Goal: Task Accomplishment & Management: Manage account settings

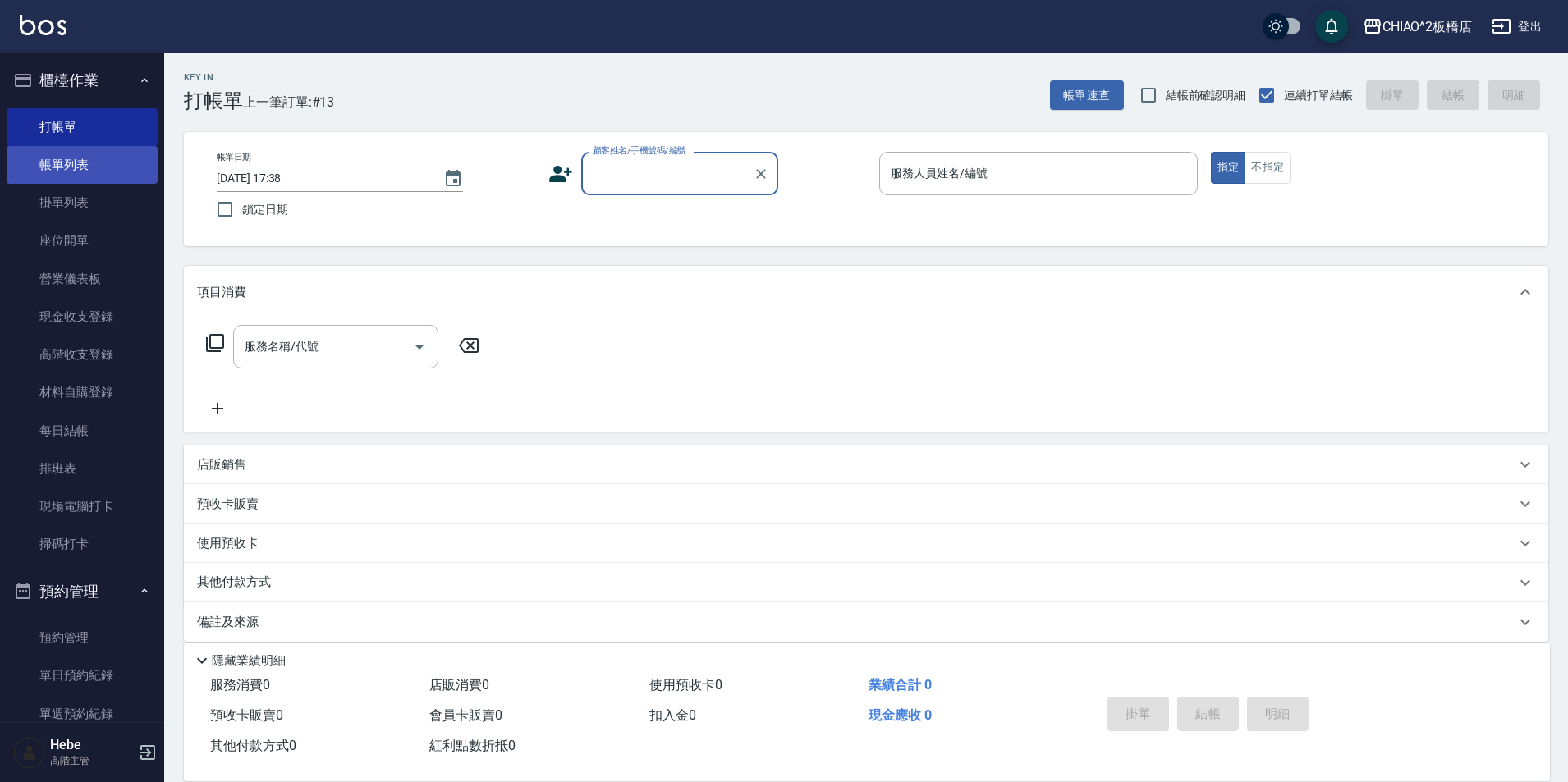
click at [78, 160] on link "帳單列表" at bounding box center [82, 165] width 151 height 37
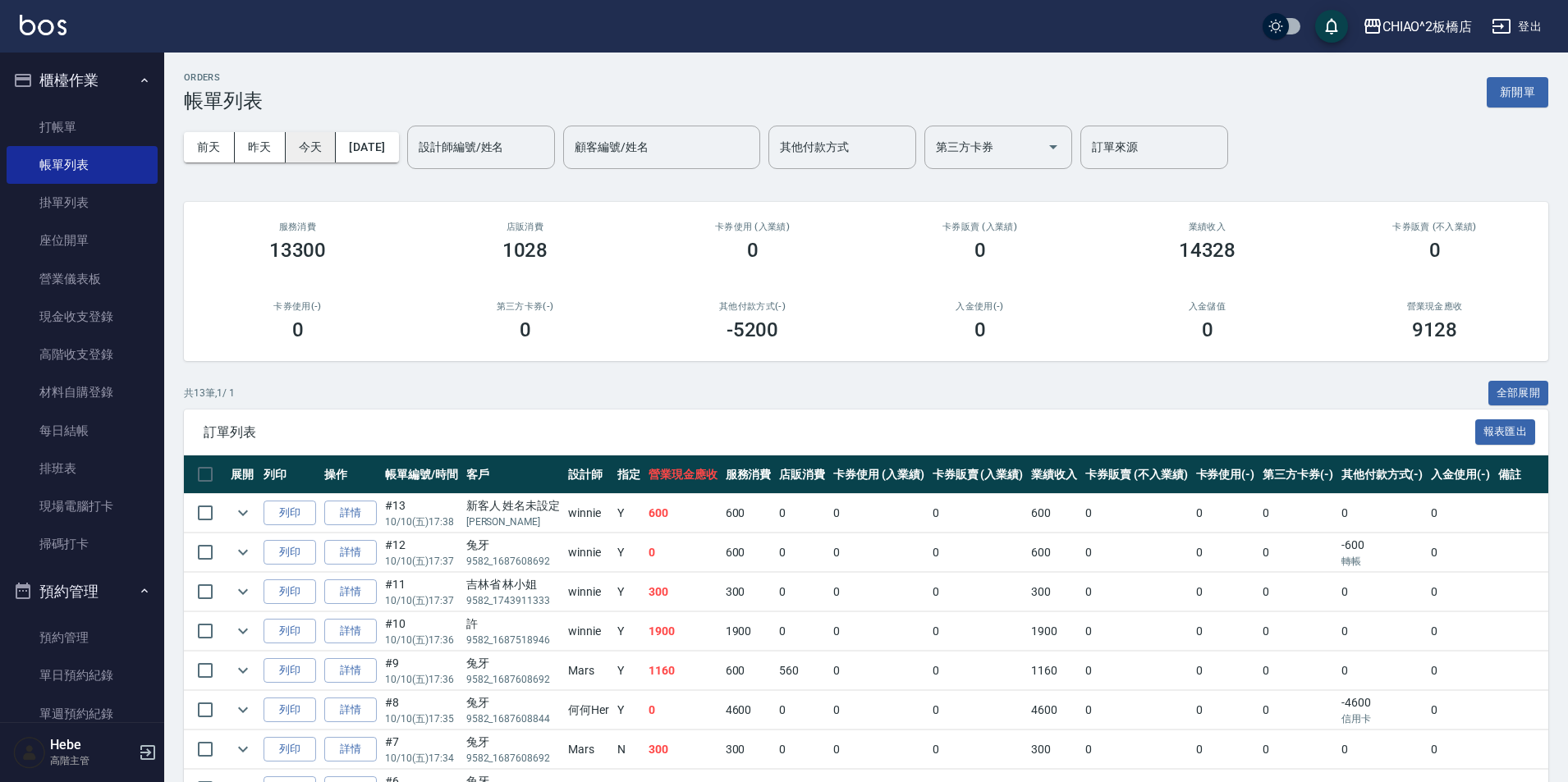
click at [307, 150] on button "今天" at bounding box center [311, 147] width 51 height 30
click at [106, 162] on link "帳單列表" at bounding box center [82, 165] width 151 height 37
click at [1508, 89] on button "新開單" at bounding box center [1517, 92] width 62 height 30
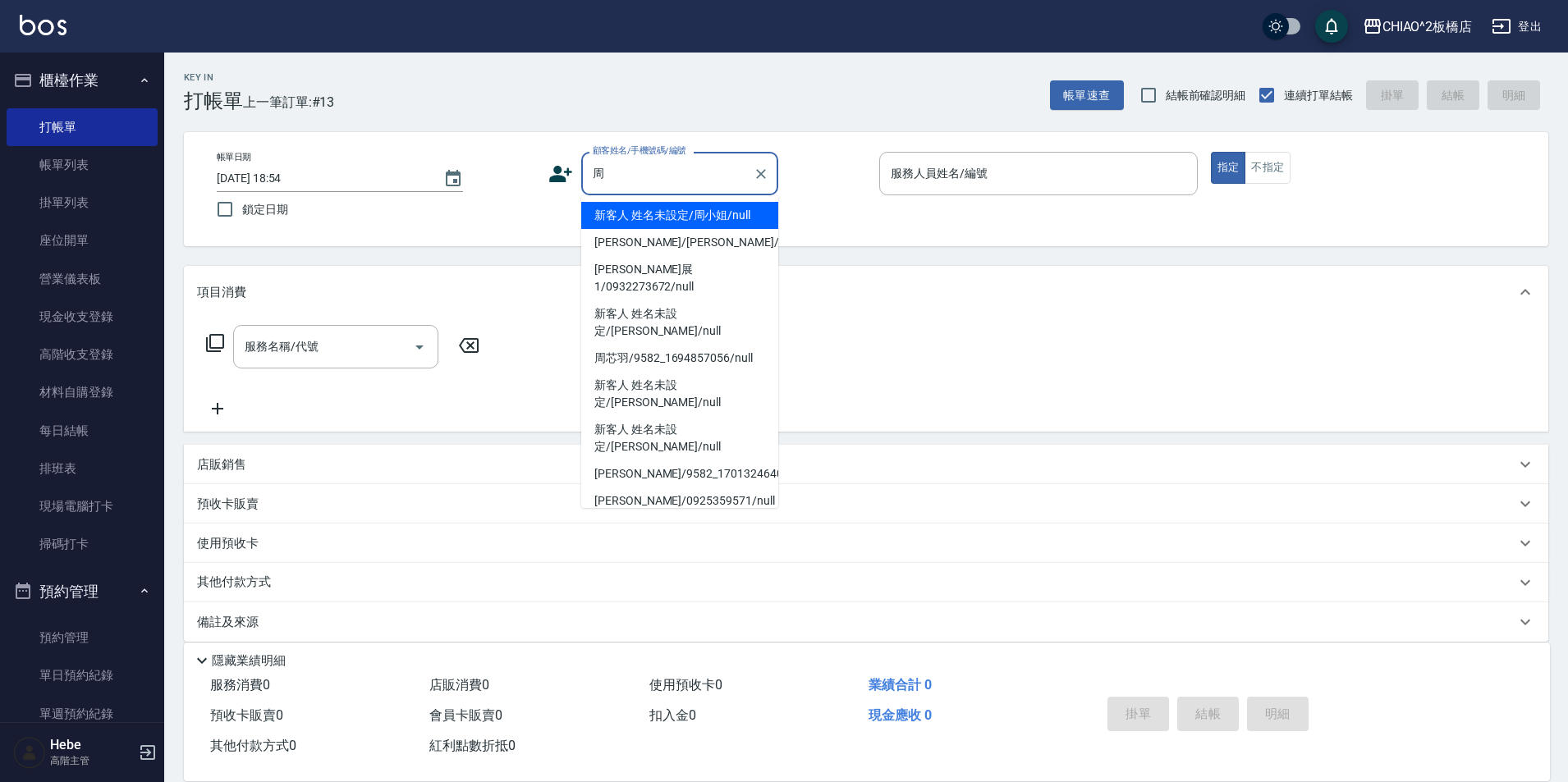
click at [710, 214] on li "新客人 姓名未設定/周小姐/null" at bounding box center [679, 215] width 197 height 27
type input "新客人 姓名未設定/周小姐/null"
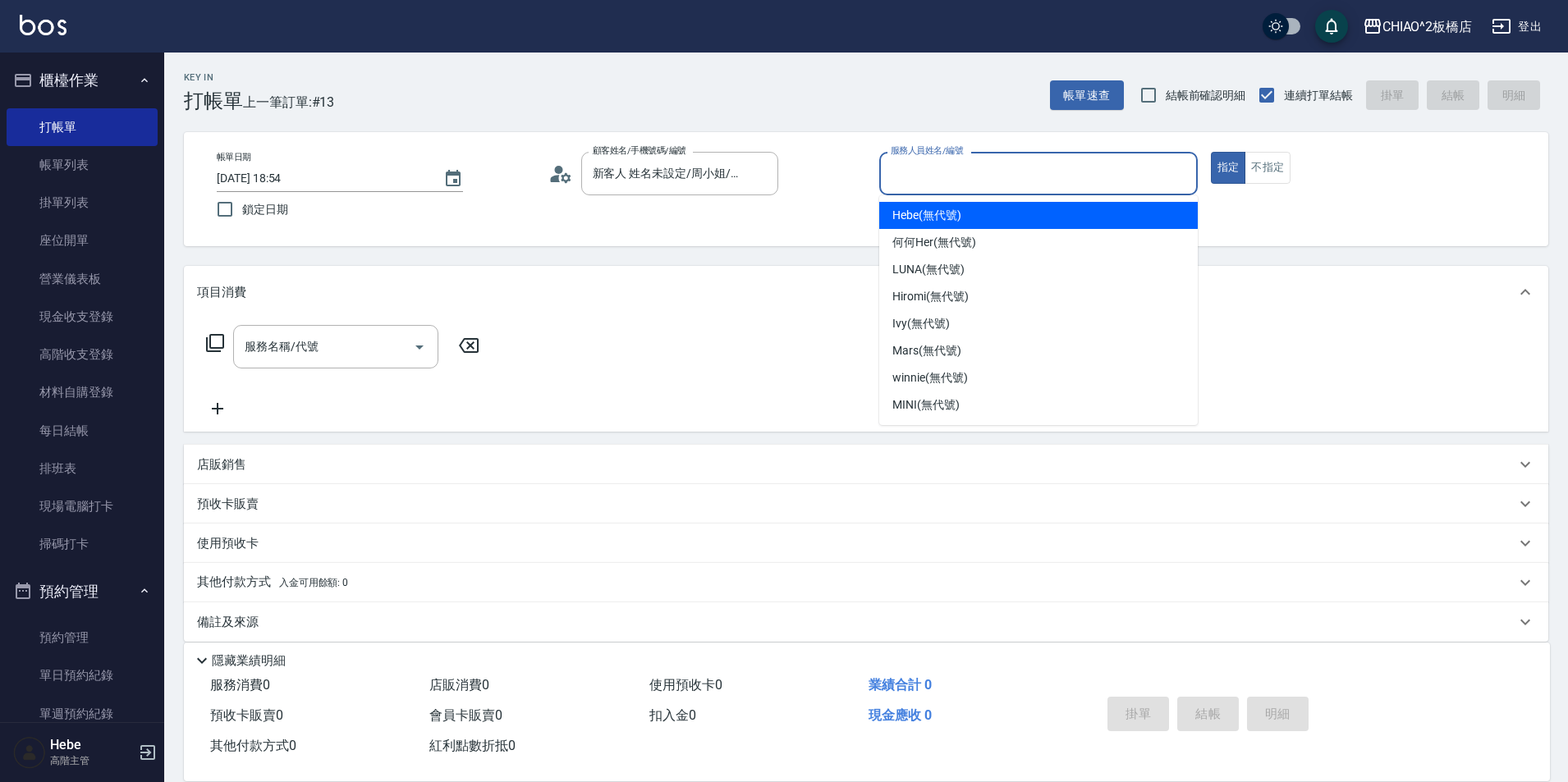
click at [920, 179] on input "服務人員姓名/編號" at bounding box center [1038, 173] width 304 height 29
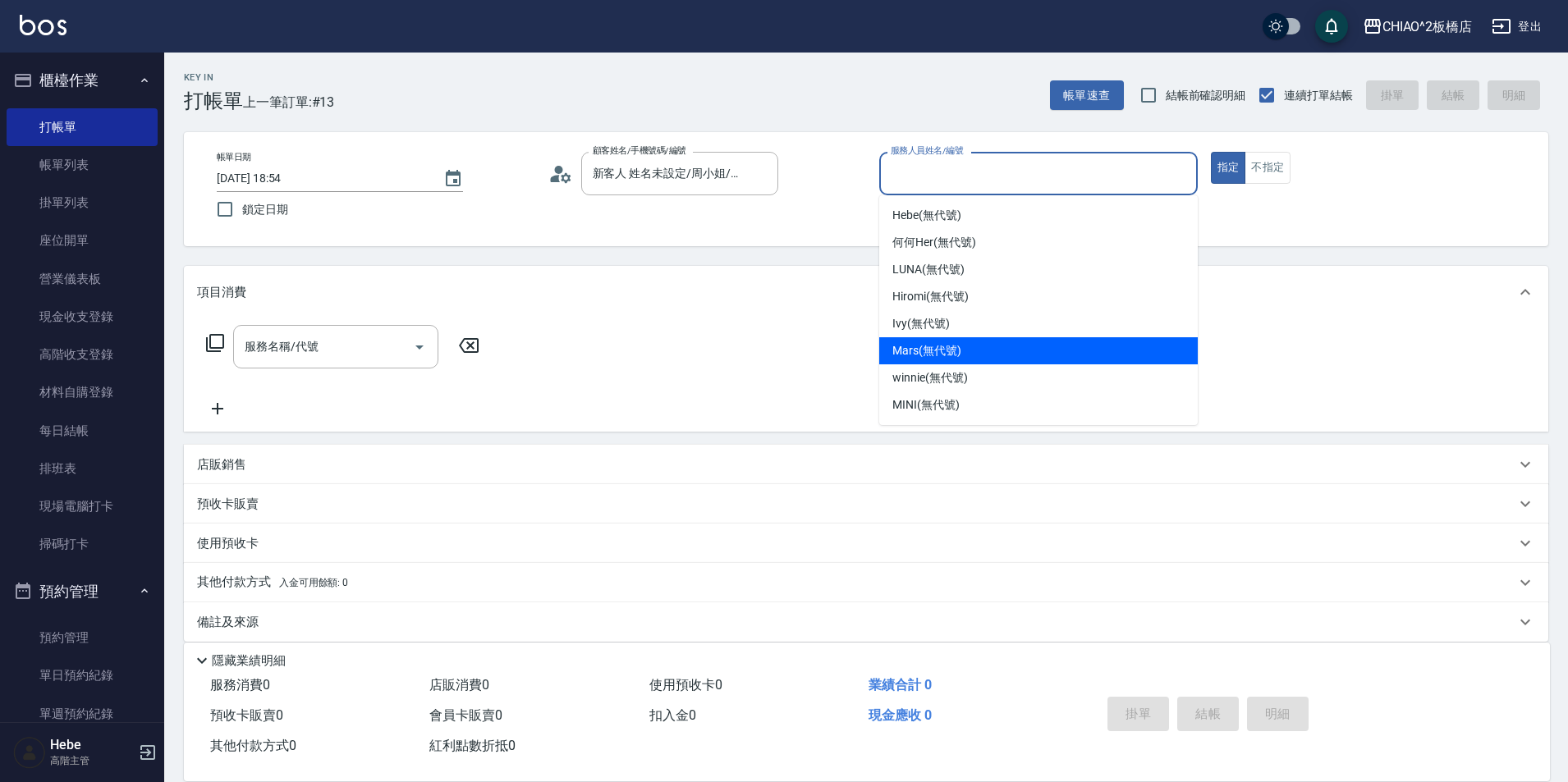
drag, startPoint x: 905, startPoint y: 354, endPoint x: 809, endPoint y: 349, distance: 96.1
click at [903, 349] on span "Mars (無代號)" at bounding box center [926, 351] width 69 height 17
type input "Mars(無代號)"
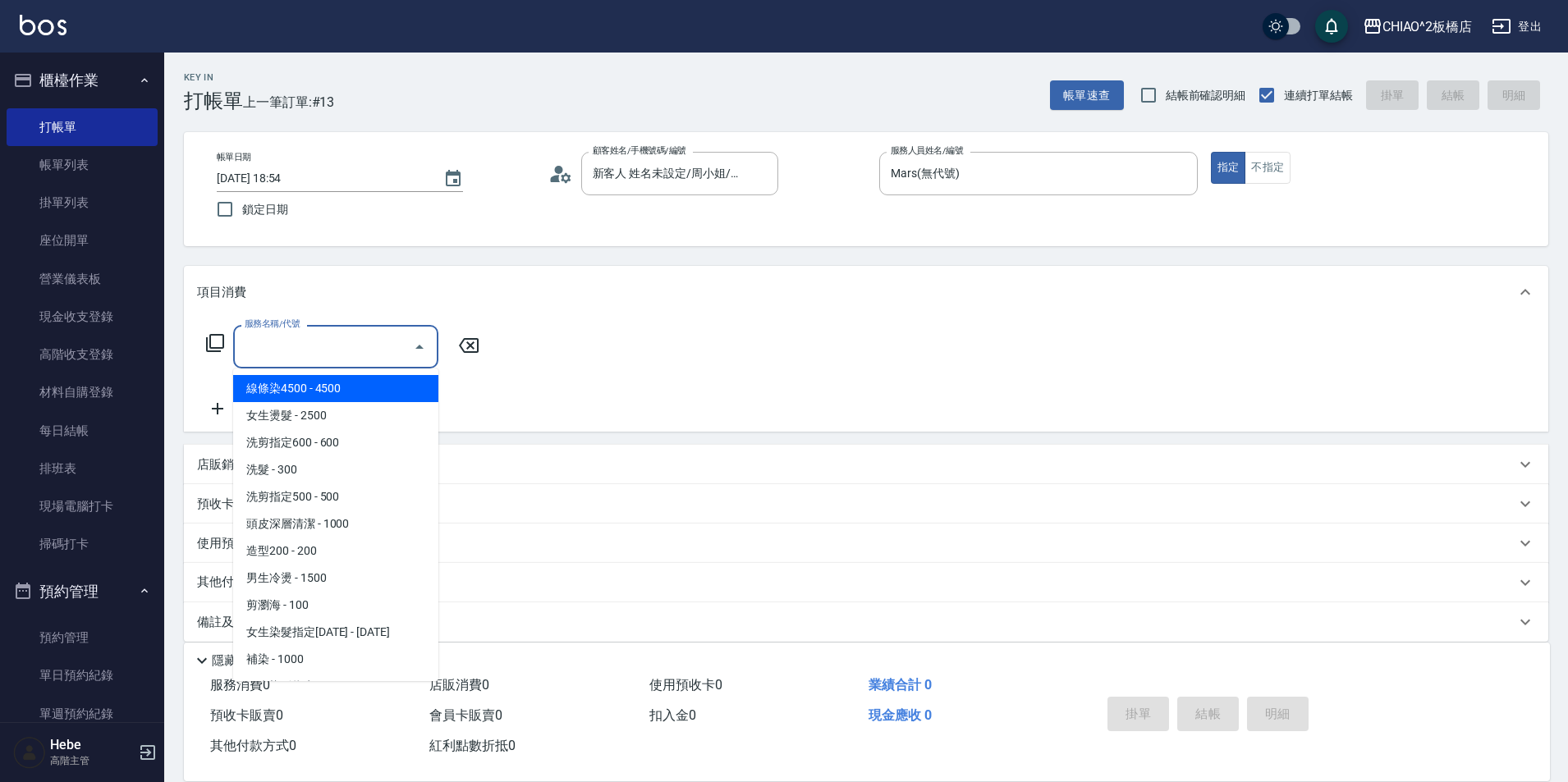
click at [381, 361] on input "服務名稱/代號" at bounding box center [323, 347] width 166 height 29
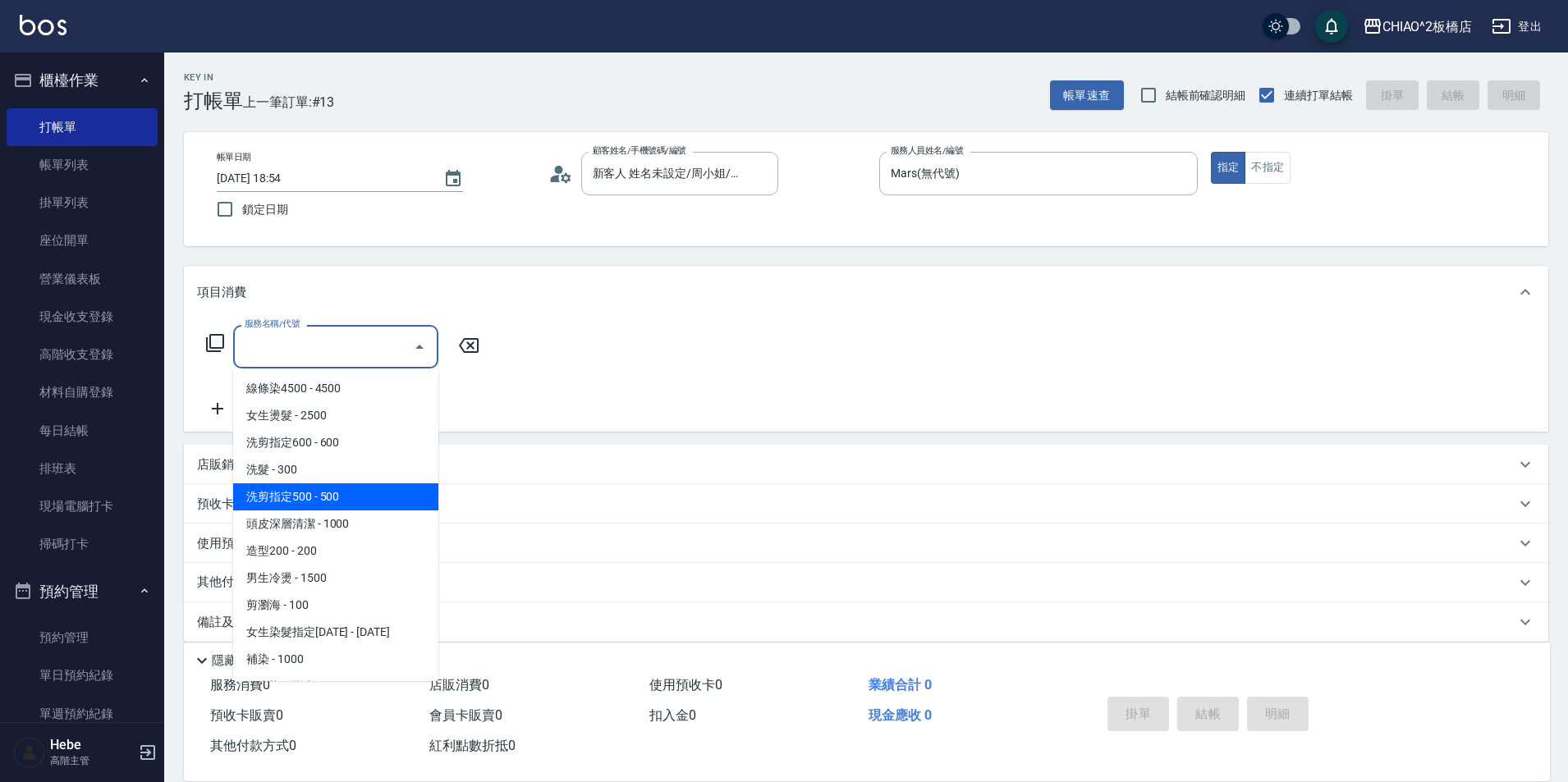
drag, startPoint x: 382, startPoint y: 497, endPoint x: 511, endPoint y: 496, distance: 129.0
click at [382, 496] on span "洗剪指定500 - 500" at bounding box center [336, 496] width 206 height 27
type input "洗剪指定500(96681)"
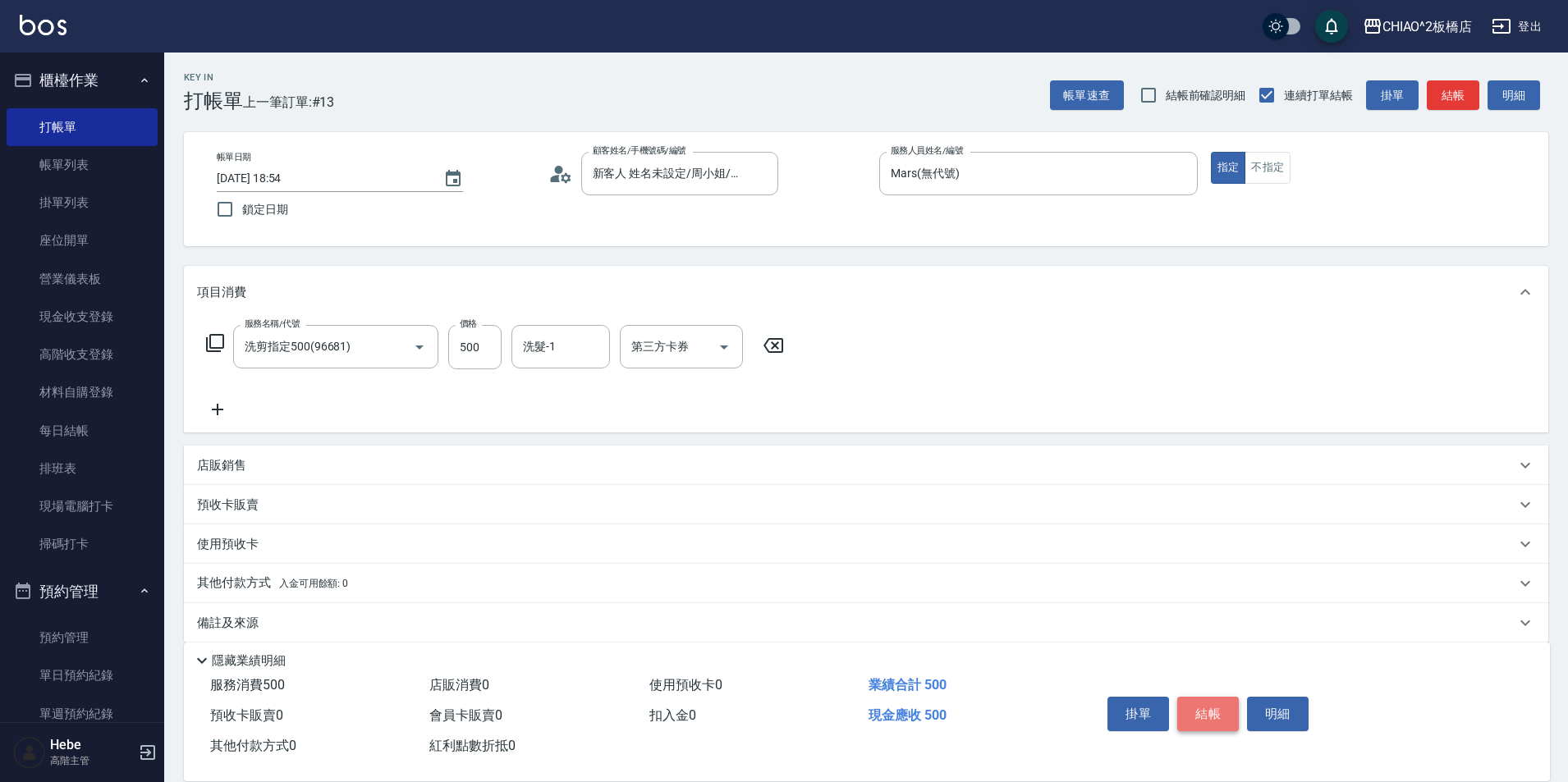
click at [1196, 698] on button "結帳" at bounding box center [1207, 714] width 62 height 35
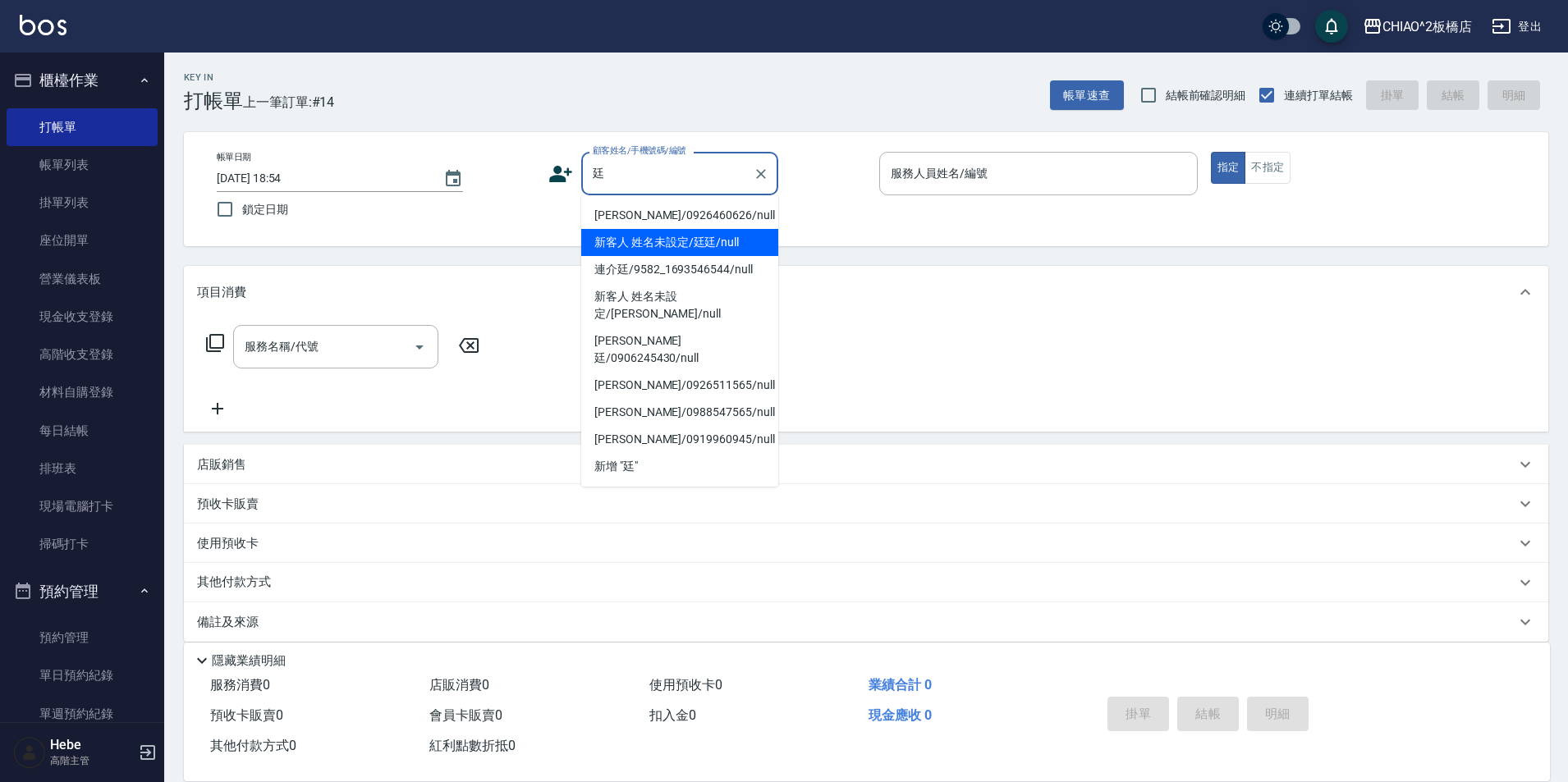
click at [677, 244] on li "新客人 姓名未設定/廷廷/null" at bounding box center [679, 242] width 197 height 27
type input "新客人 姓名未設定/廷廷/null"
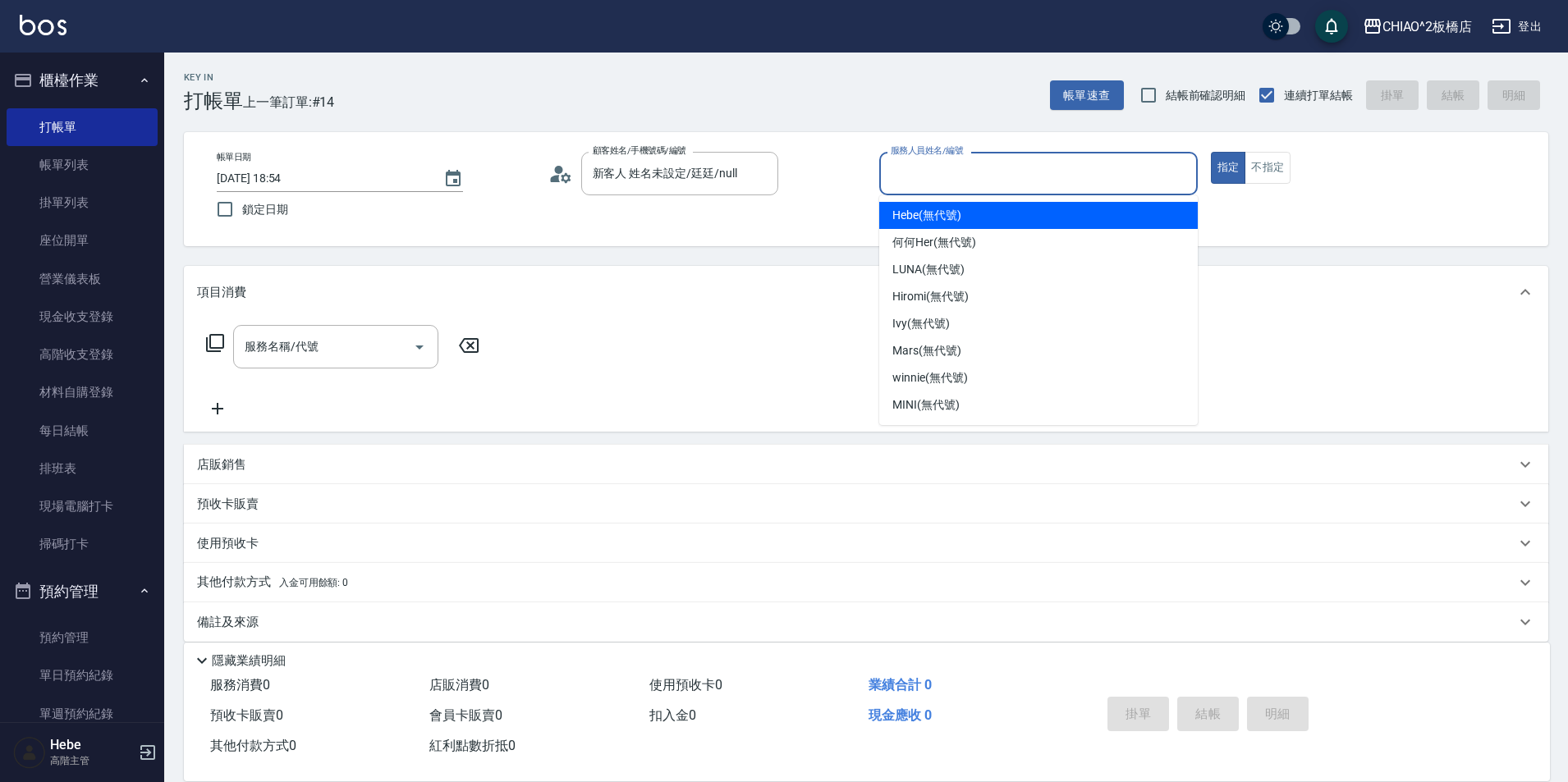
click at [919, 163] on input "服務人員姓名/編號" at bounding box center [1038, 173] width 304 height 29
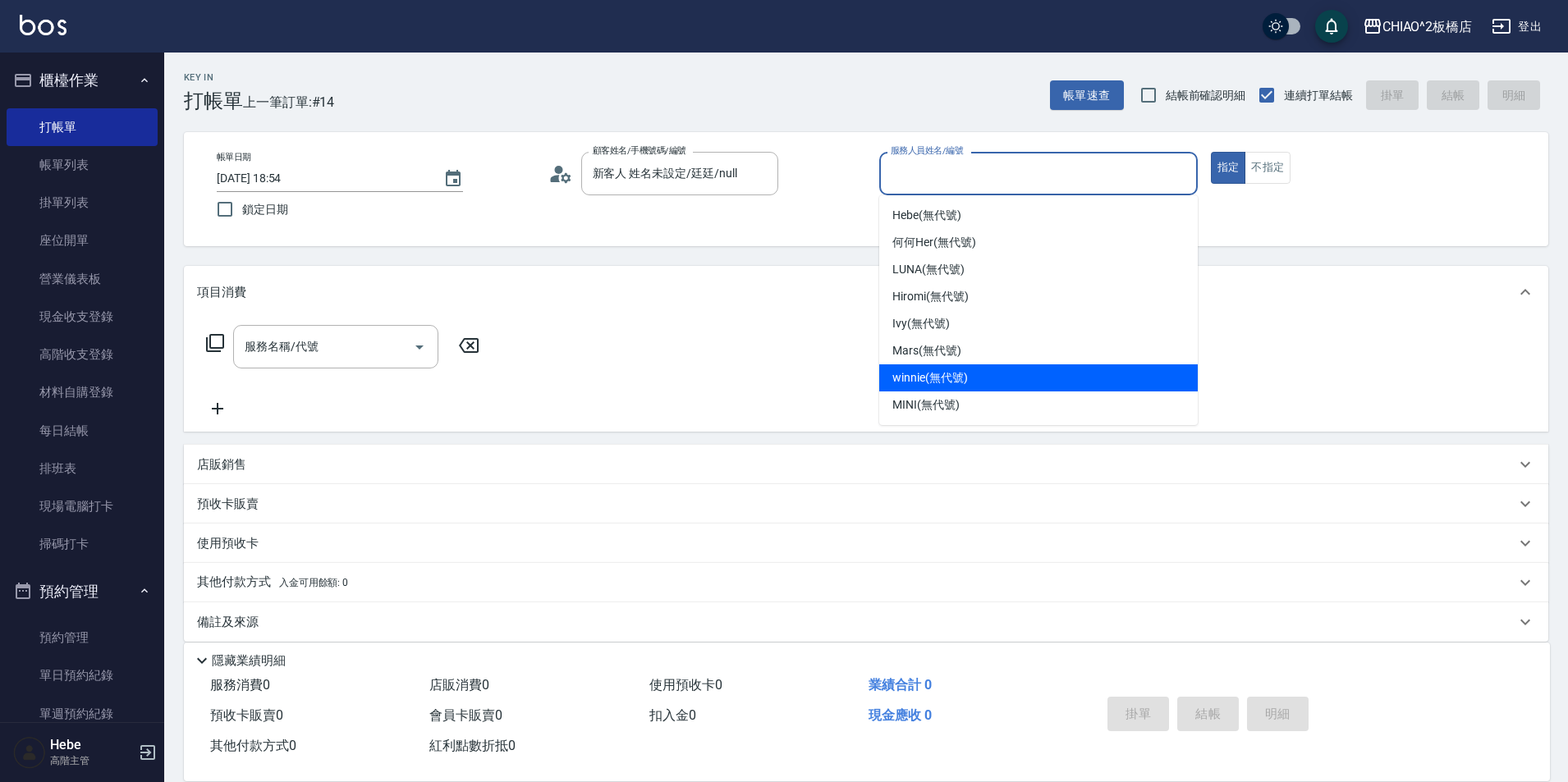
click at [925, 381] on span "winnie (無代號)" at bounding box center [929, 378] width 75 height 17
type input "winnie(無代號)"
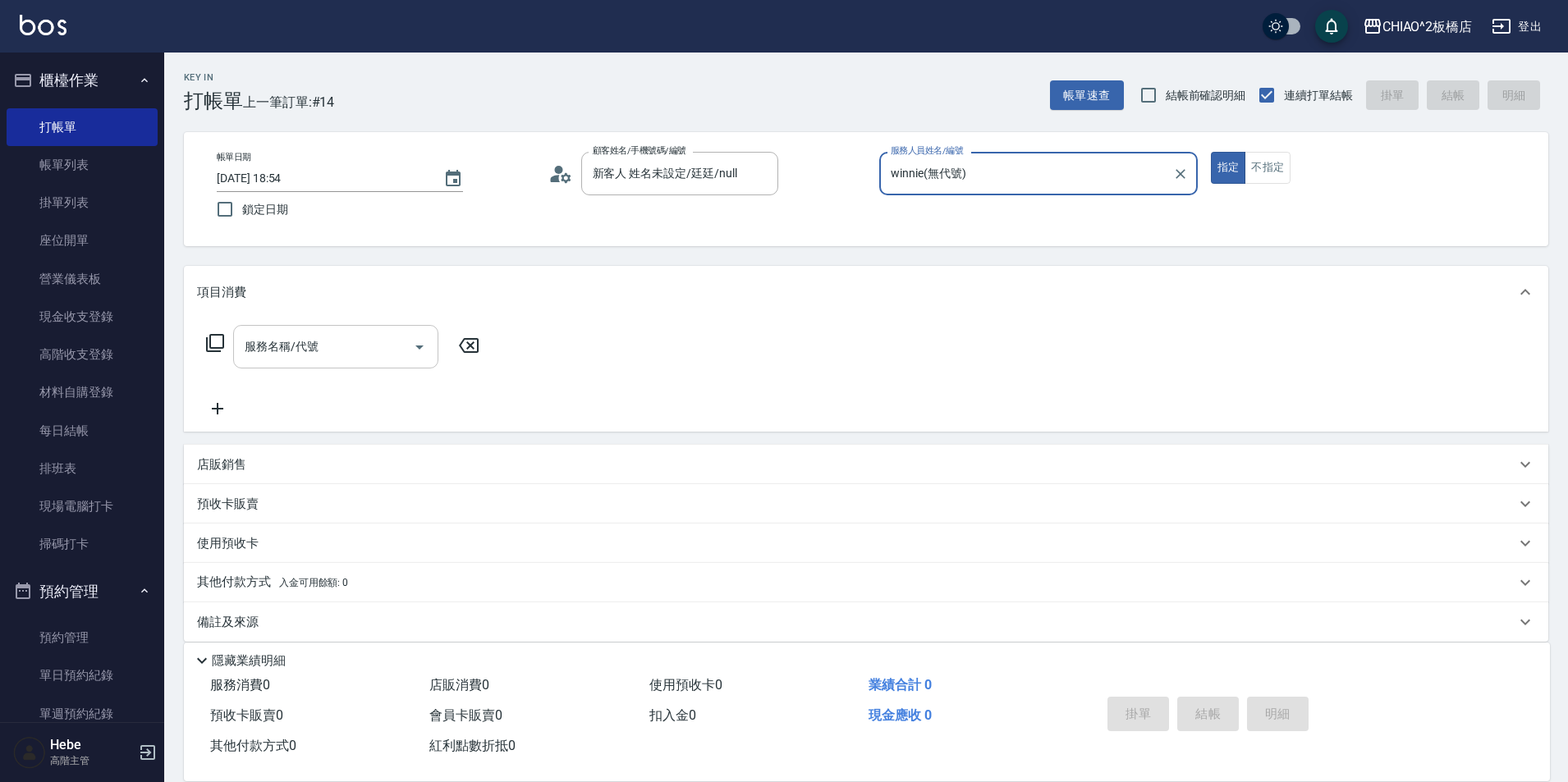
drag, startPoint x: 286, startPoint y: 342, endPoint x: 292, endPoint y: 356, distance: 15.2
click at [288, 342] on div "服務名稱/代號 服務名稱/代號" at bounding box center [336, 347] width 206 height 44
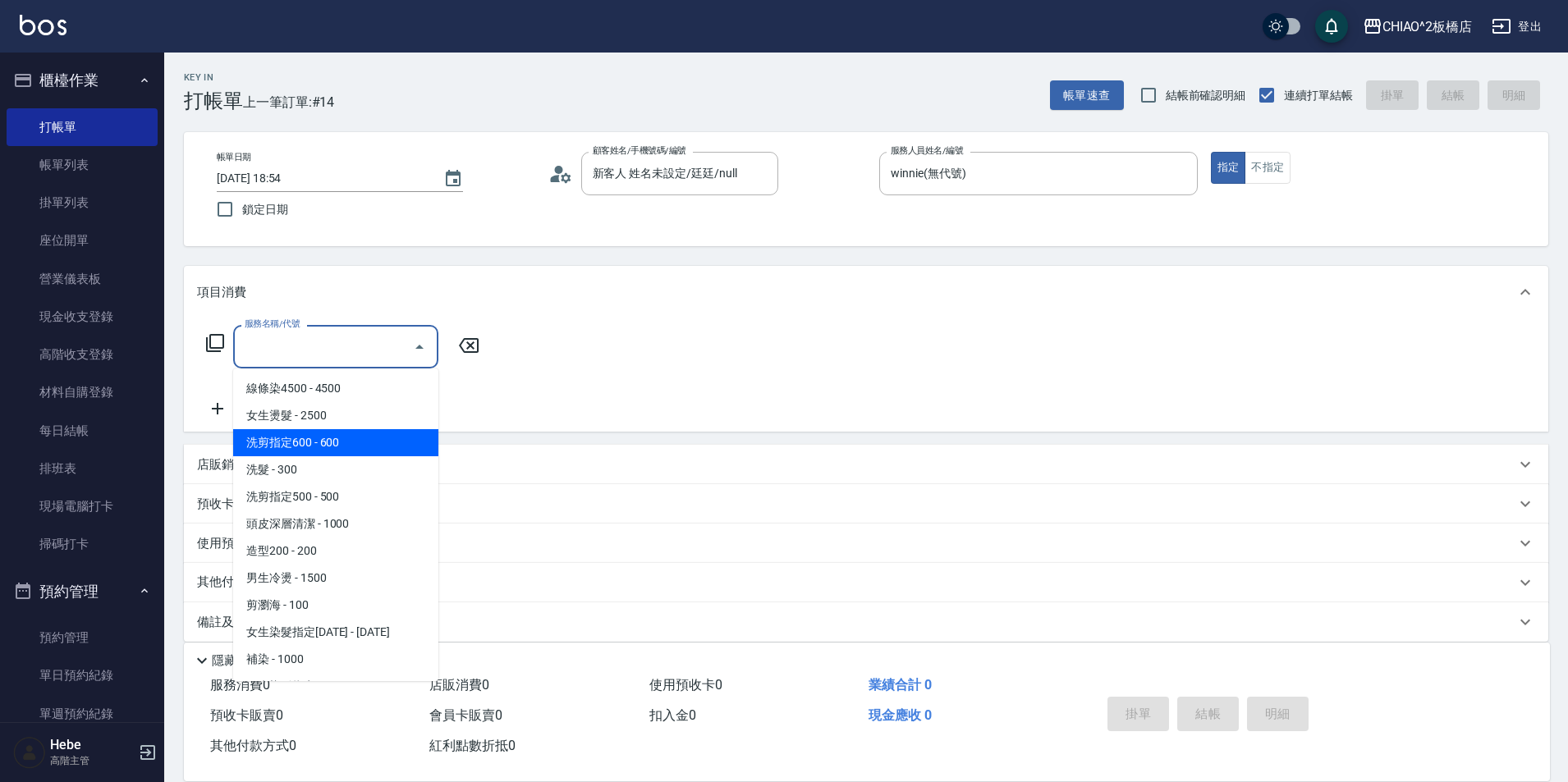
click at [335, 442] on span "洗剪指定600 - 600" at bounding box center [336, 442] width 206 height 27
type input "洗剪指定600(96678)"
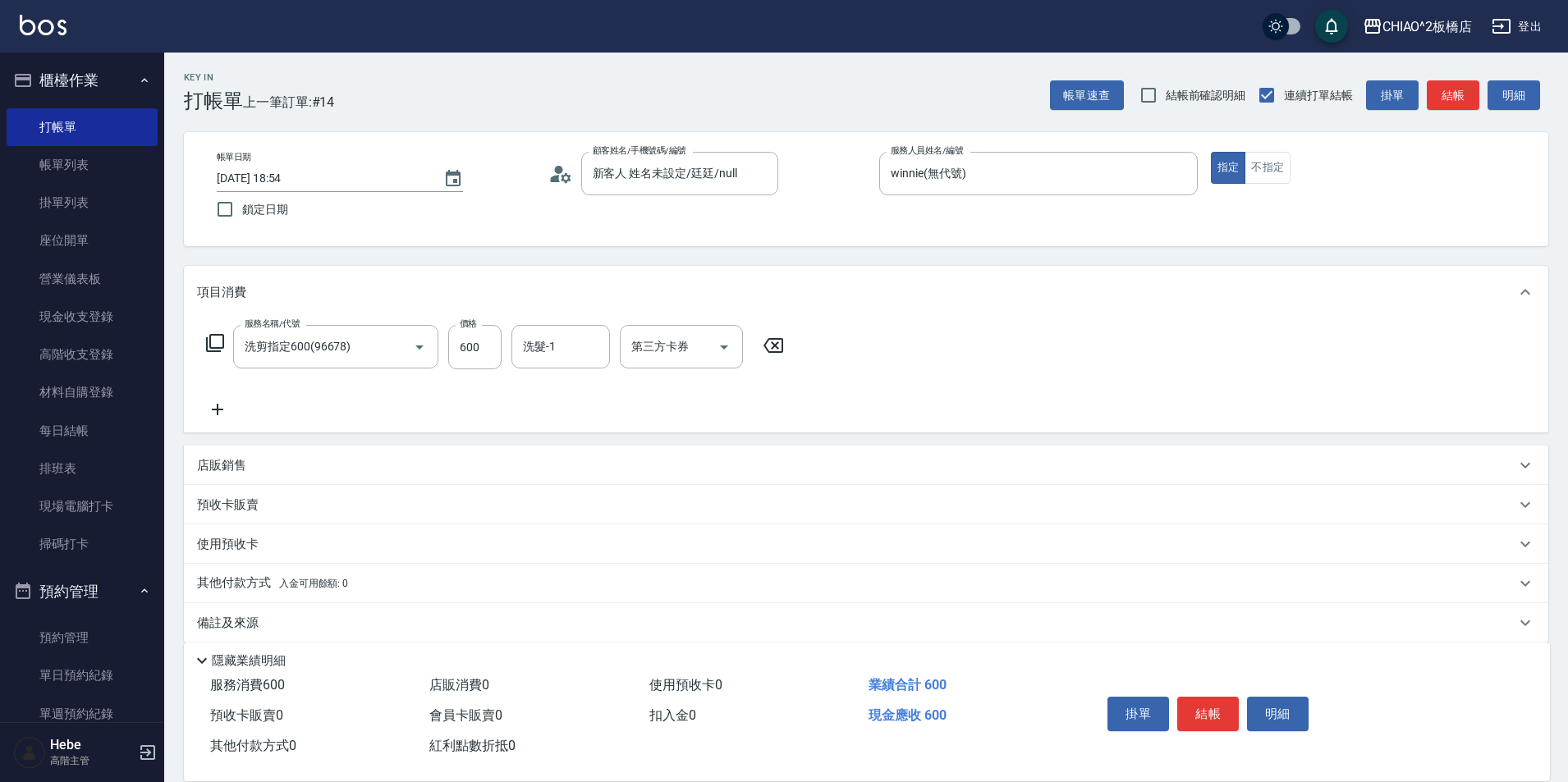
click at [220, 406] on icon at bounding box center [217, 409] width 41 height 20
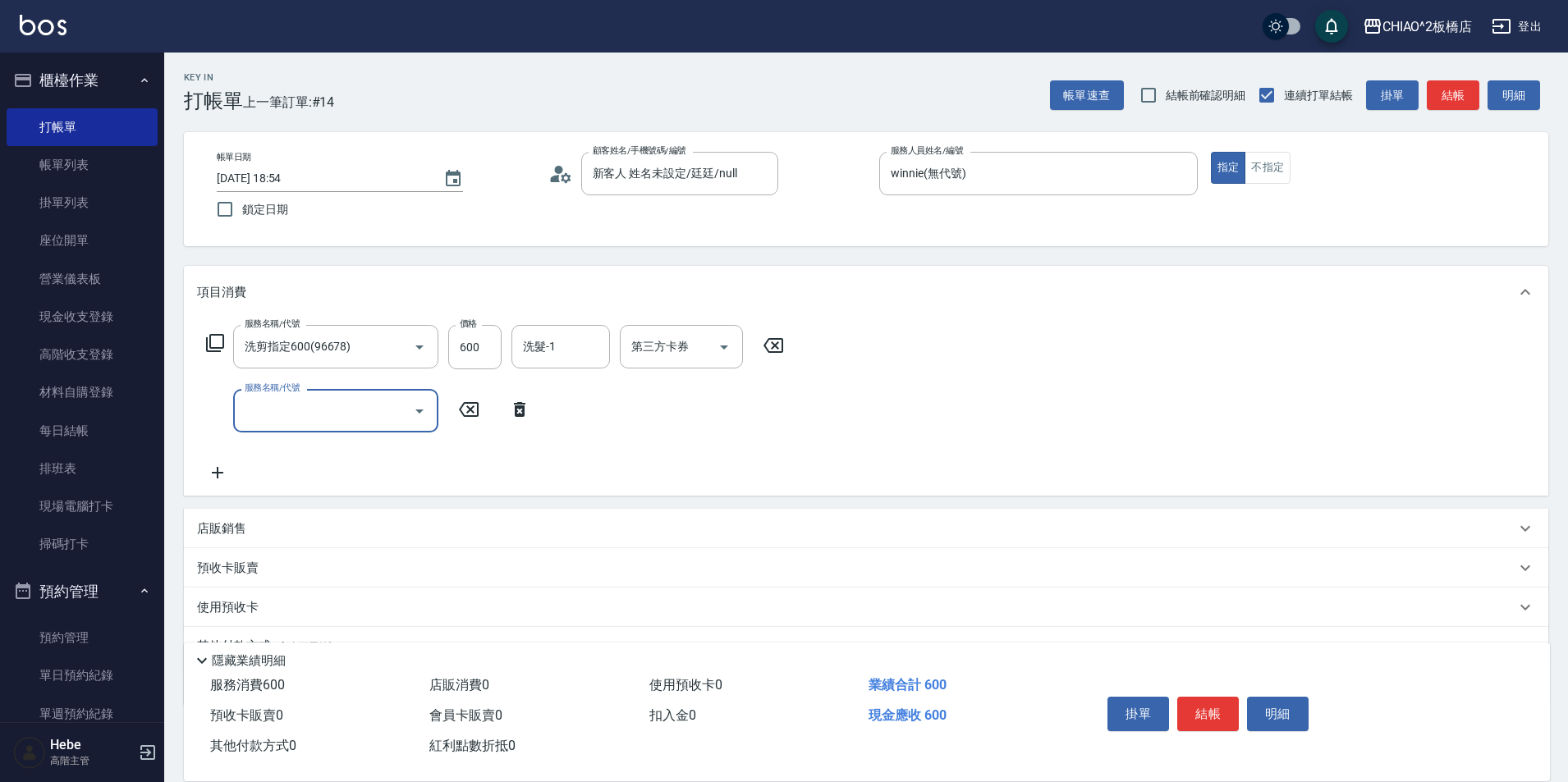
click at [304, 419] on input "服務名稱/代號" at bounding box center [323, 410] width 166 height 29
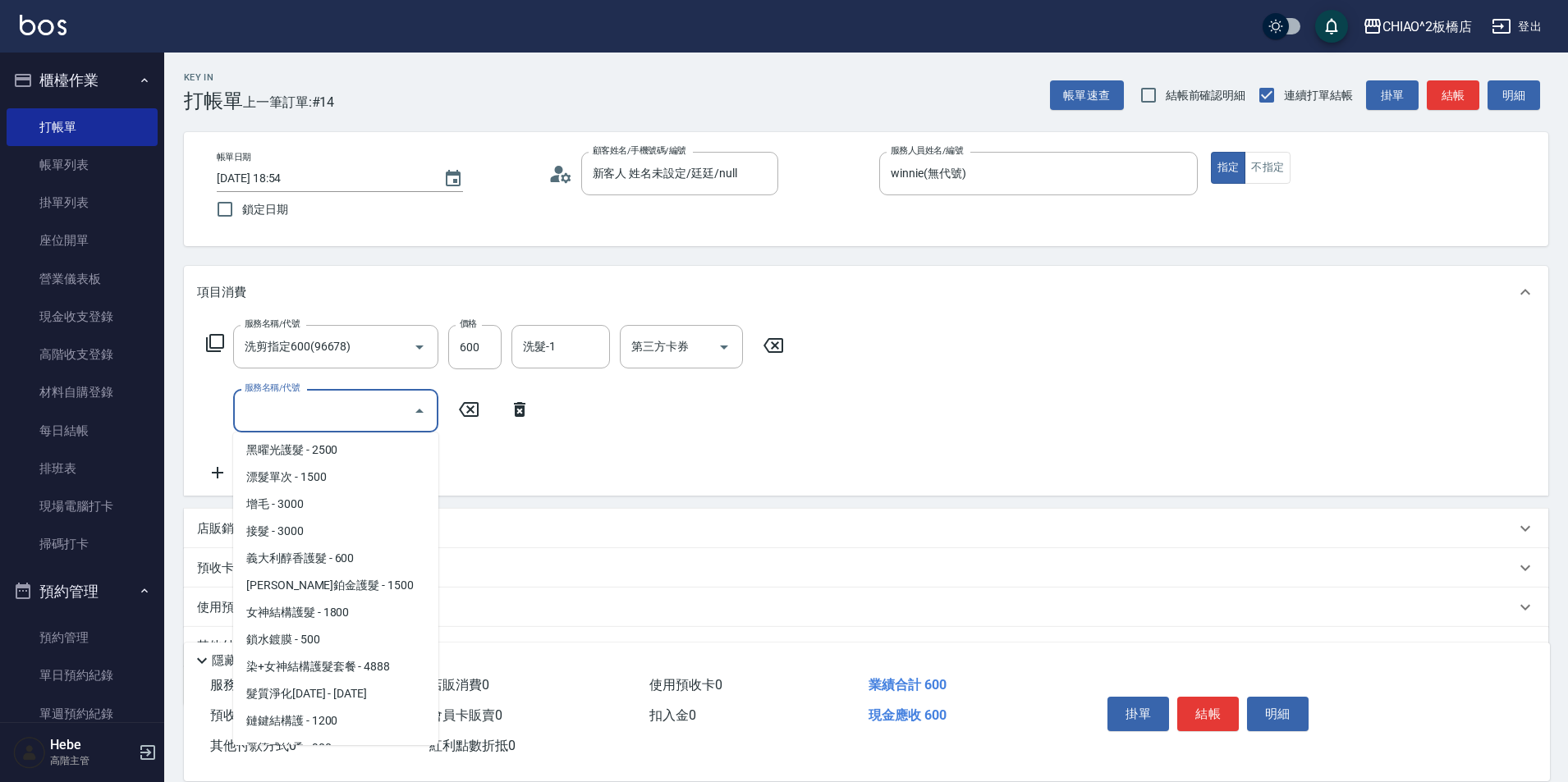
scroll to position [328, 0]
click at [337, 561] on span "義大利醇香護髮 - 600" at bounding box center [336, 557] width 206 height 27
type input "義大利醇香護髮(126203)"
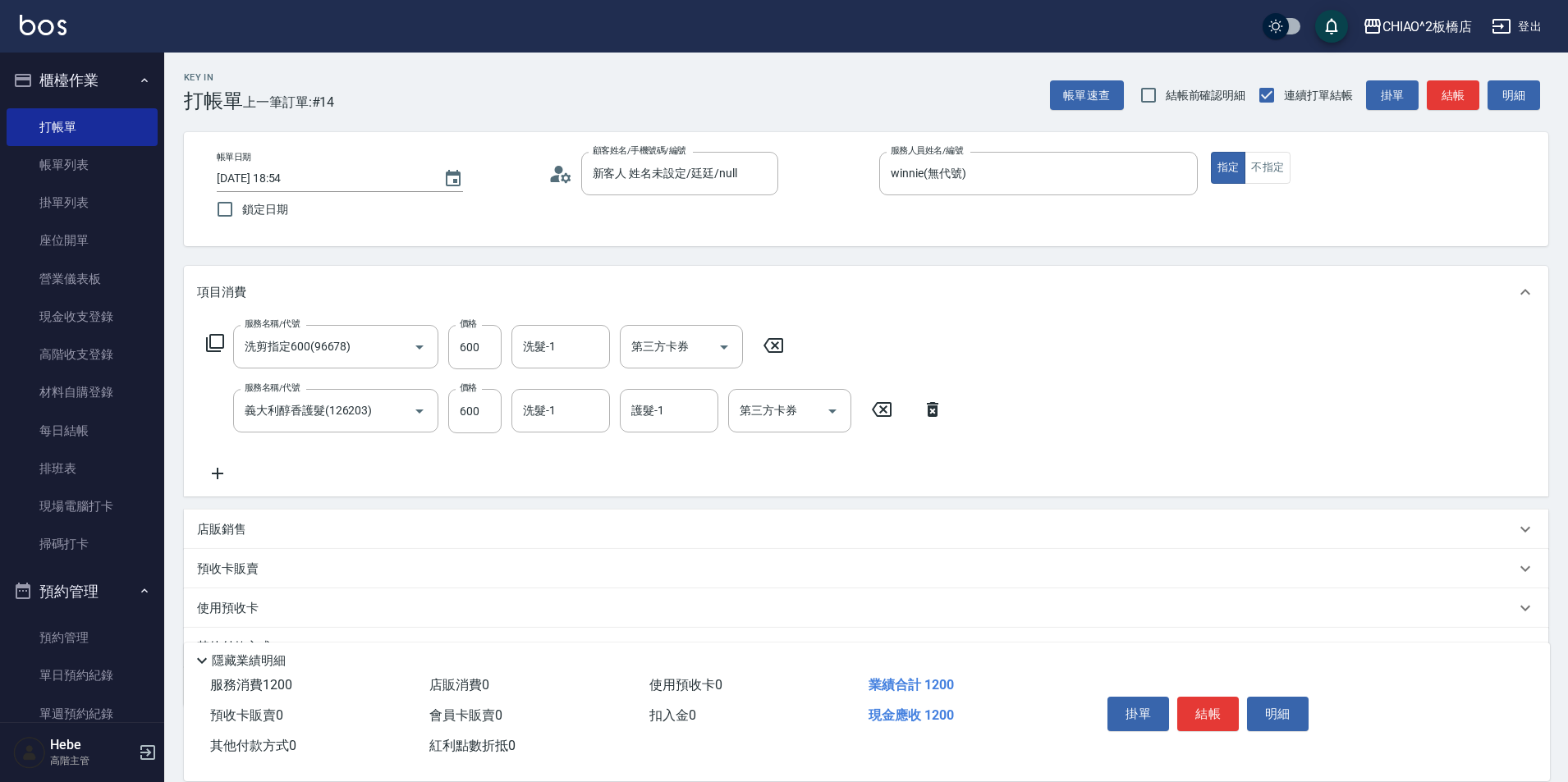
click at [220, 466] on icon at bounding box center [217, 473] width 41 height 20
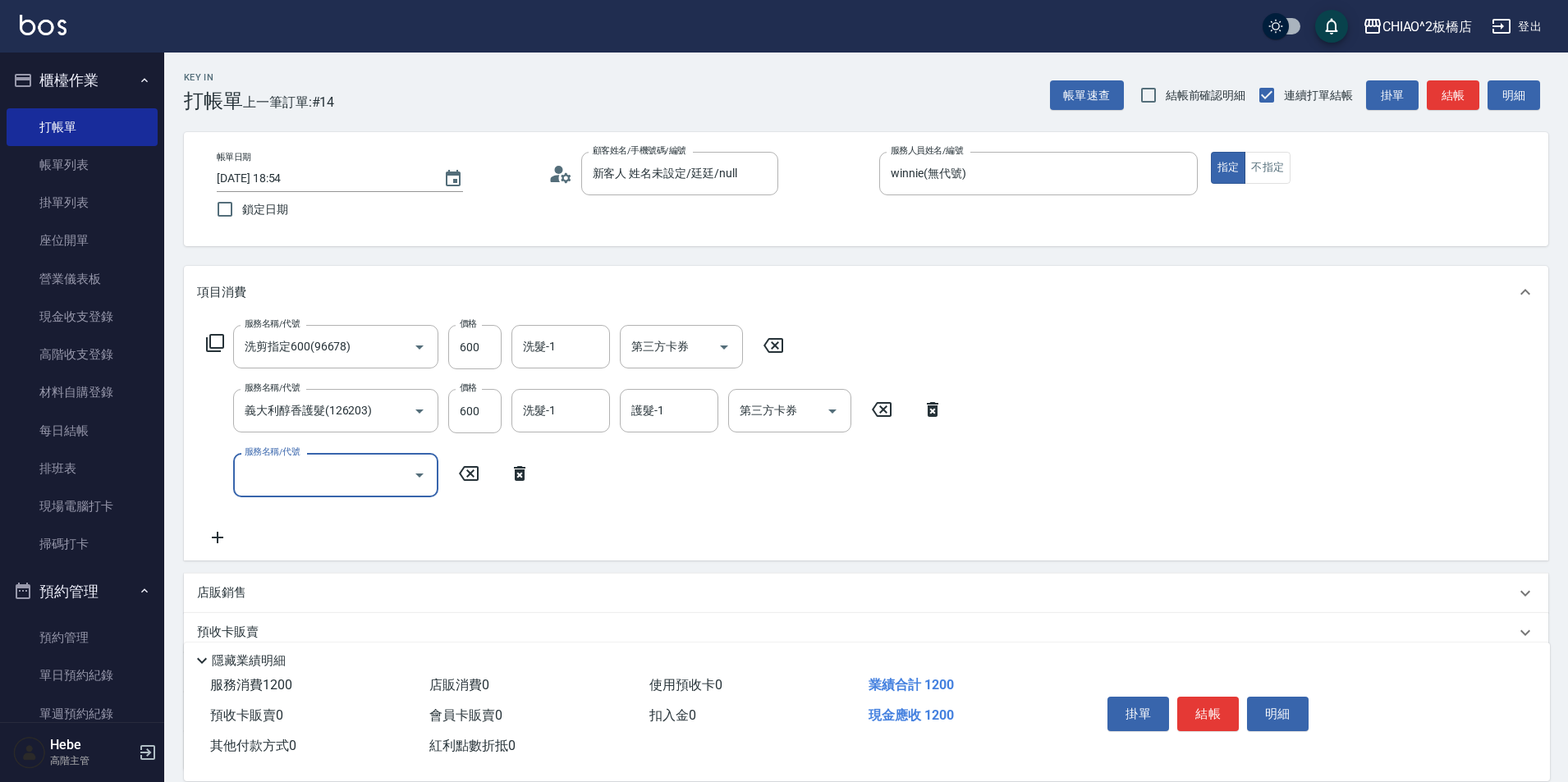
click at [335, 489] on input "服務名稱/代號" at bounding box center [323, 475] width 166 height 29
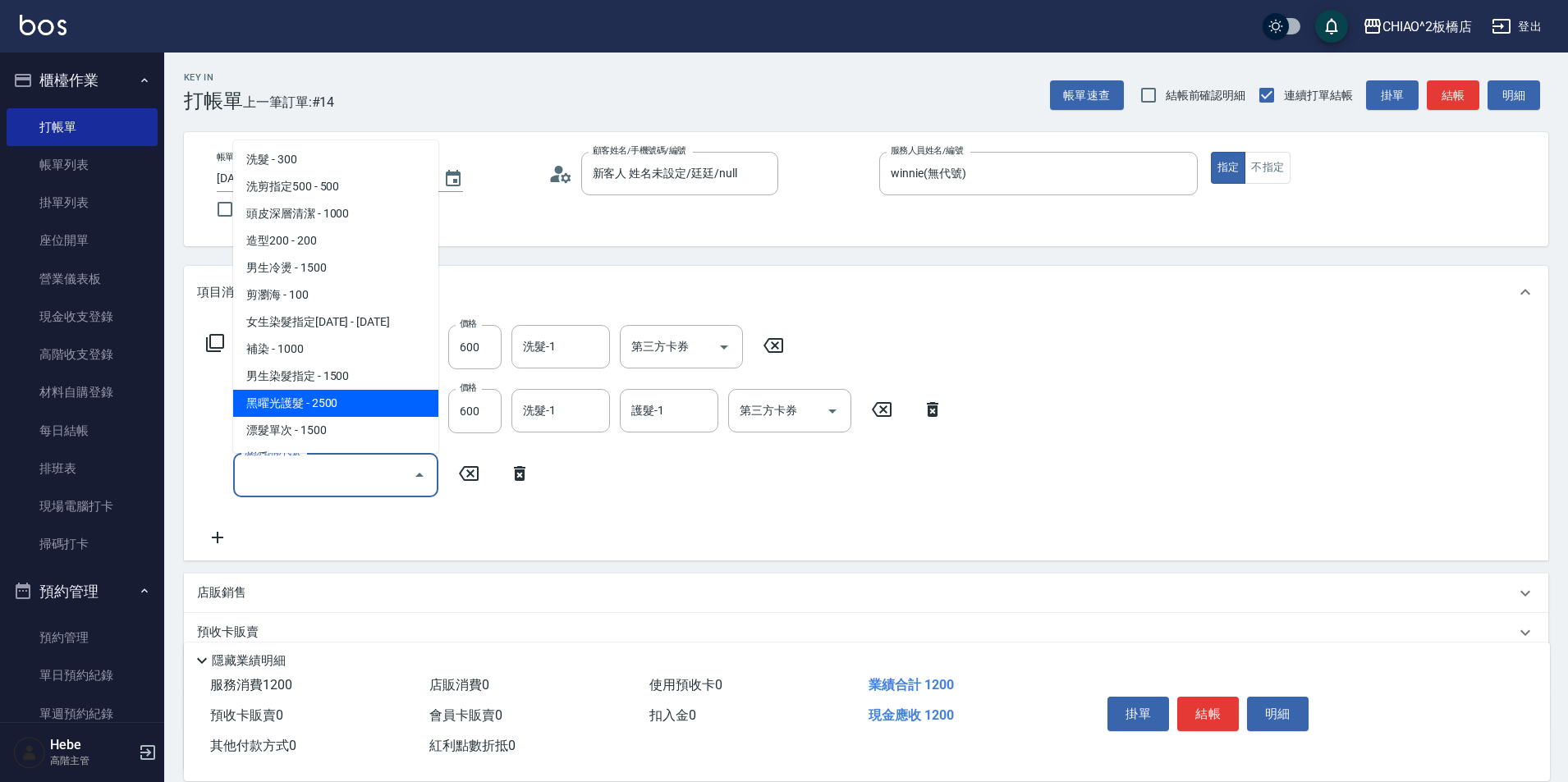
scroll to position [164, 0]
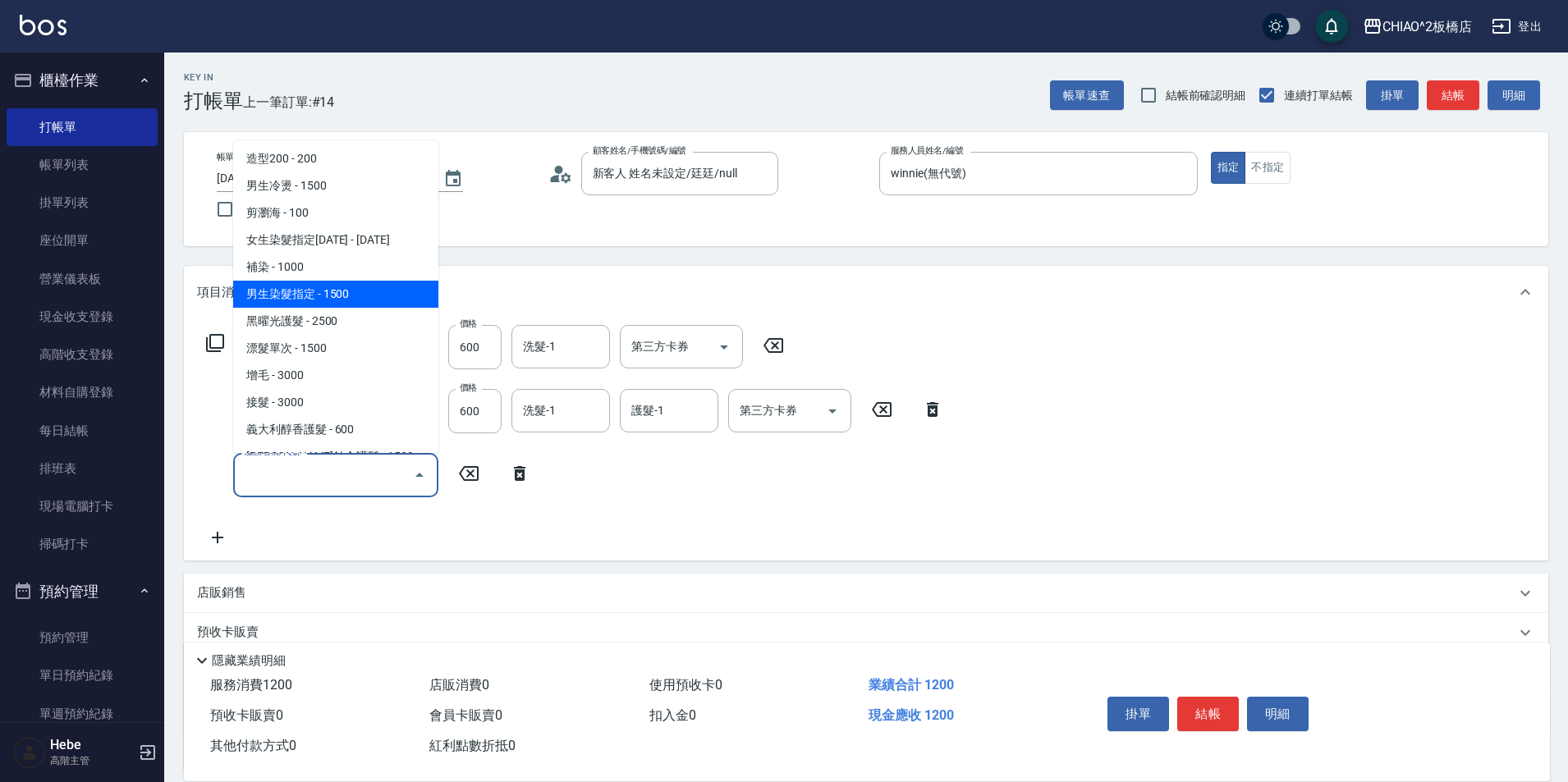
click at [313, 300] on span "男生染髮指定 - 1500" at bounding box center [336, 293] width 206 height 27
type input "男生染髮指定(96703)"
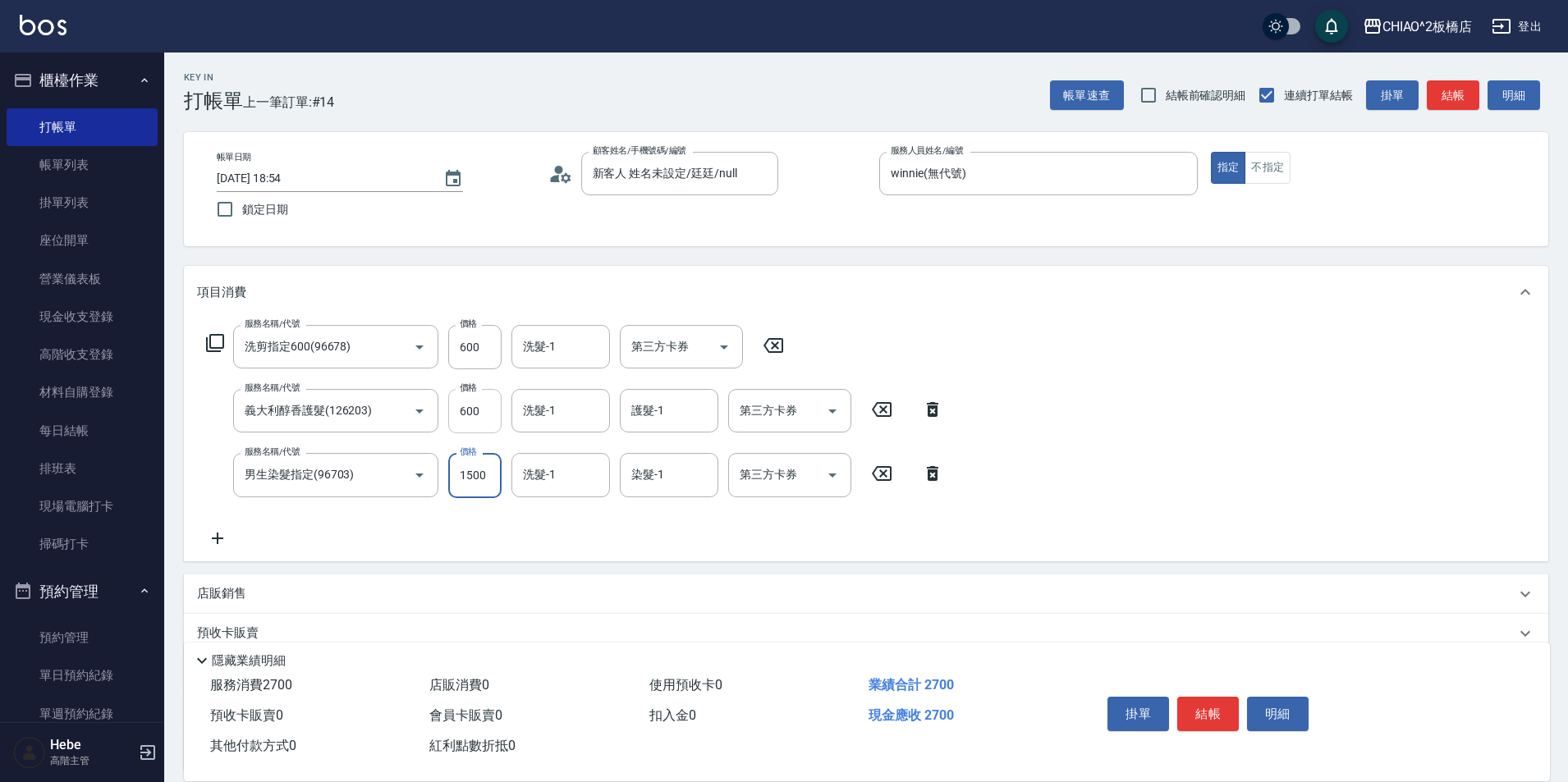
click at [466, 406] on input "600" at bounding box center [475, 411] width 53 height 44
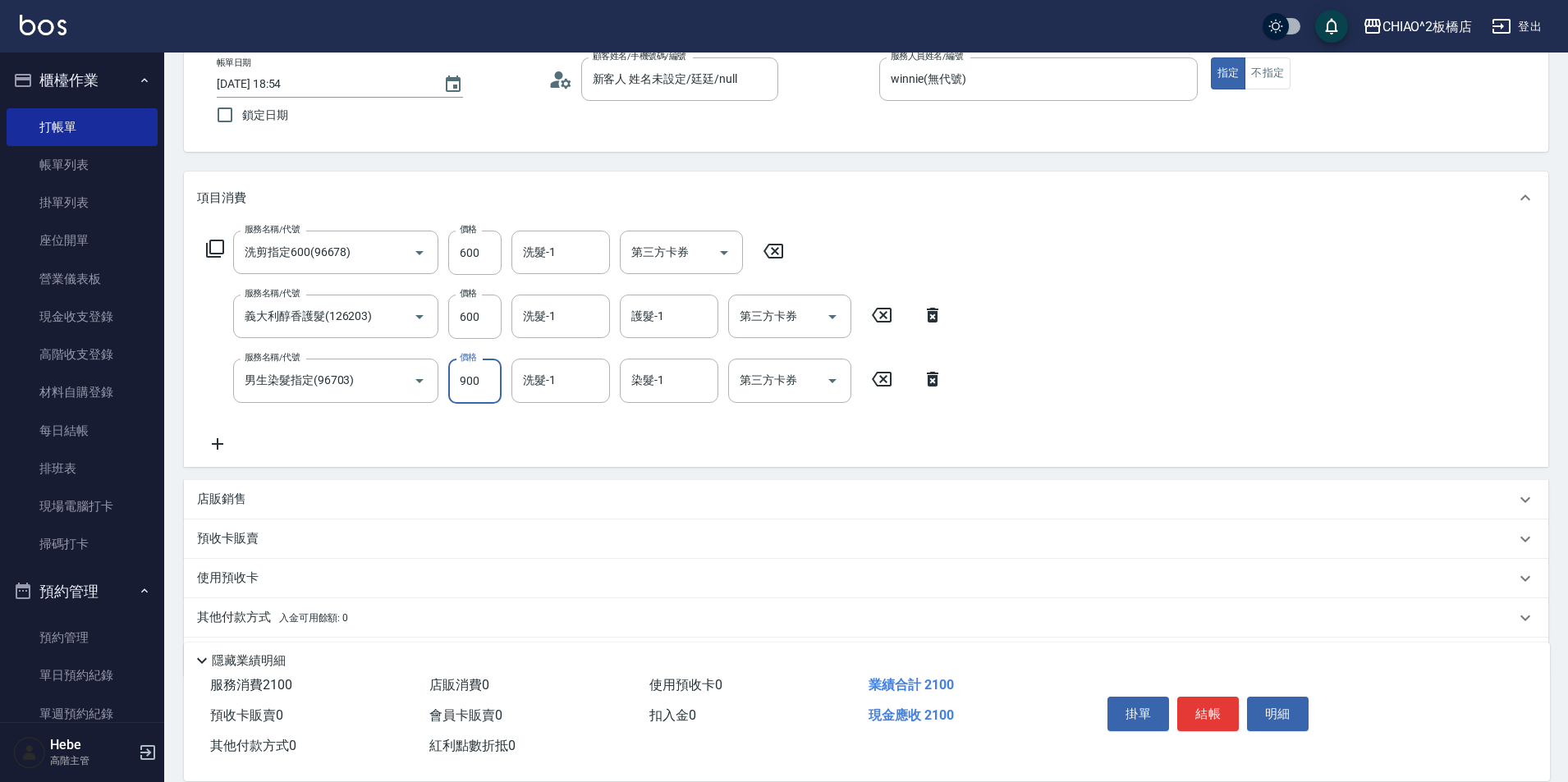
scroll to position [64, 0]
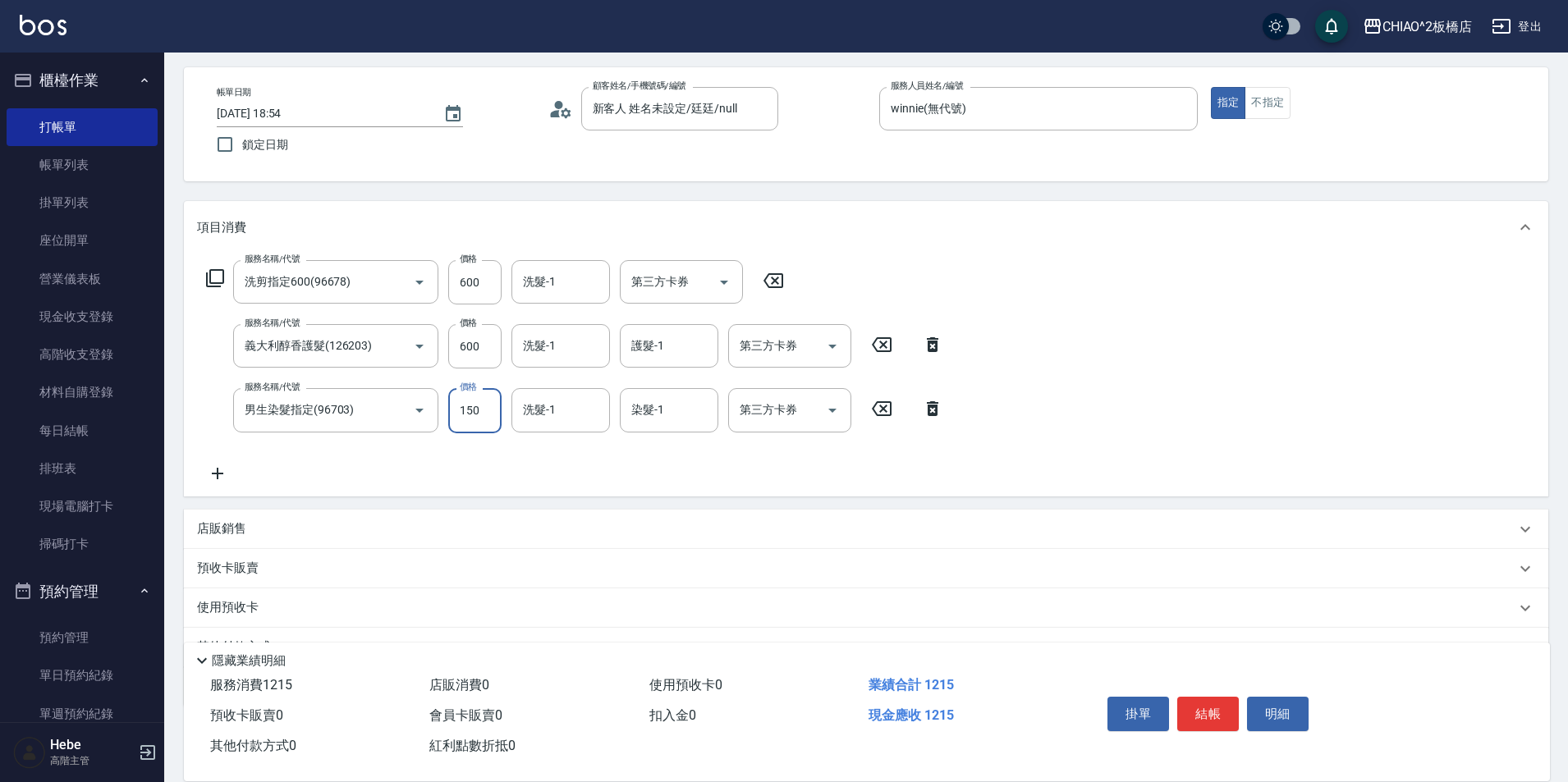
type input "1500"
click at [461, 349] on input "600" at bounding box center [475, 346] width 53 height 44
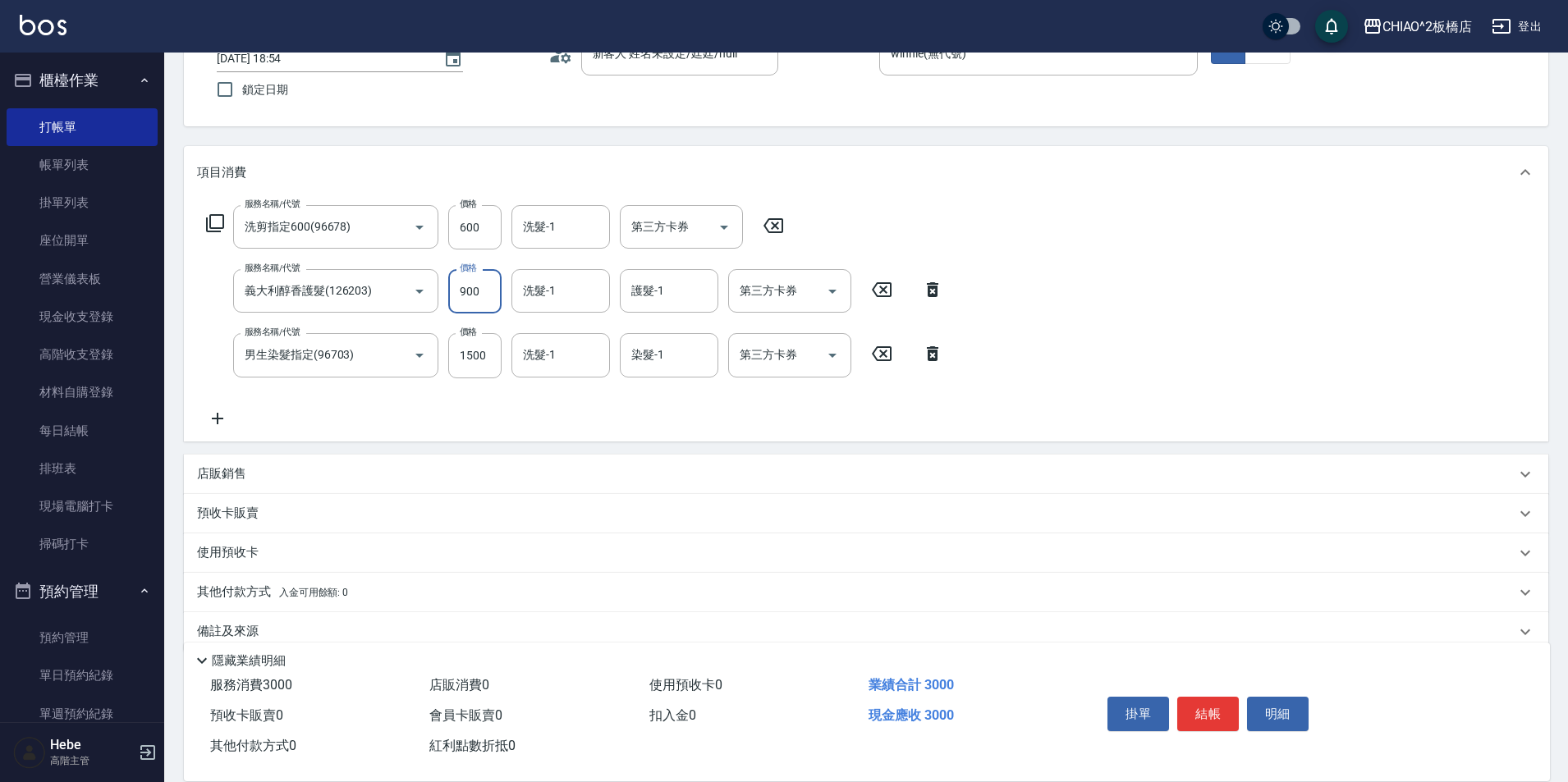
scroll to position [147, 0]
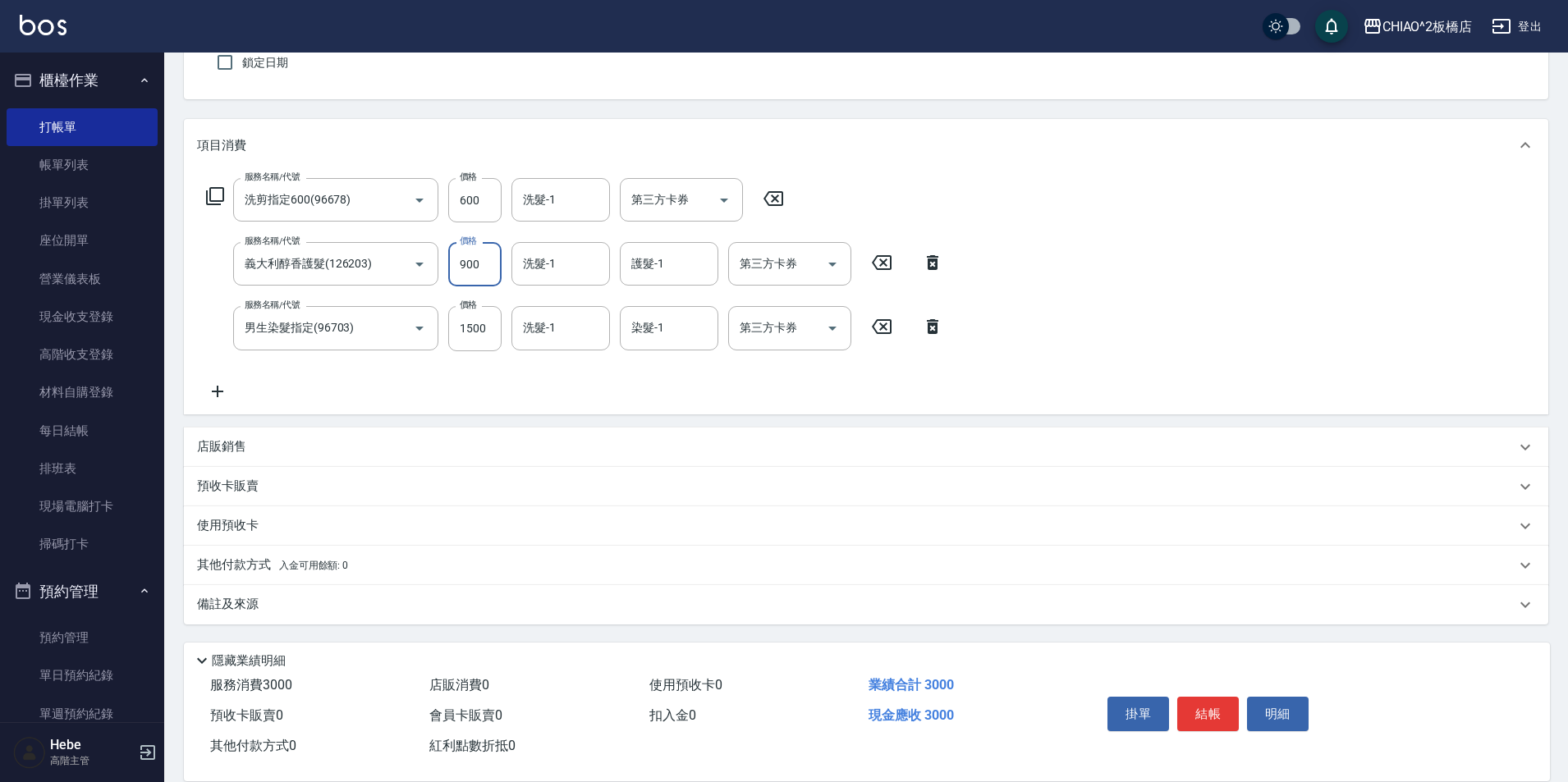
type input "900"
click at [236, 553] on div "其他付款方式 入金可用餘額: 0" at bounding box center [866, 565] width 1364 height 39
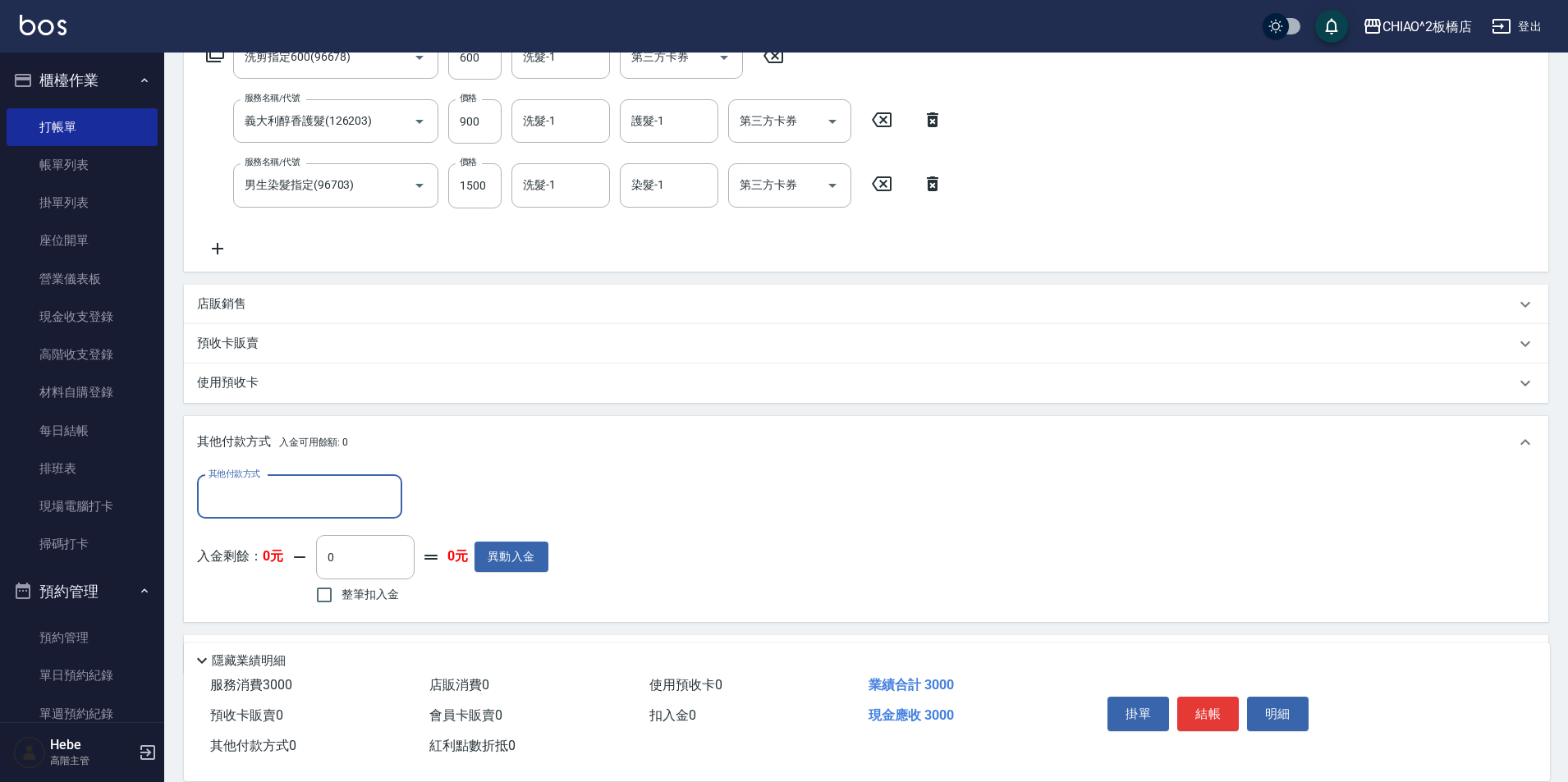
scroll to position [334, 0]
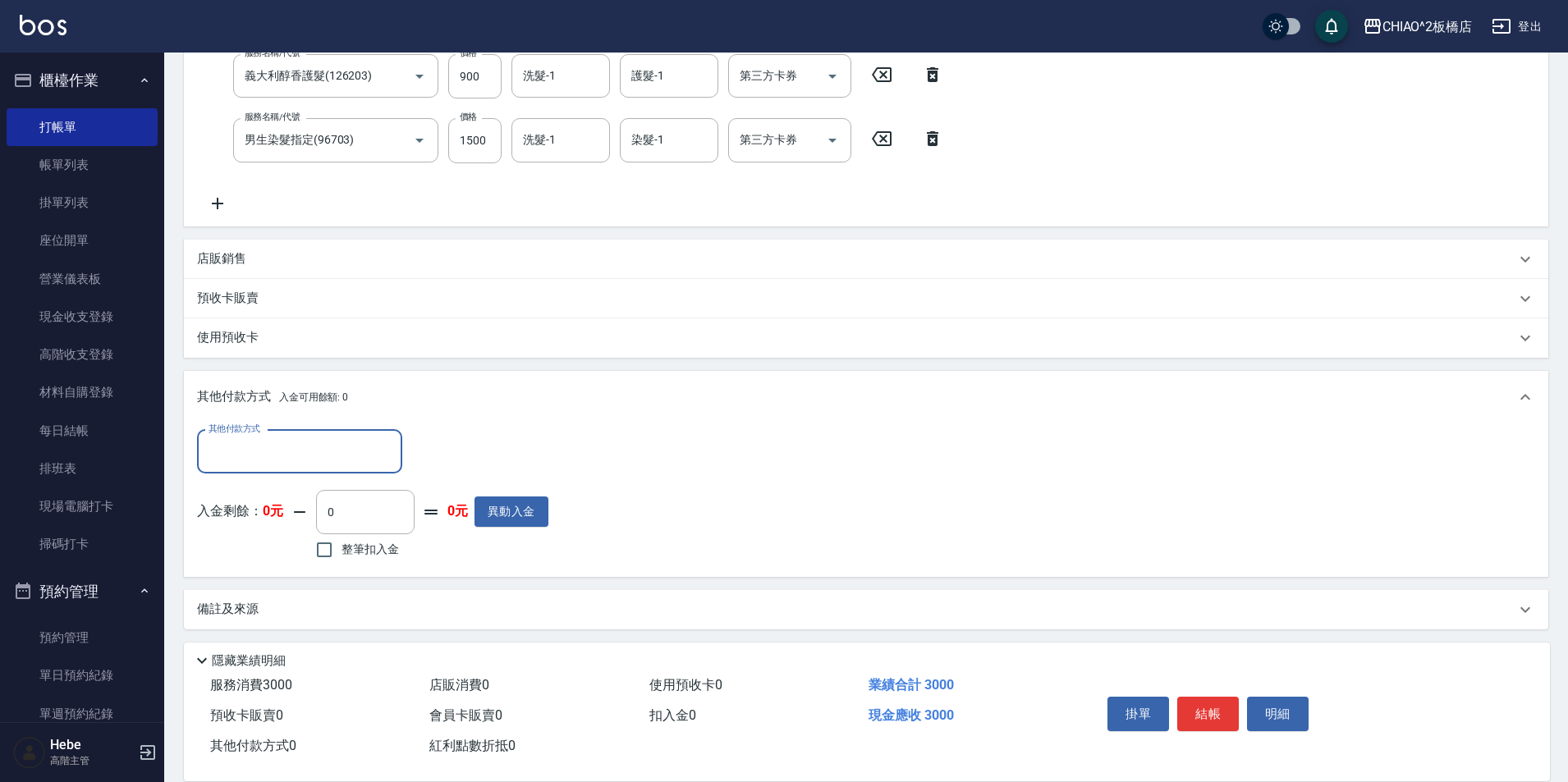
click at [258, 453] on input "其他付款方式" at bounding box center [300, 451] width 191 height 29
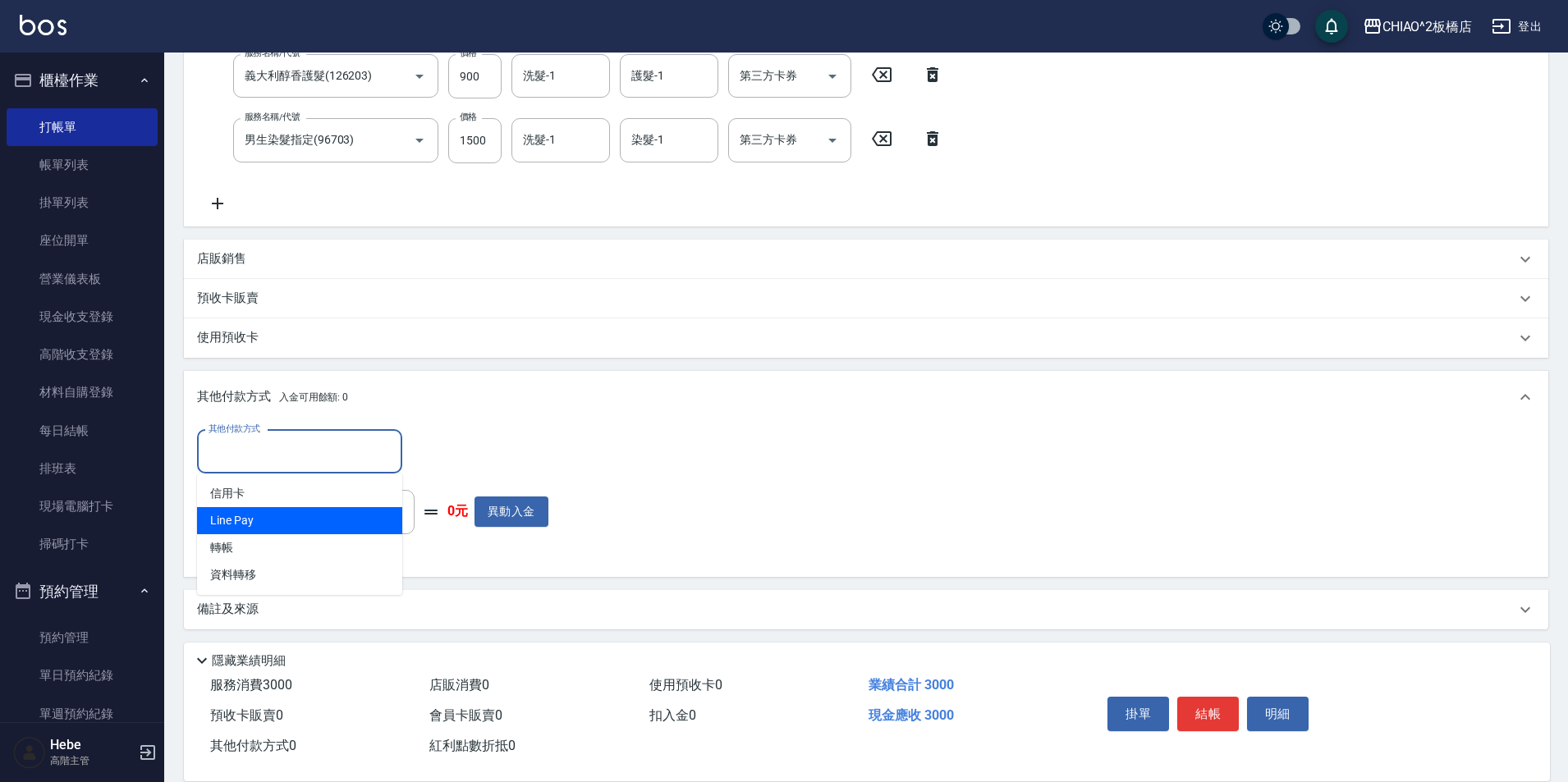
click at [260, 503] on span "信用卡" at bounding box center [300, 493] width 206 height 27
type input "信用卡"
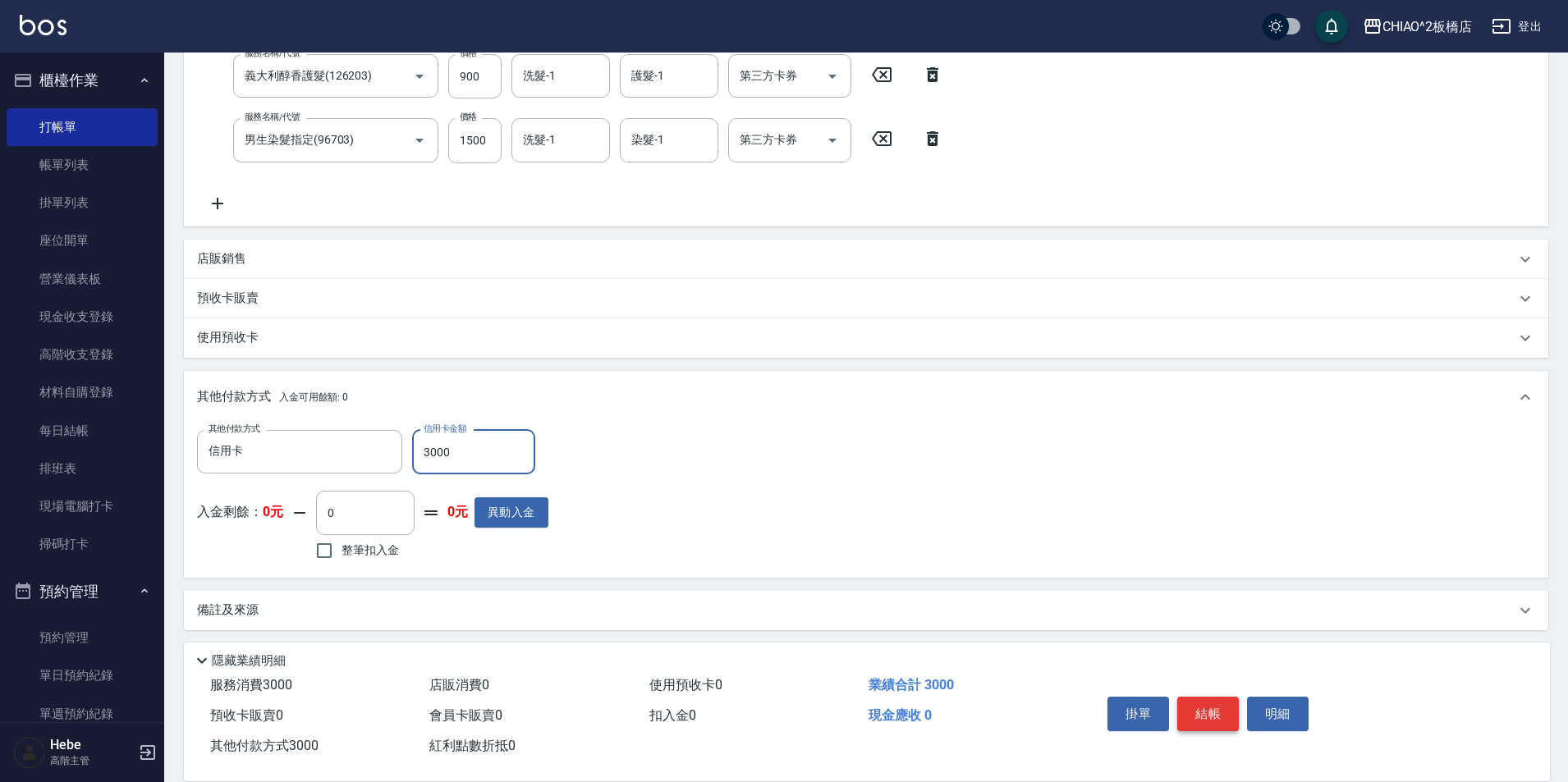
type input "3000"
click at [1198, 705] on button "結帳" at bounding box center [1207, 714] width 62 height 35
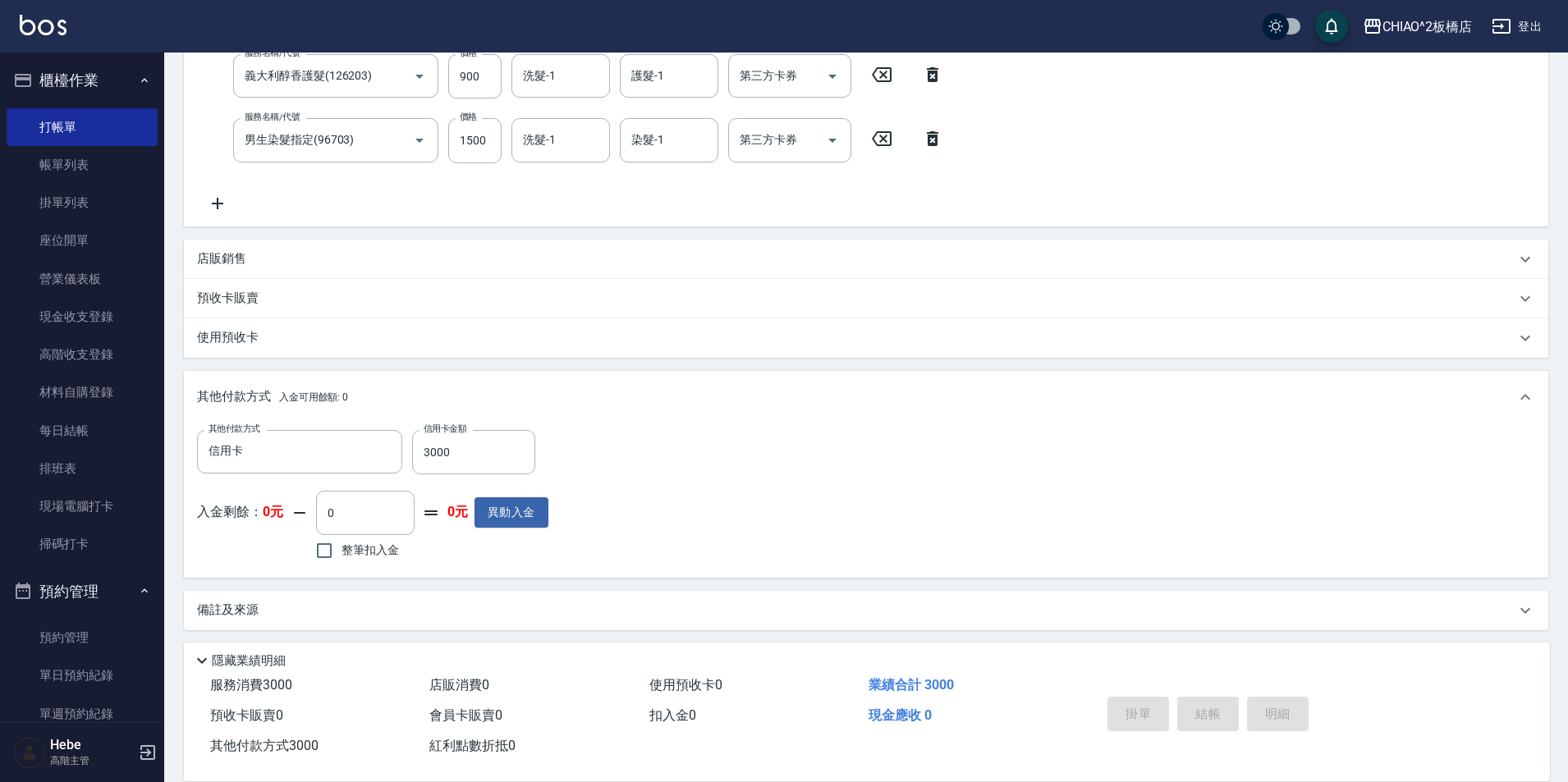
type input "[DATE] 18:55"
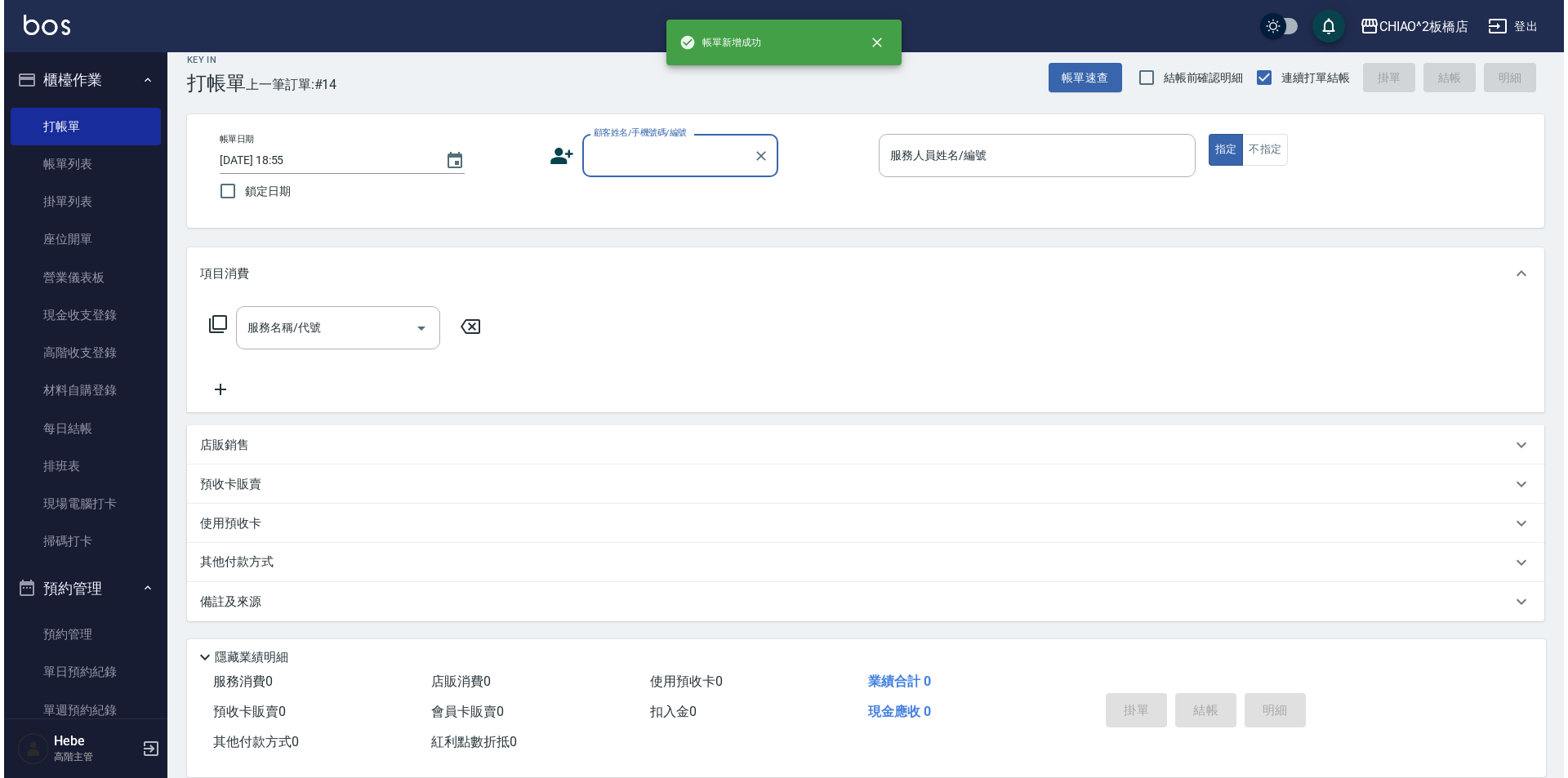
scroll to position [0, 0]
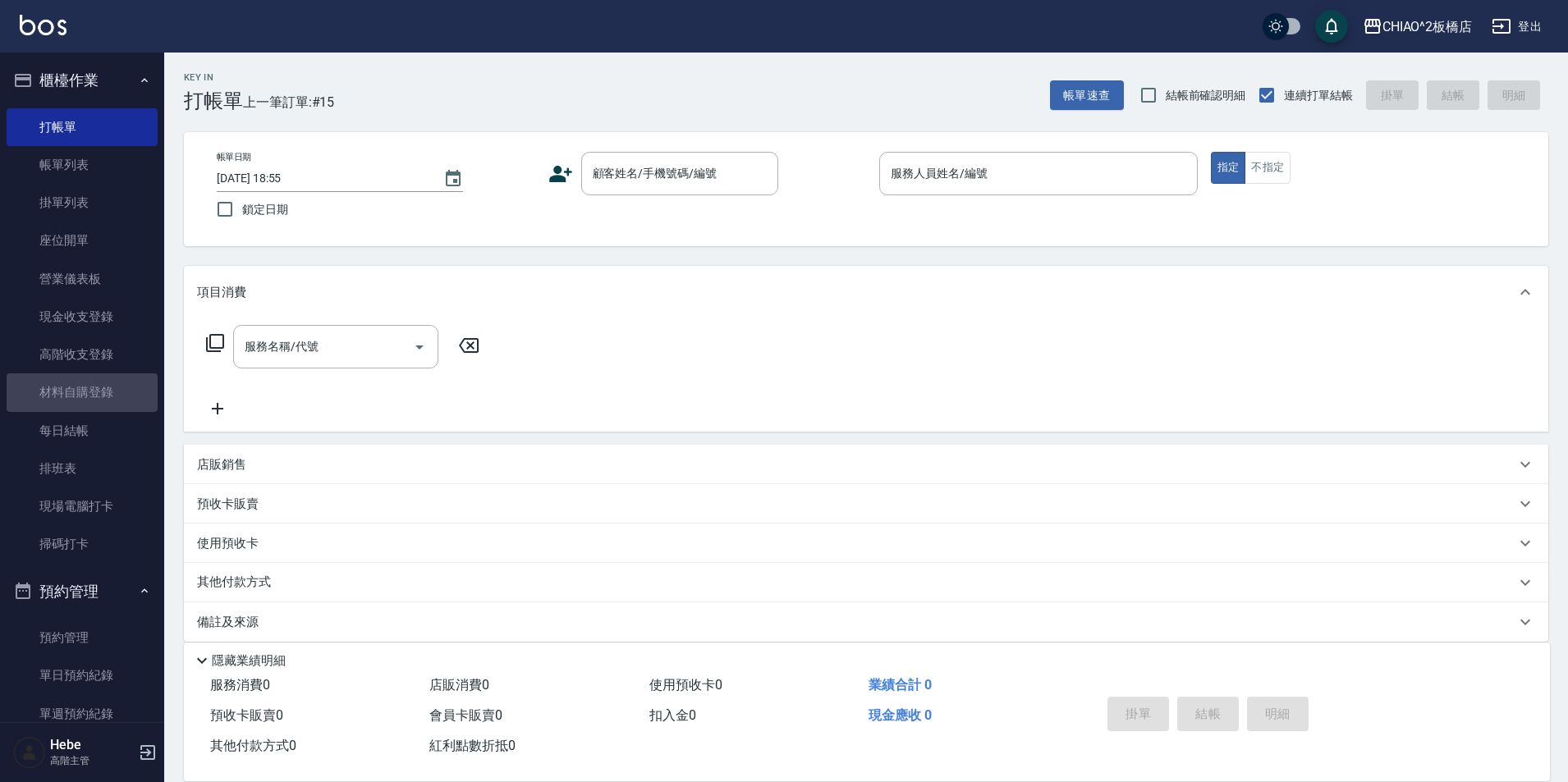
drag, startPoint x: 98, startPoint y: 388, endPoint x: 295, endPoint y: 306, distance: 213.4
click at [98, 387] on link "材料自購登錄" at bounding box center [82, 392] width 151 height 37
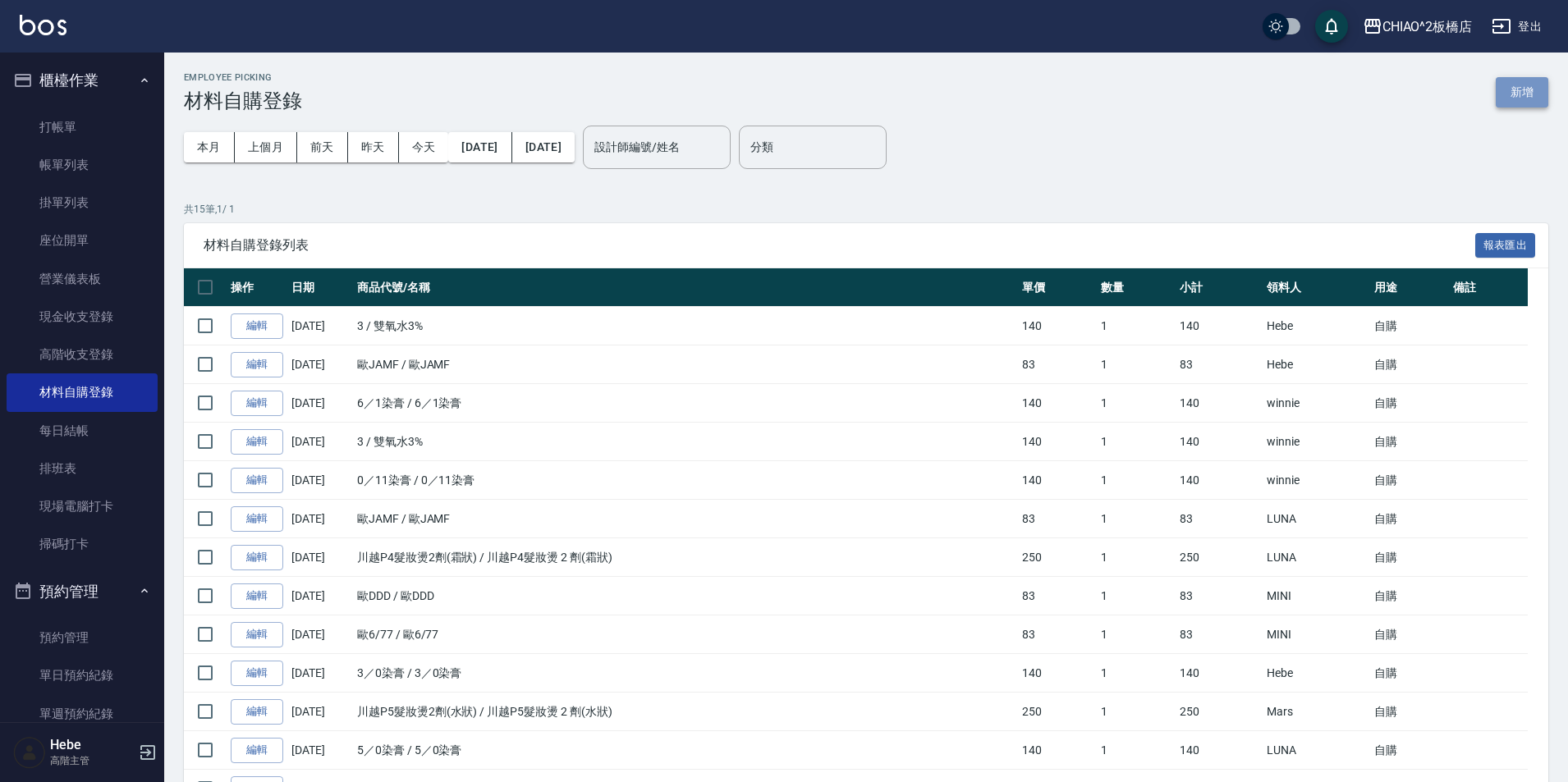
click at [1519, 90] on button "新增" at bounding box center [1522, 92] width 52 height 30
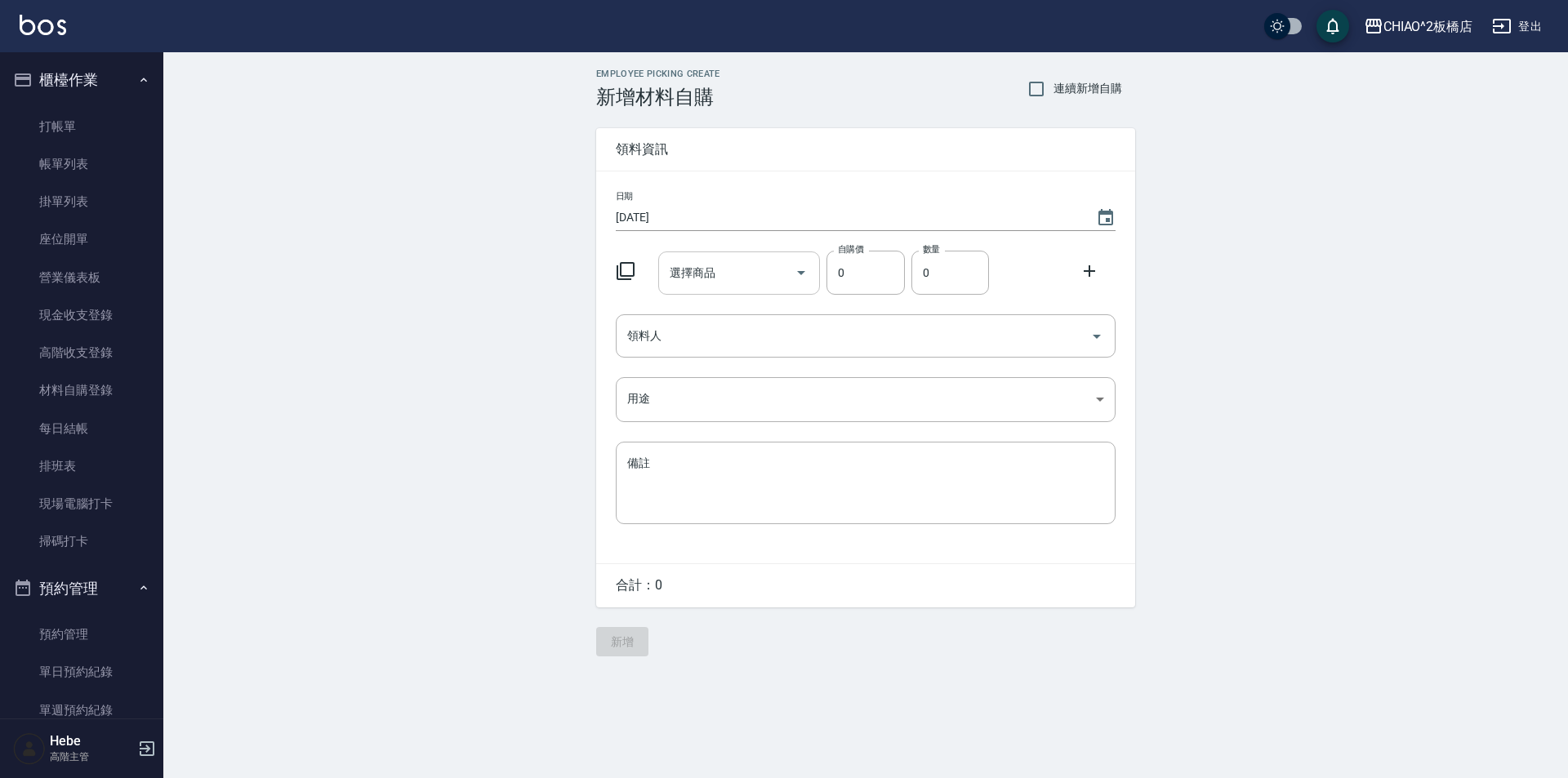
click at [715, 262] on input "選擇商品" at bounding box center [727, 273] width 123 height 29
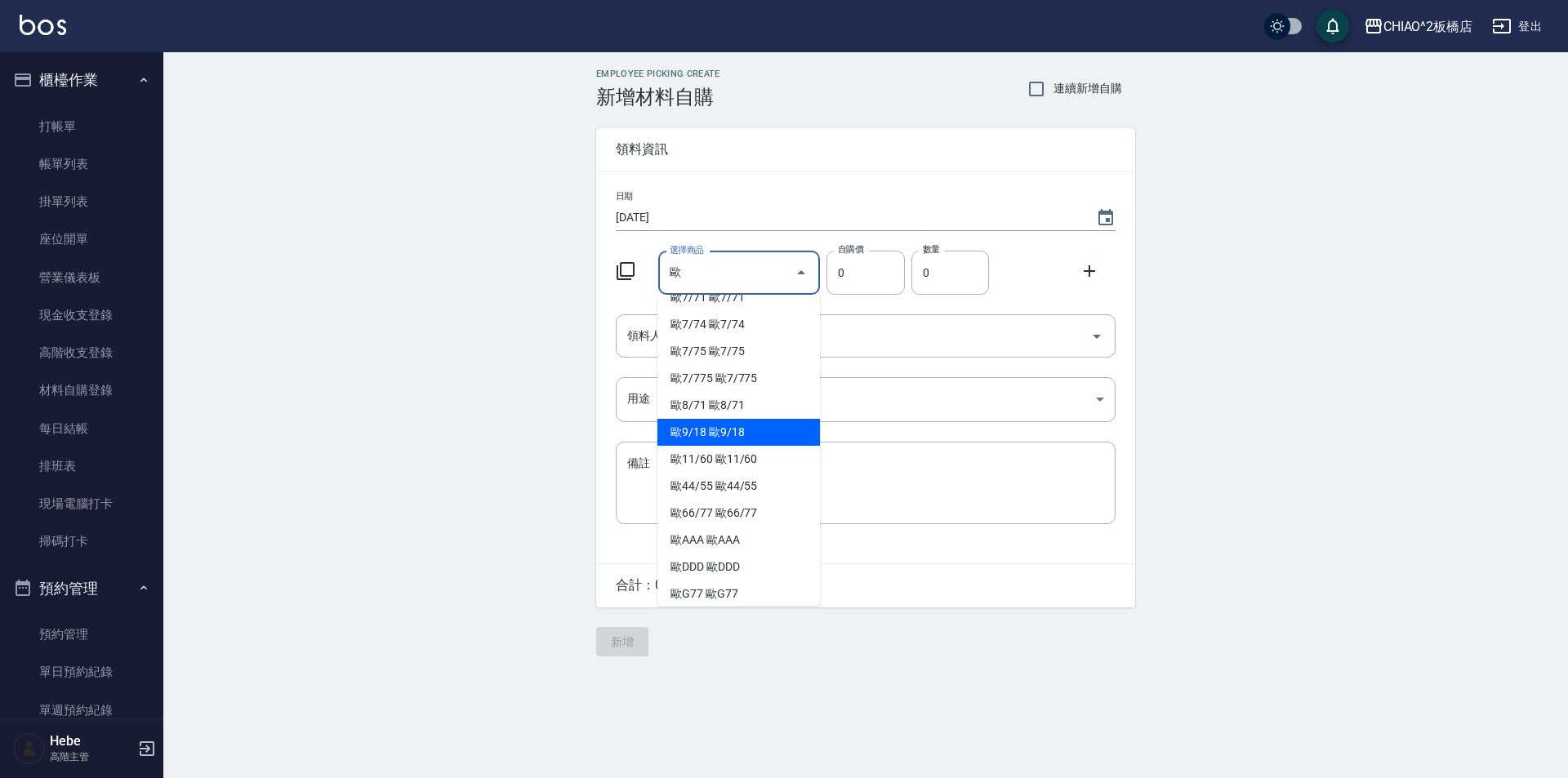
scroll to position [327, 0]
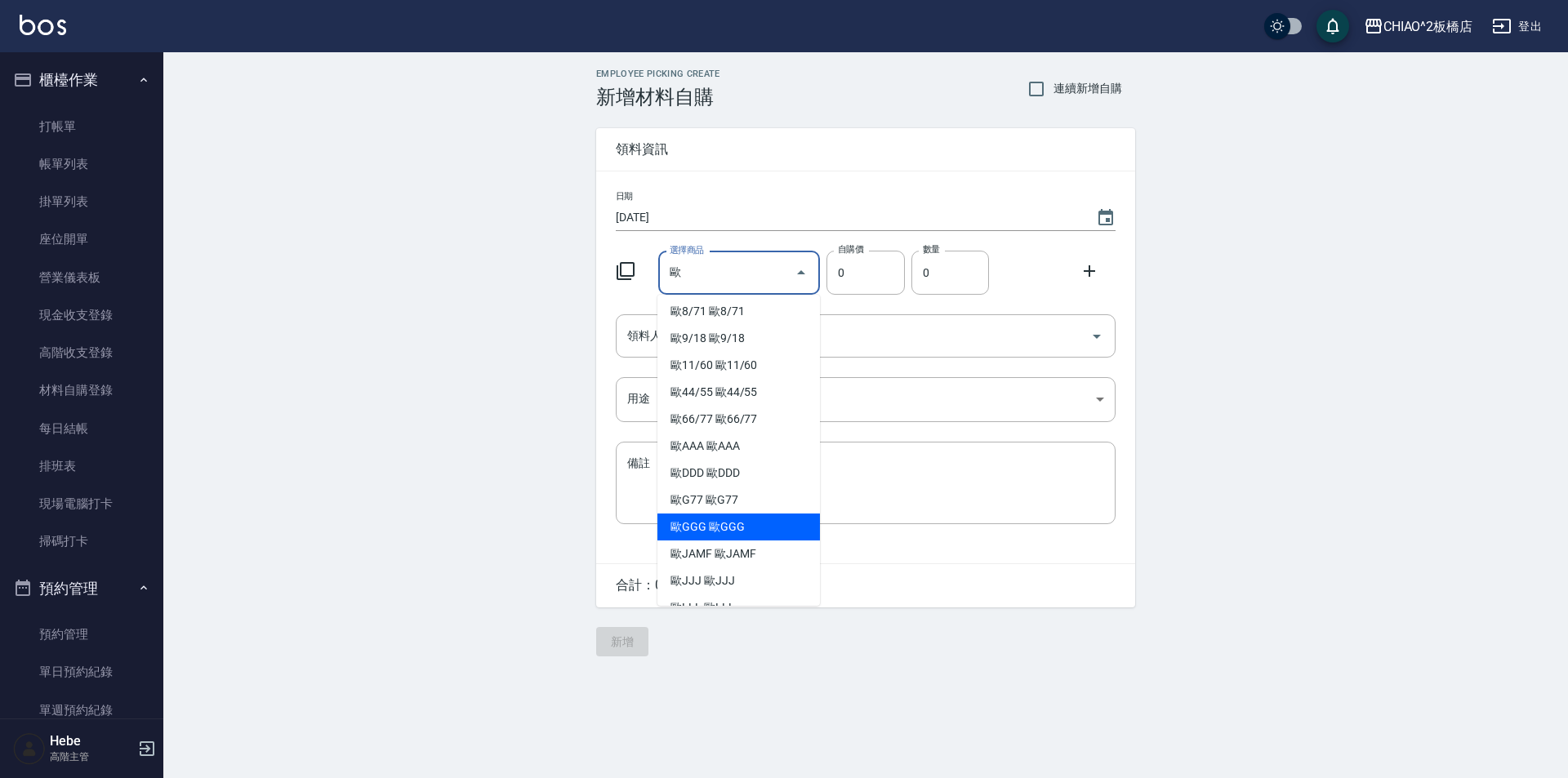
click at [699, 524] on li "歐GGG 歐GGG" at bounding box center [739, 527] width 163 height 27
type input "歐GGG"
type input "83"
type input "1"
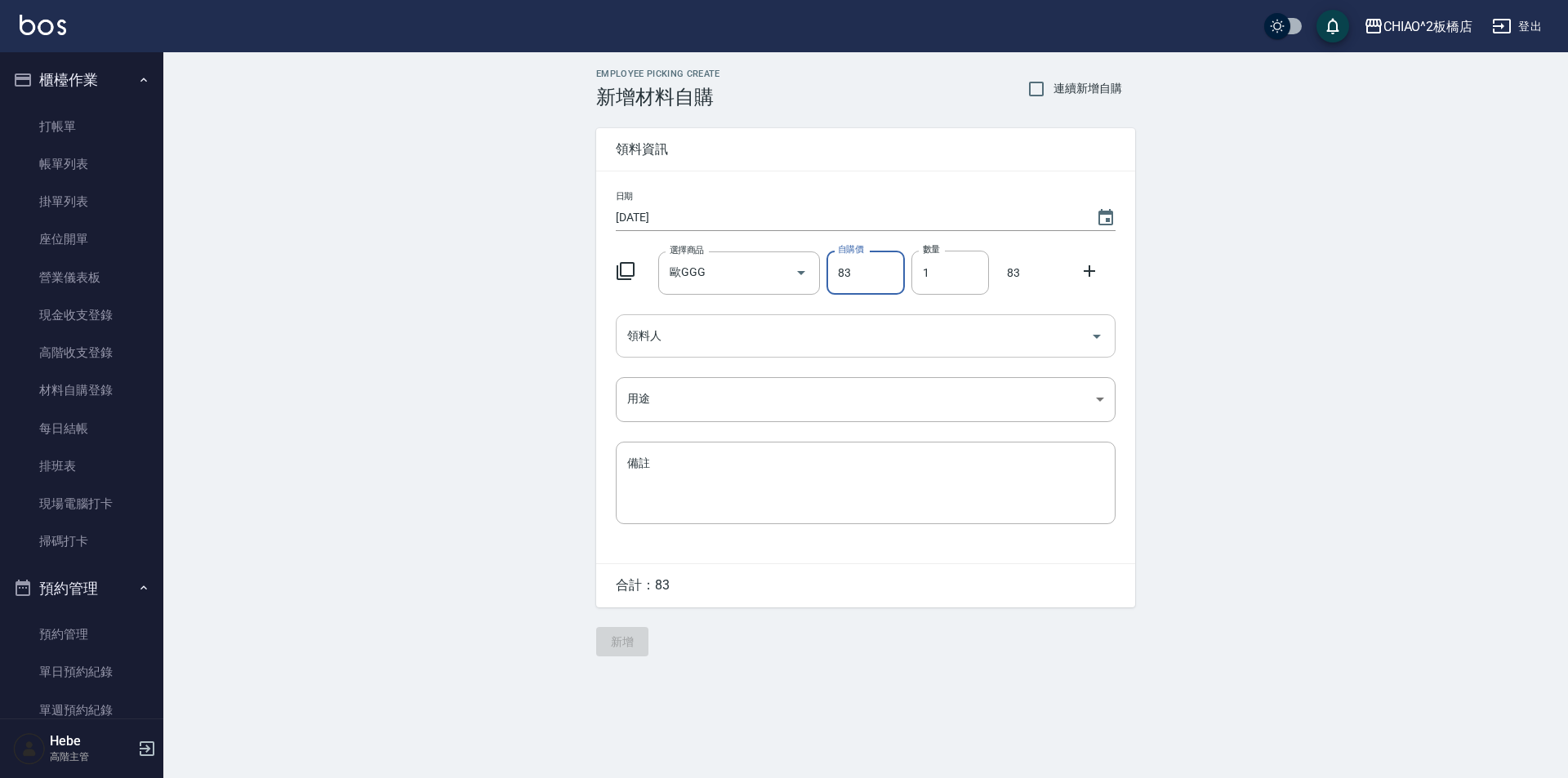
click at [686, 340] on input "領料人" at bounding box center [853, 335] width 460 height 29
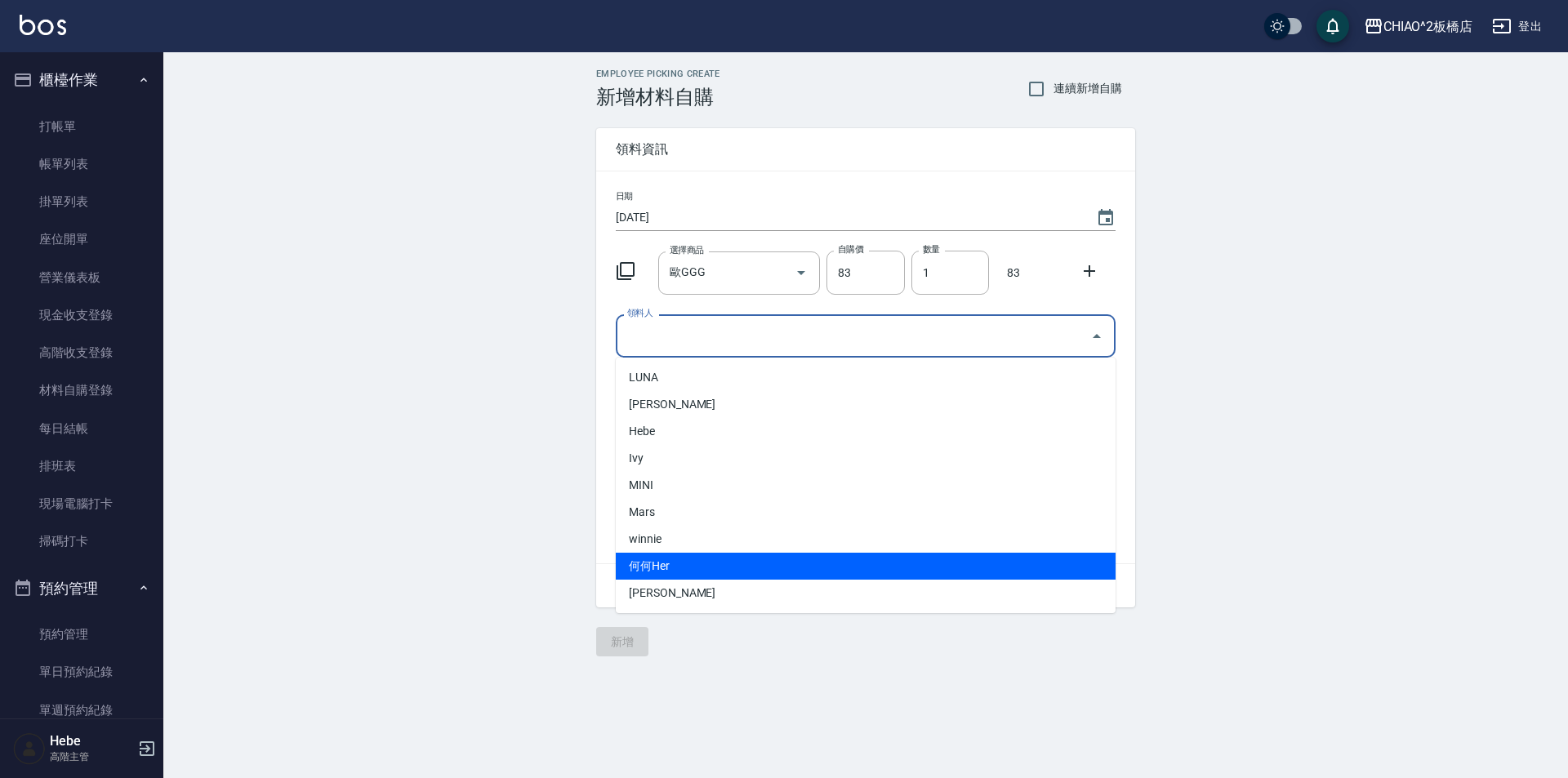
drag, startPoint x: 654, startPoint y: 558, endPoint x: 667, endPoint y: 405, distance: 153.6
click at [659, 552] on ul "LUNA Duke[PERSON_NAME] [PERSON_NAME] MINI Mars winnie 何何Her [PERSON_NAME]" at bounding box center [866, 485] width 500 height 256
drag, startPoint x: 667, startPoint y: 405, endPoint x: 652, endPoint y: 567, distance: 162.7
click at [652, 567] on ul "LUNA Duke[PERSON_NAME] [PERSON_NAME] MINI Mars winnie 何何Her [PERSON_NAME]" at bounding box center [866, 485] width 500 height 256
click at [652, 567] on li "何何Her" at bounding box center [866, 566] width 500 height 27
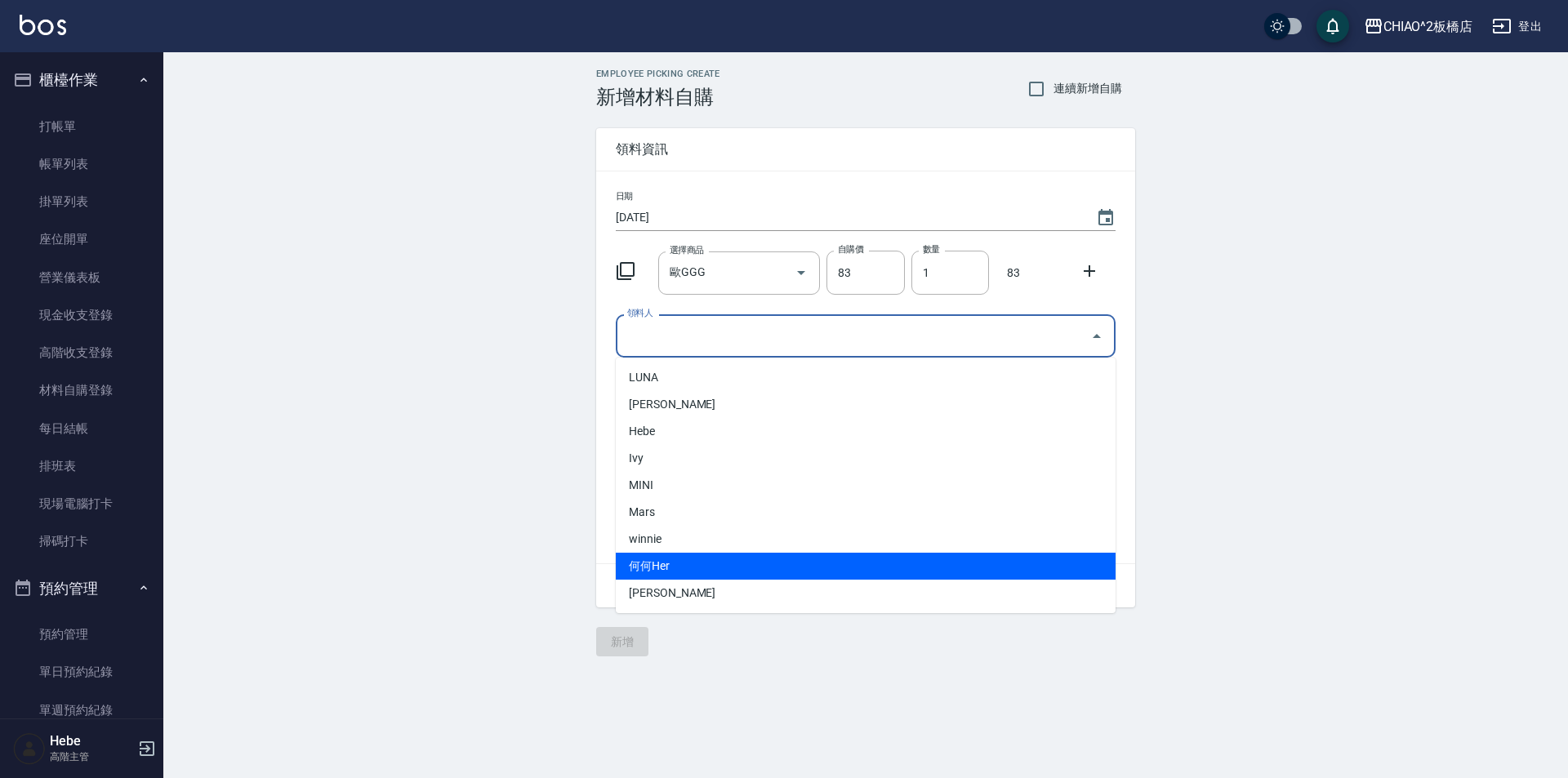
type input "何何Her"
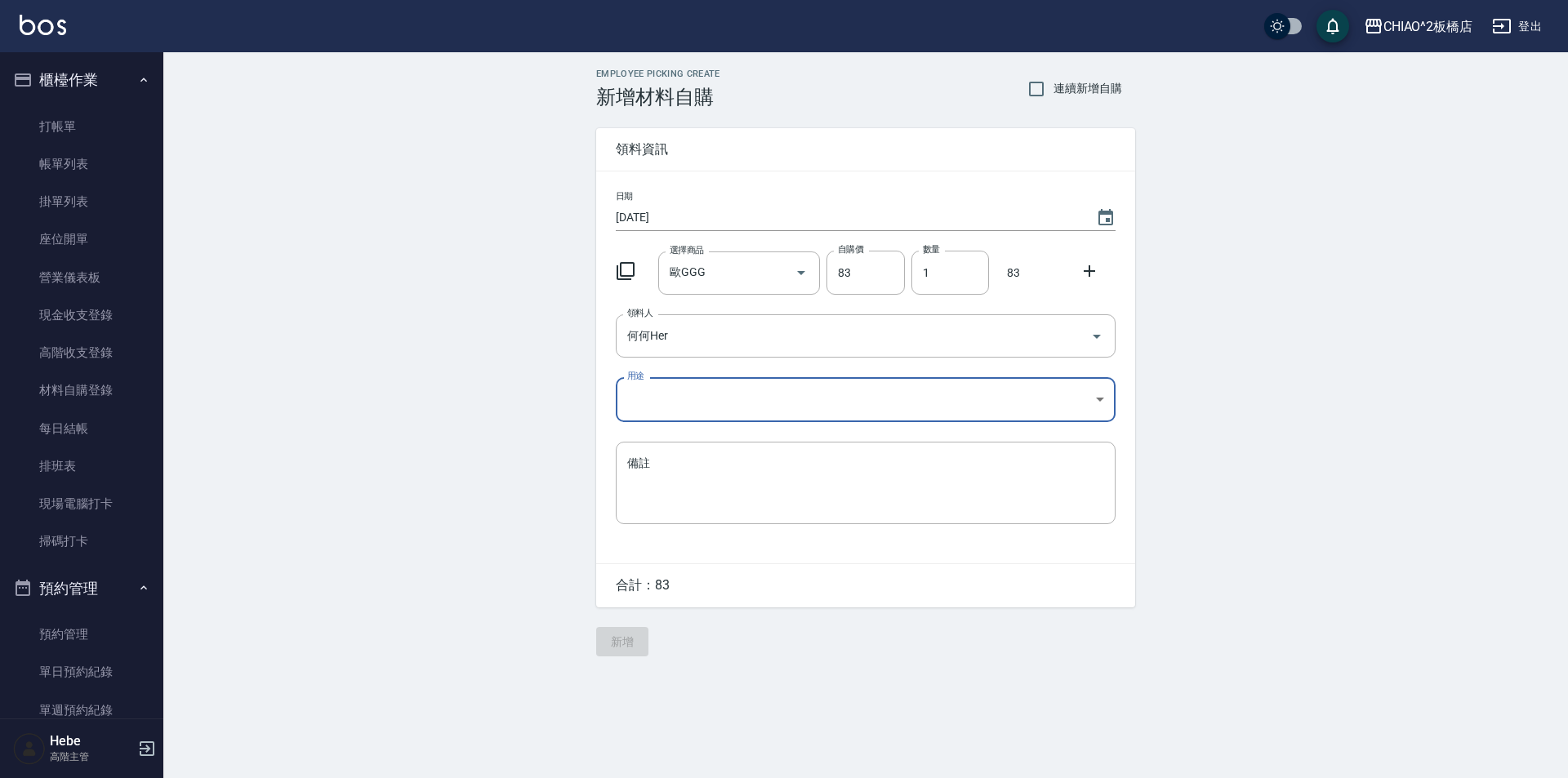
click at [663, 394] on body "CHIAO^2板橋店 登出 櫃檯作業 打帳單 帳單列表 掛單列表 座位開單 營業儀表板 現金收支登錄 高階收支登錄 材料自購登錄 每日結帳 排班表 現場電腦打…" at bounding box center [784, 389] width 1568 height 778
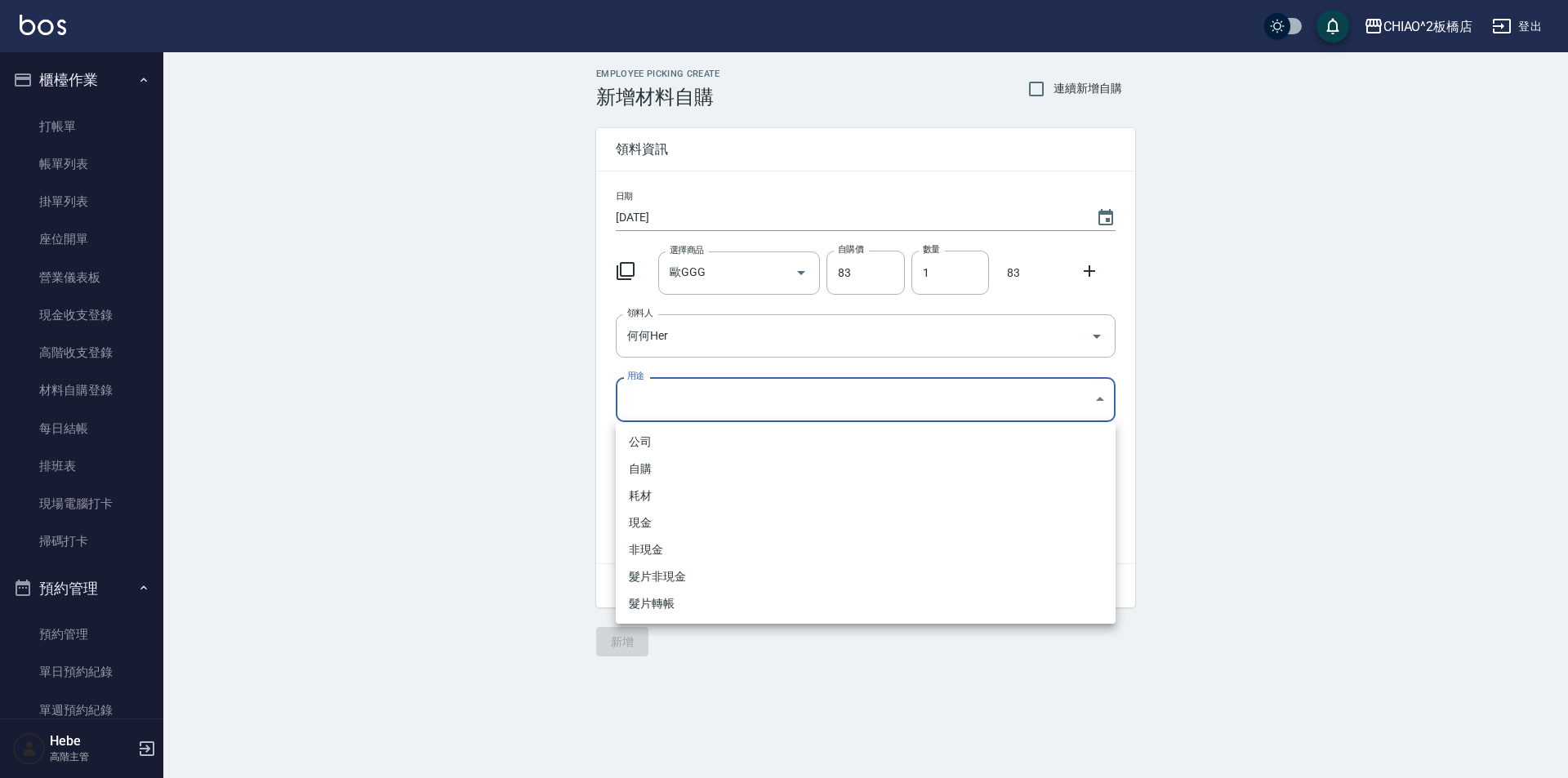
click at [654, 471] on li "自購" at bounding box center [866, 469] width 500 height 27
type input "自購"
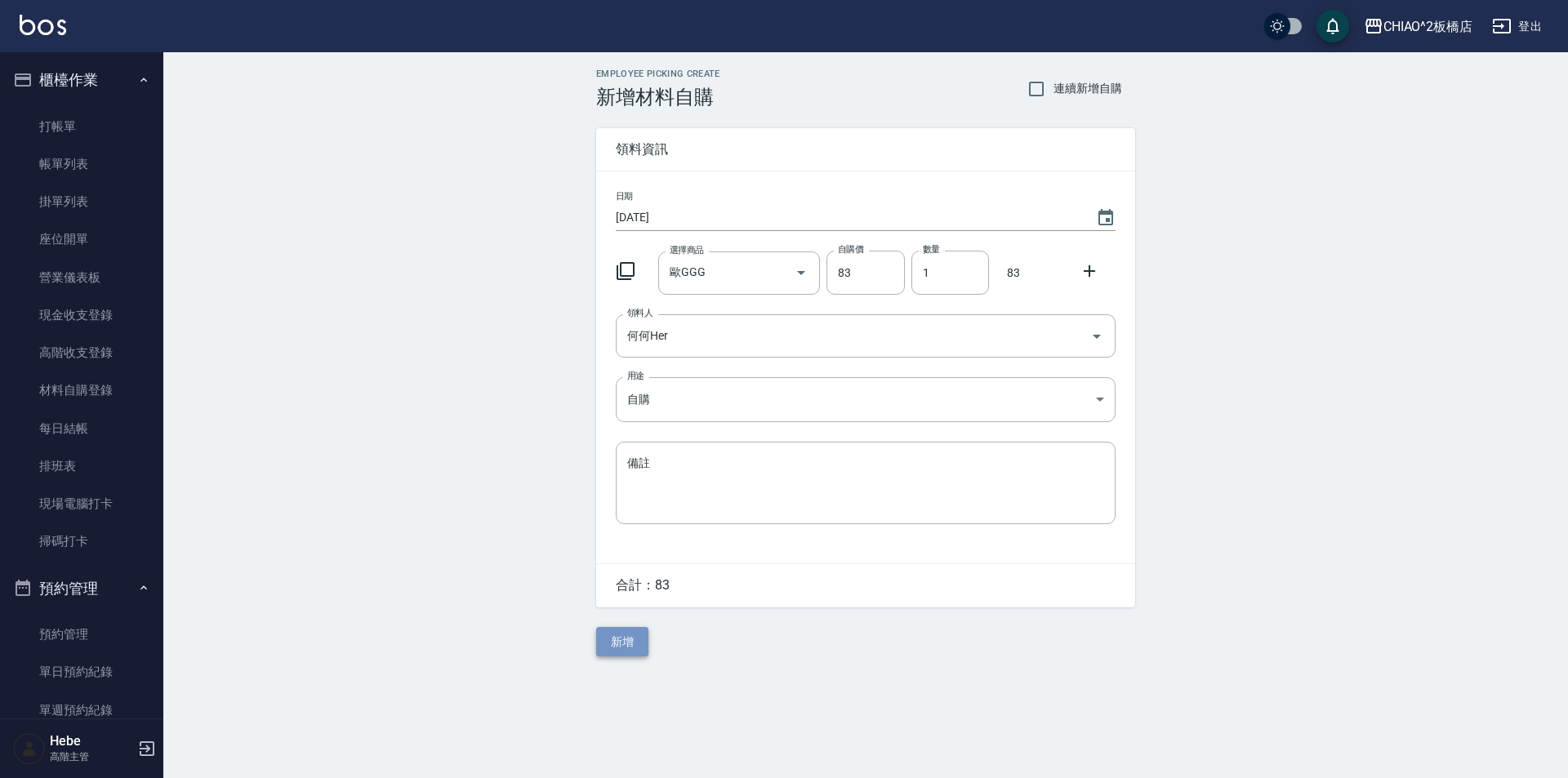
click at [616, 632] on button "新增" at bounding box center [622, 642] width 52 height 30
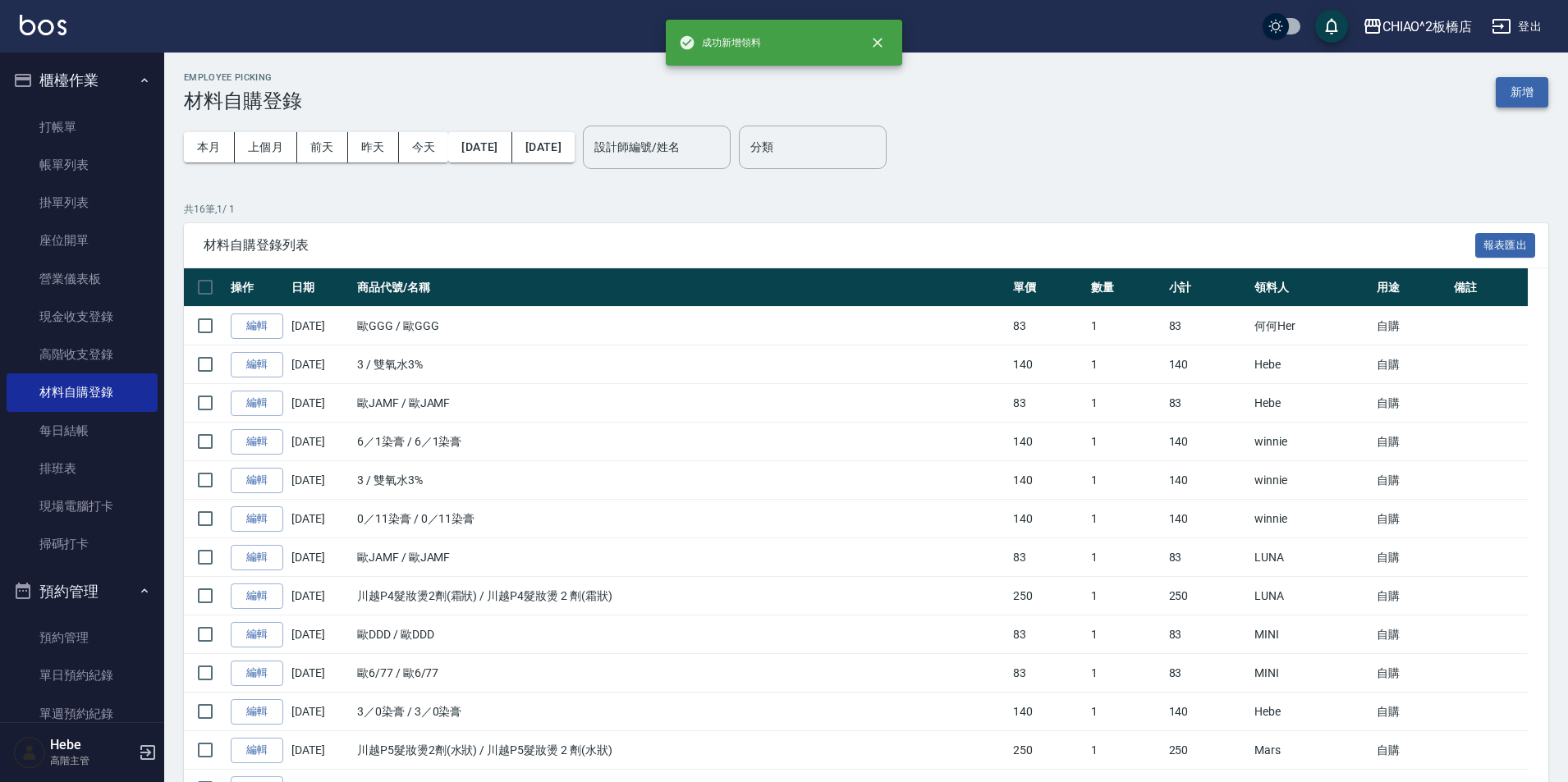
click at [1518, 87] on button "新增" at bounding box center [1522, 92] width 52 height 30
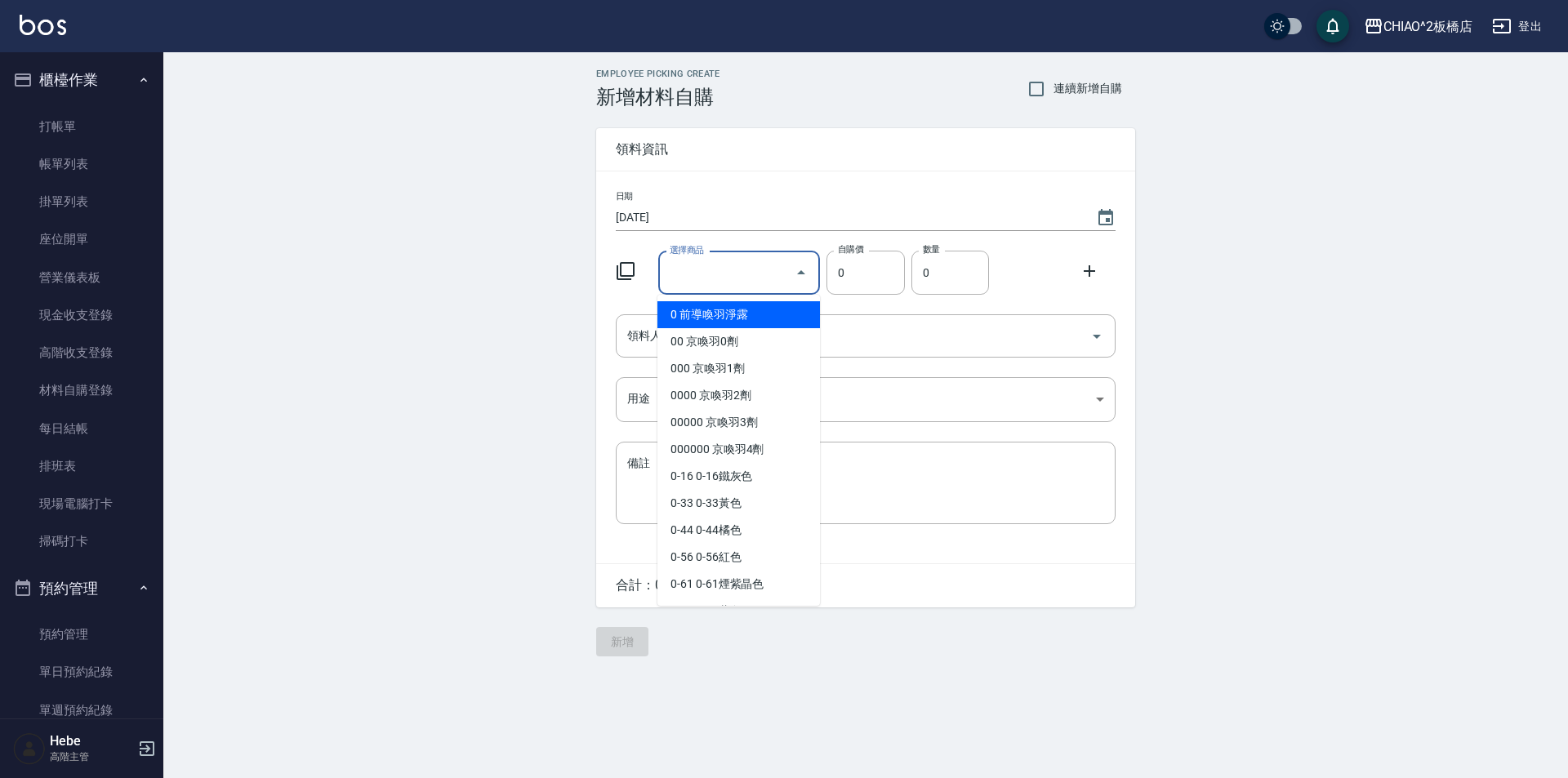
click at [736, 276] on input "選擇商品" at bounding box center [727, 273] width 123 height 29
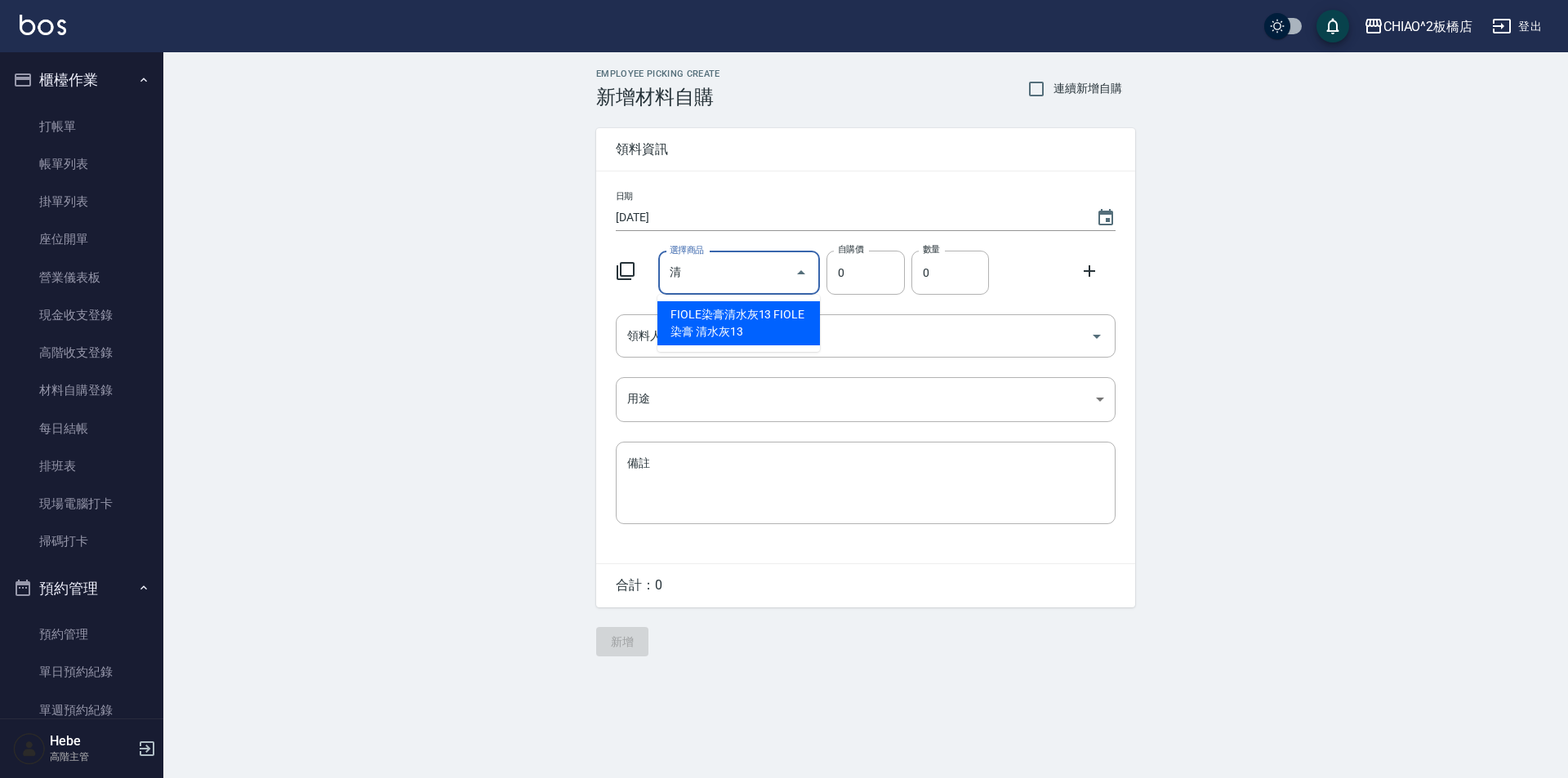
click at [739, 332] on li "FIOLE染膏清水灰13 FIOLE染膏 清水灰13" at bounding box center [739, 323] width 163 height 44
type input "FIOLE染膏 清水灰13"
type input "188"
type input "1"
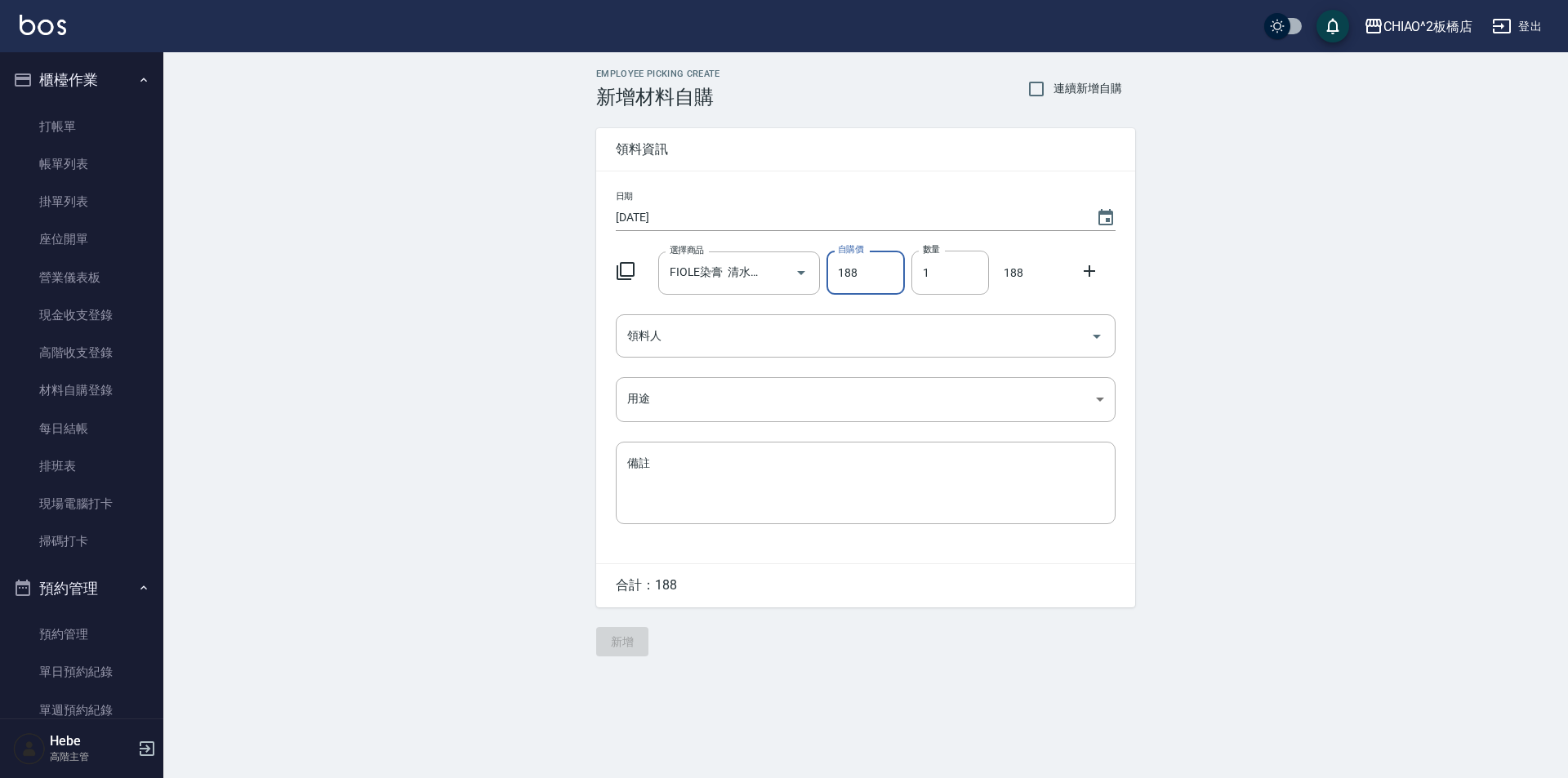
click at [1091, 273] on icon at bounding box center [1090, 271] width 20 height 20
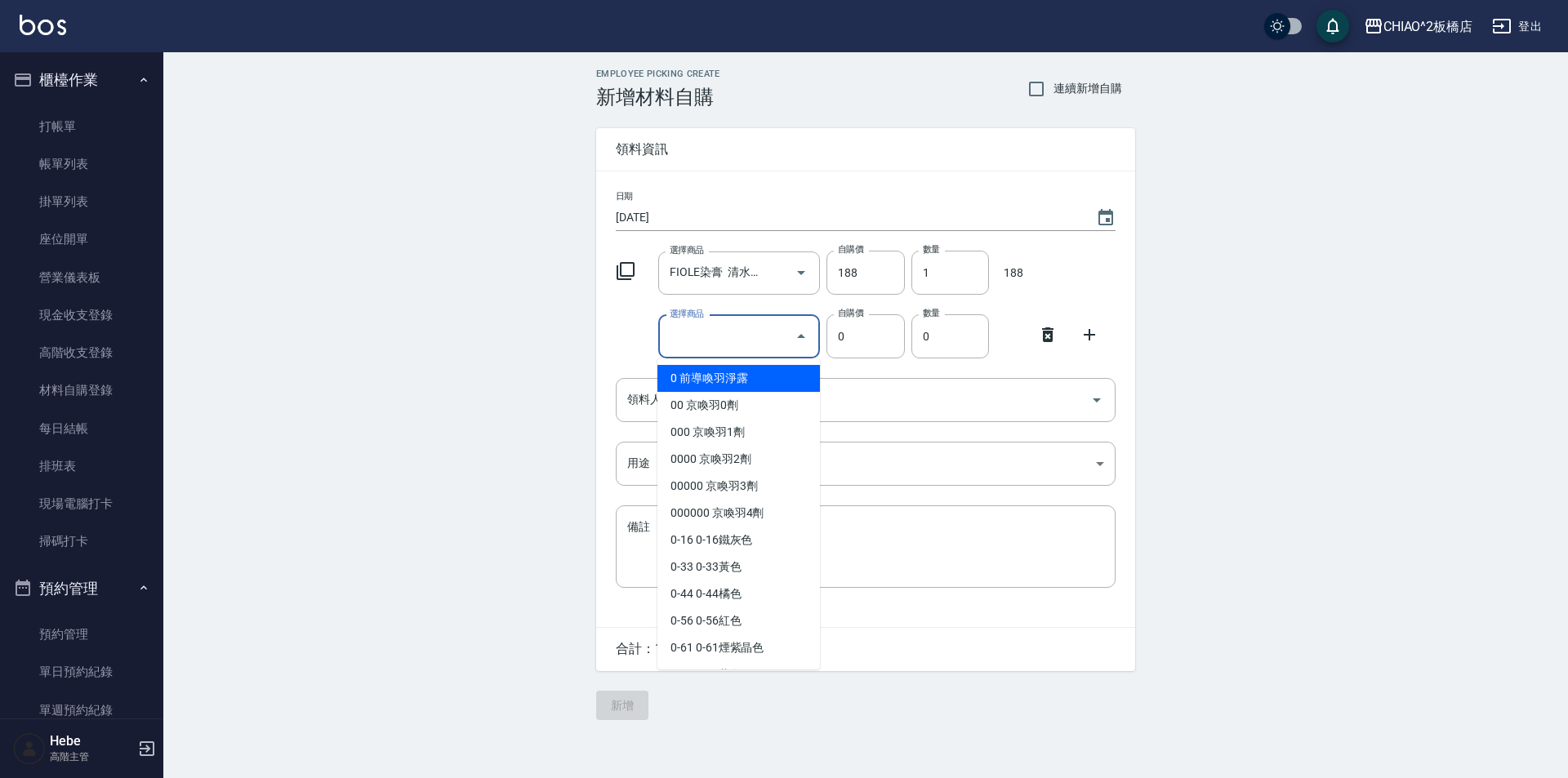
click at [722, 343] on input "選擇商品" at bounding box center [727, 336] width 123 height 29
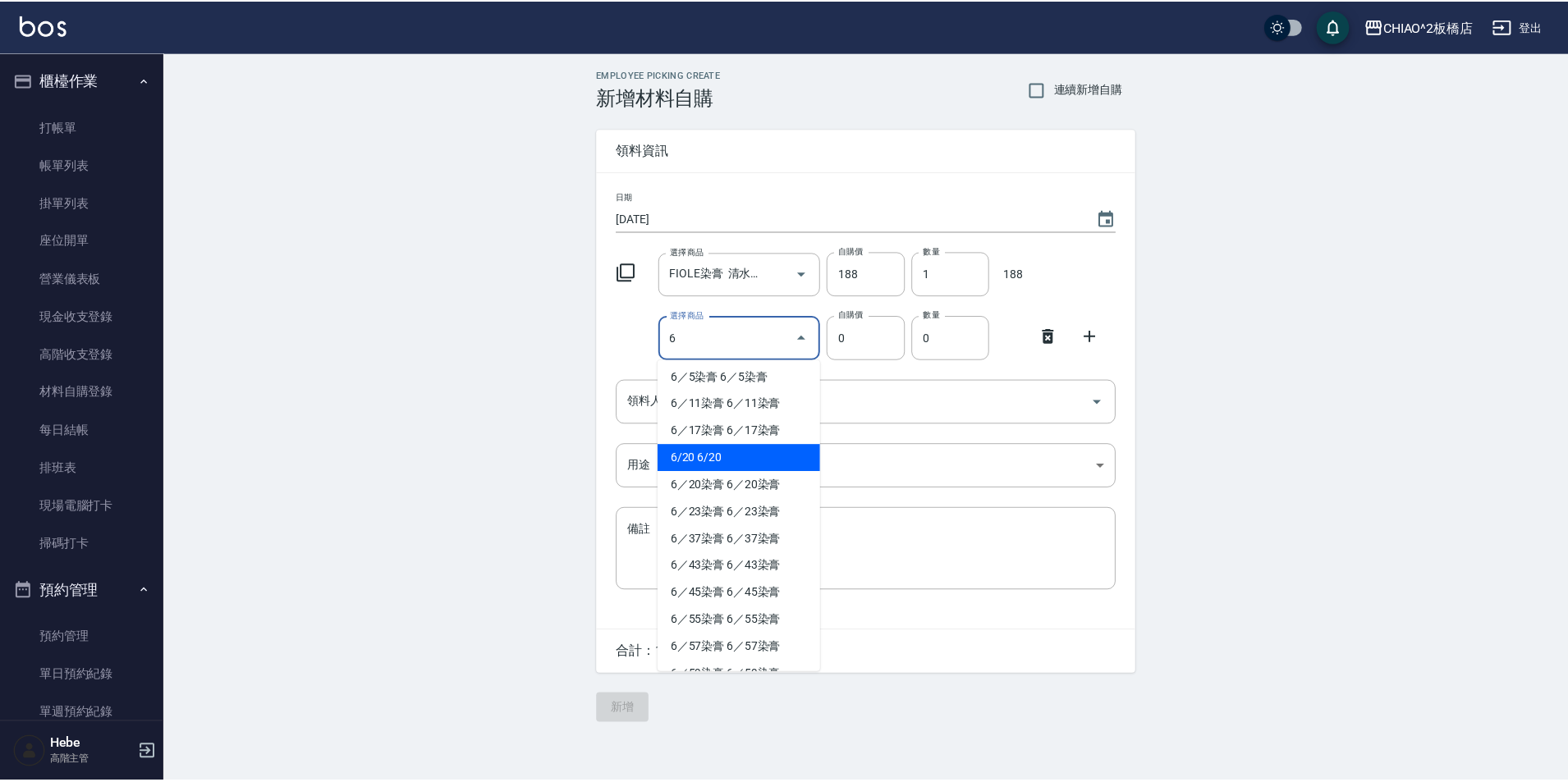
scroll to position [492, 0]
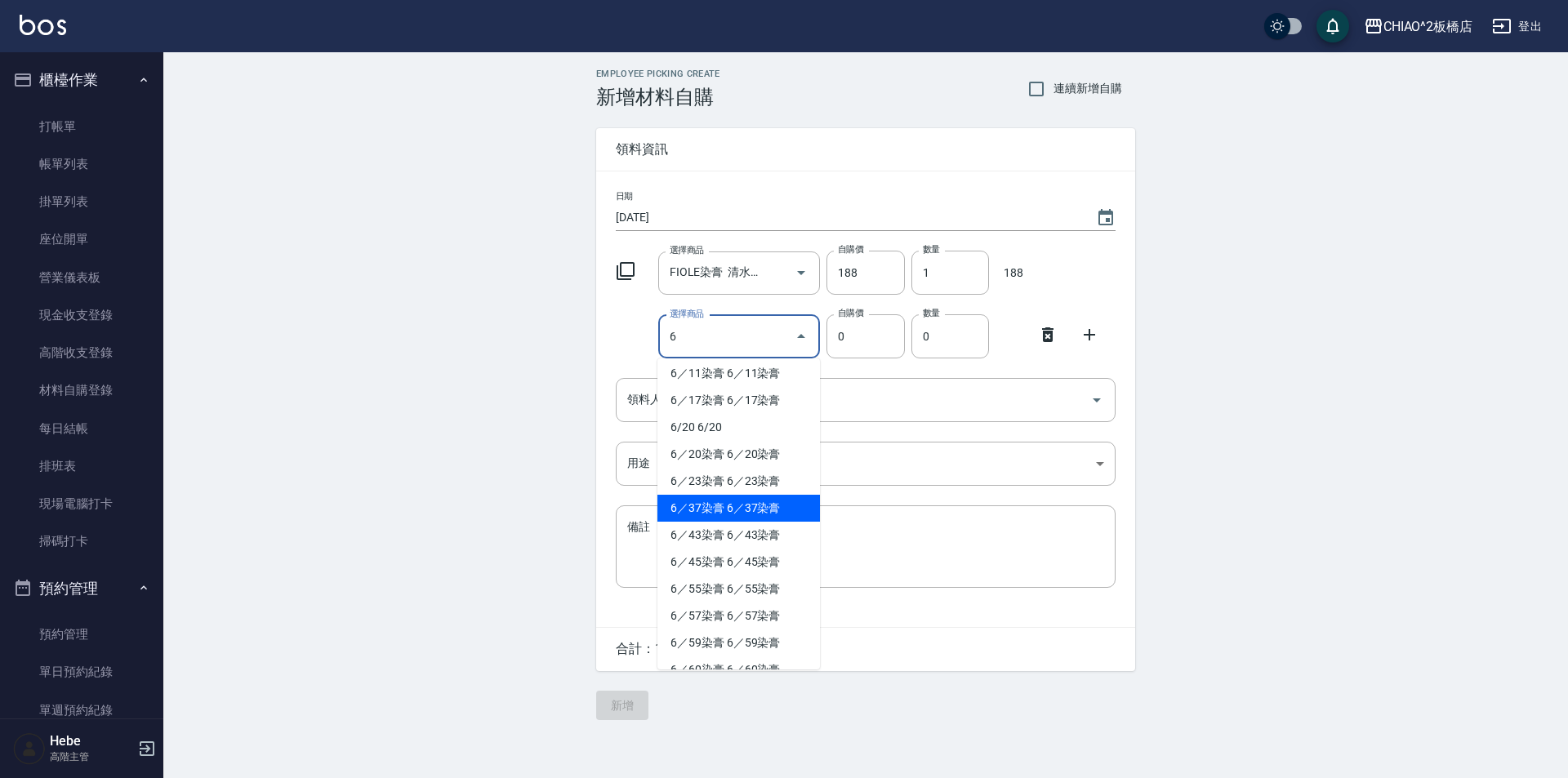
click at [682, 504] on li "6／37染膏 6／37染膏" at bounding box center [739, 508] width 163 height 27
type input "6／37染膏"
type input "140"
type input "1"
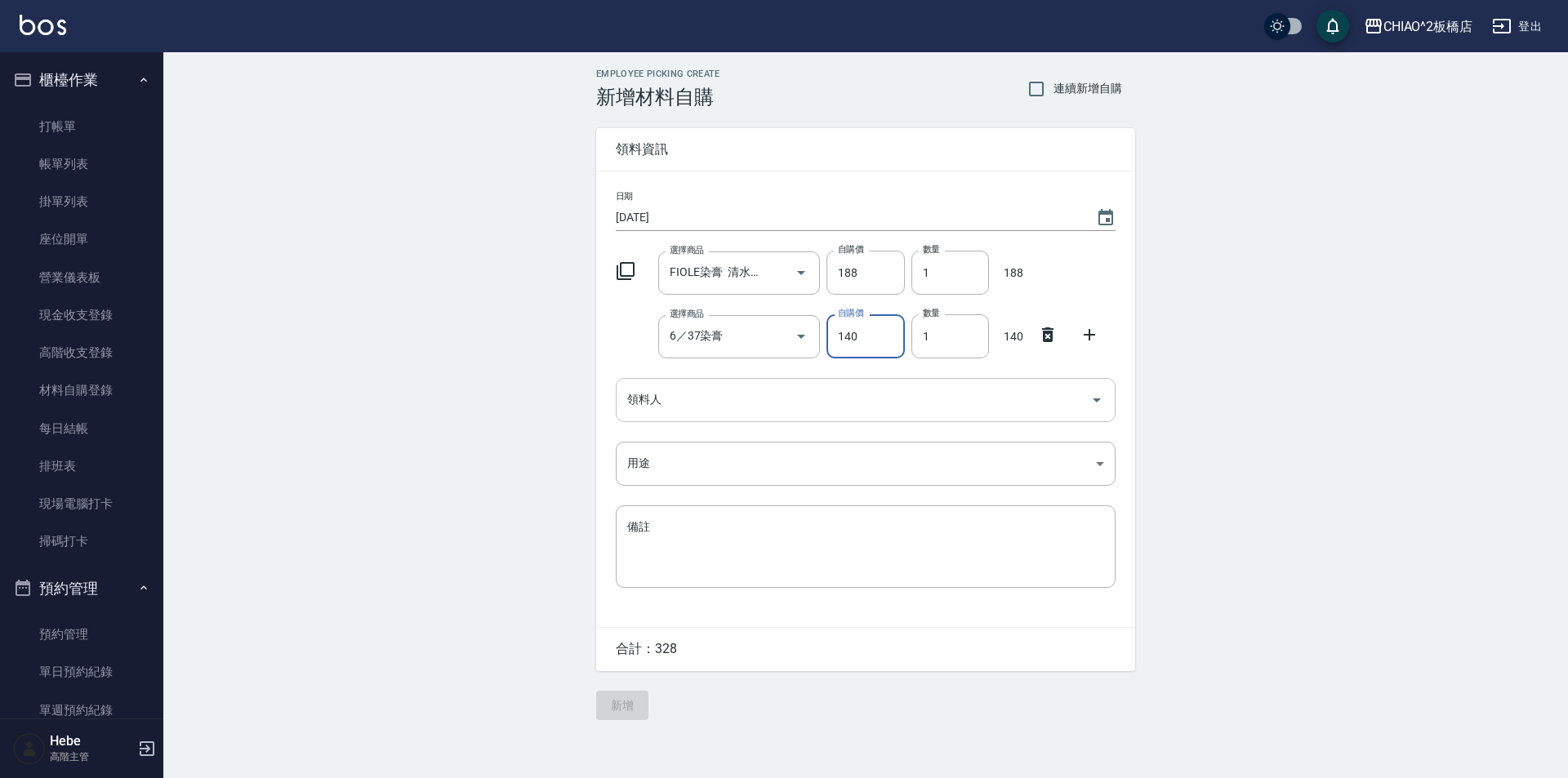
click at [680, 402] on input "領料人" at bounding box center [853, 399] width 460 height 29
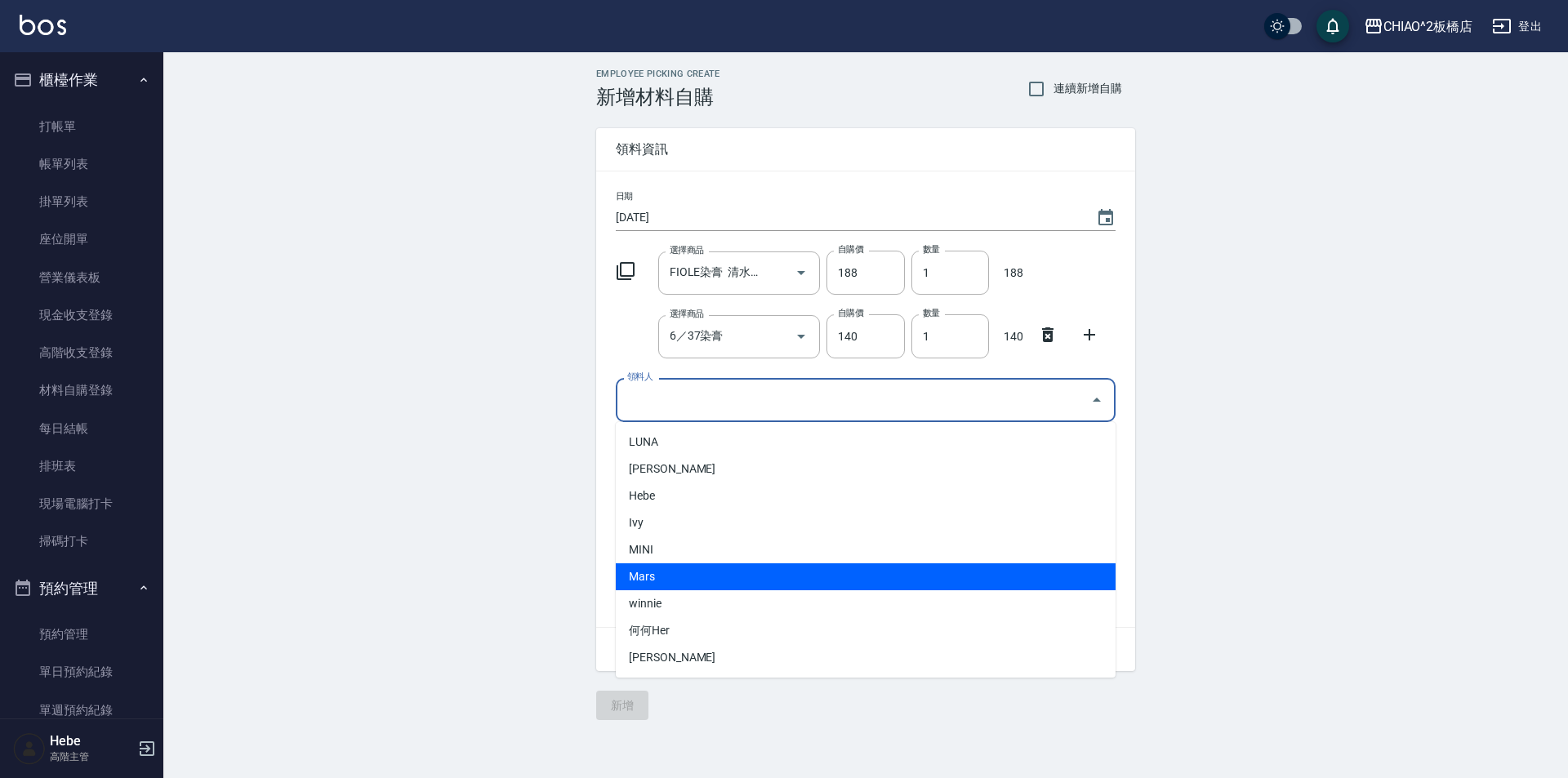
drag, startPoint x: 649, startPoint y: 571, endPoint x: 653, endPoint y: 546, distance: 25.3
click at [650, 571] on li "Mars" at bounding box center [866, 576] width 500 height 27
type input "Mars"
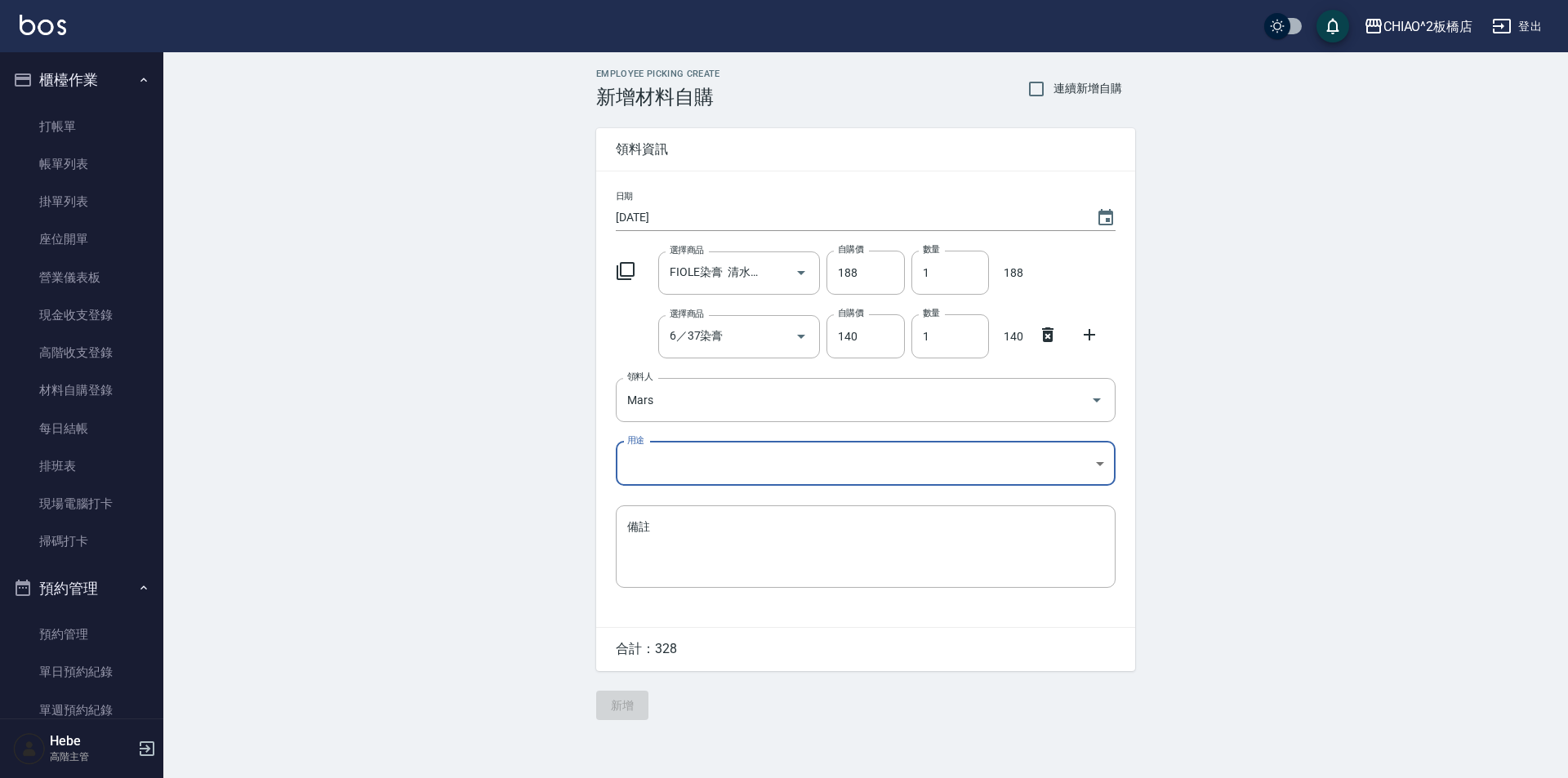
click at [660, 471] on body "CHIAO^2板橋店 登出 櫃檯作業 打帳單 帳單列表 掛單列表 座位開單 營業儀表板 現金收支登錄 高階收支登錄 材料自購登錄 每日結帳 排班表 現場電腦打…" at bounding box center [784, 389] width 1568 height 778
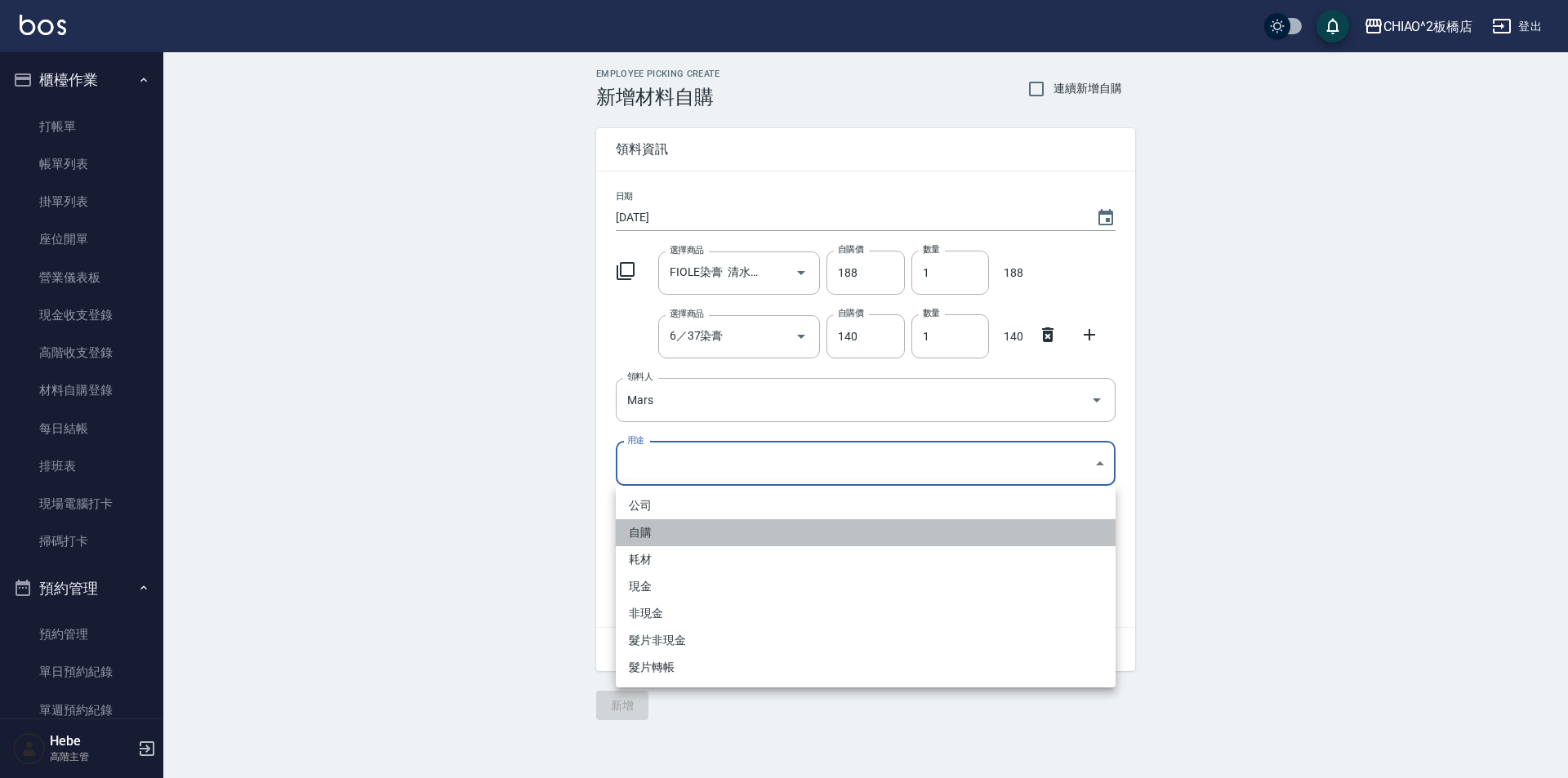
click at [658, 533] on li "自購" at bounding box center [866, 532] width 500 height 27
type input "自購"
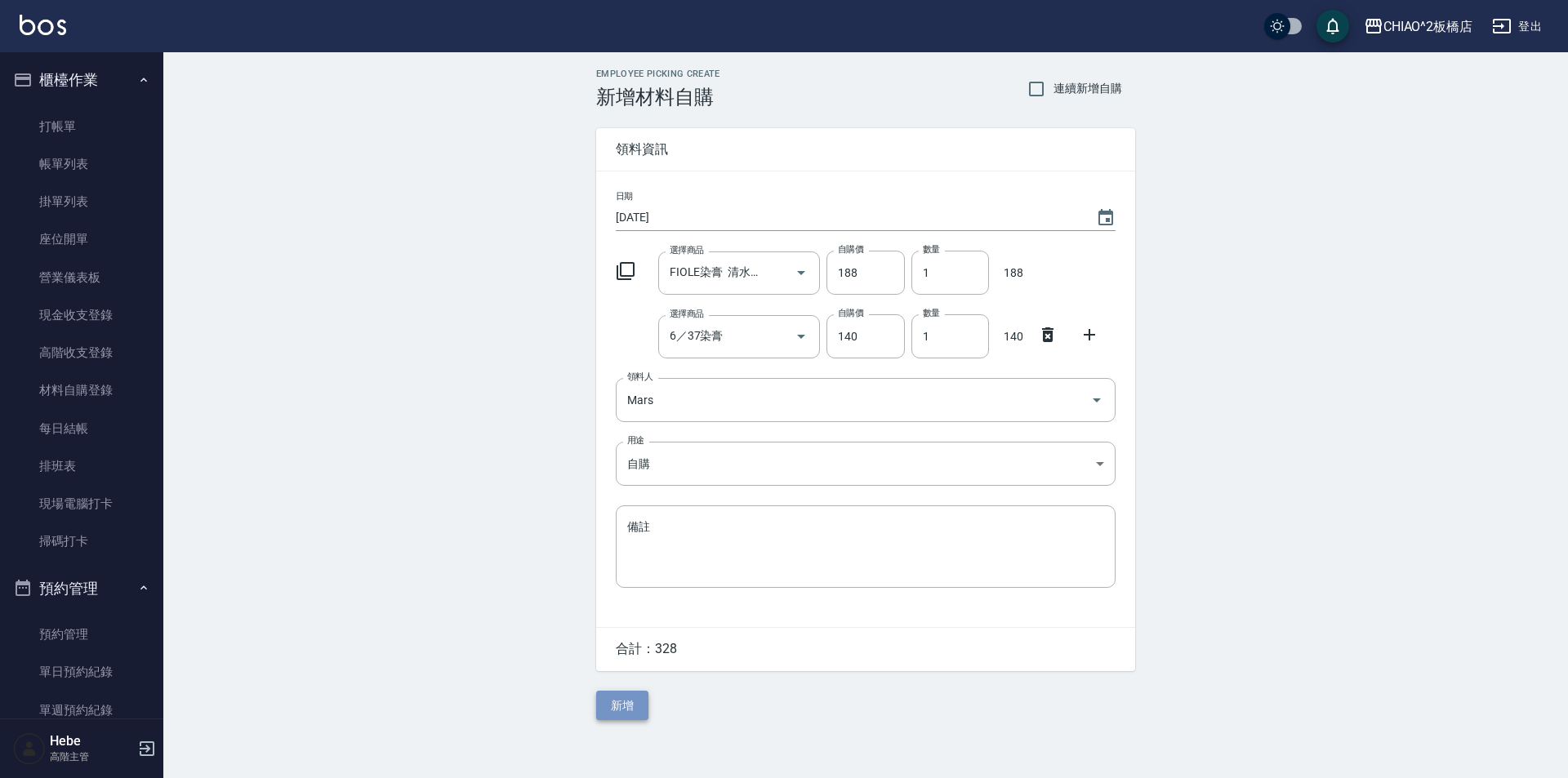
click at [608, 705] on button "新增" at bounding box center [622, 705] width 52 height 30
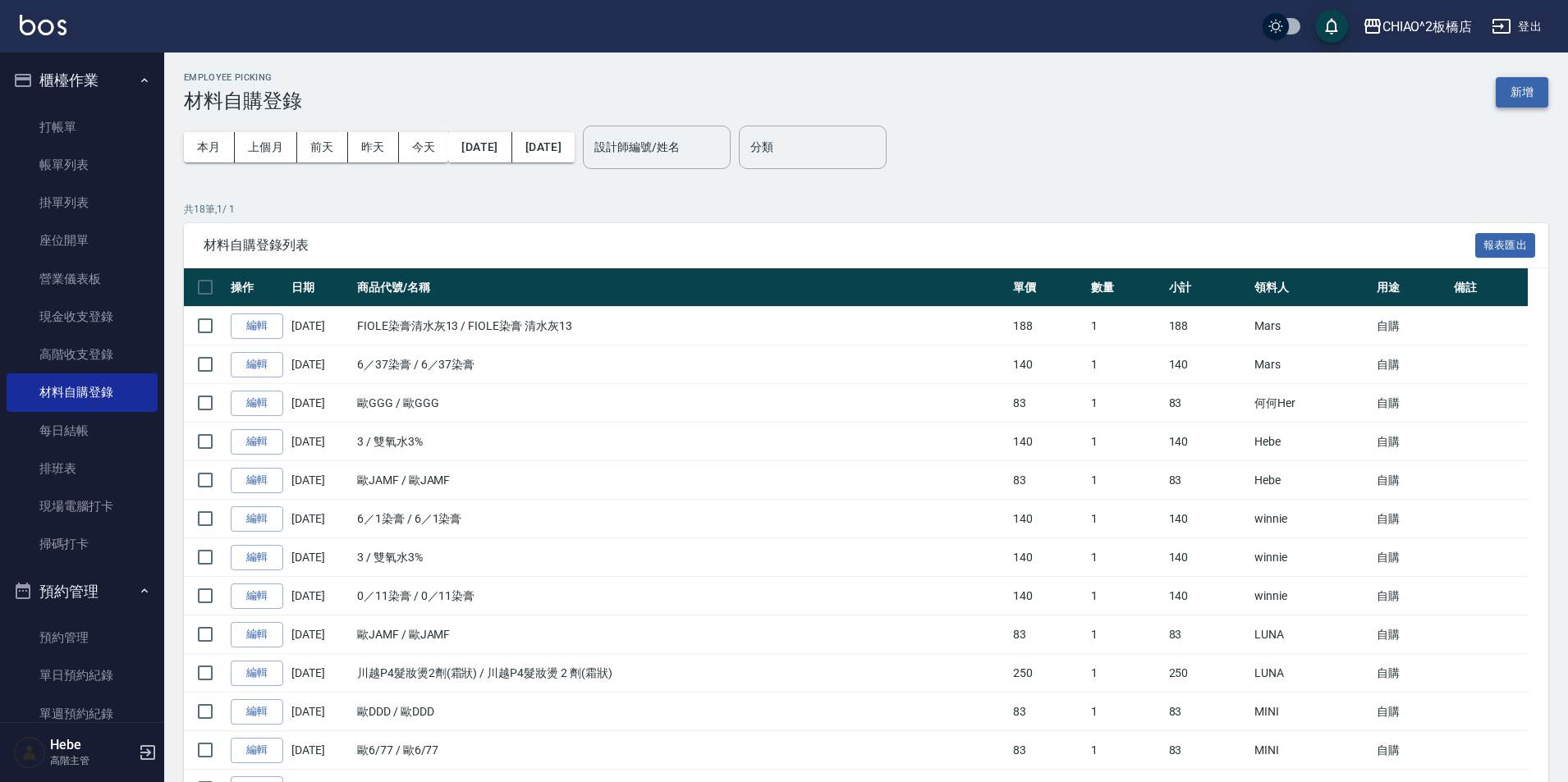
click at [1527, 93] on button "新增" at bounding box center [1522, 92] width 52 height 30
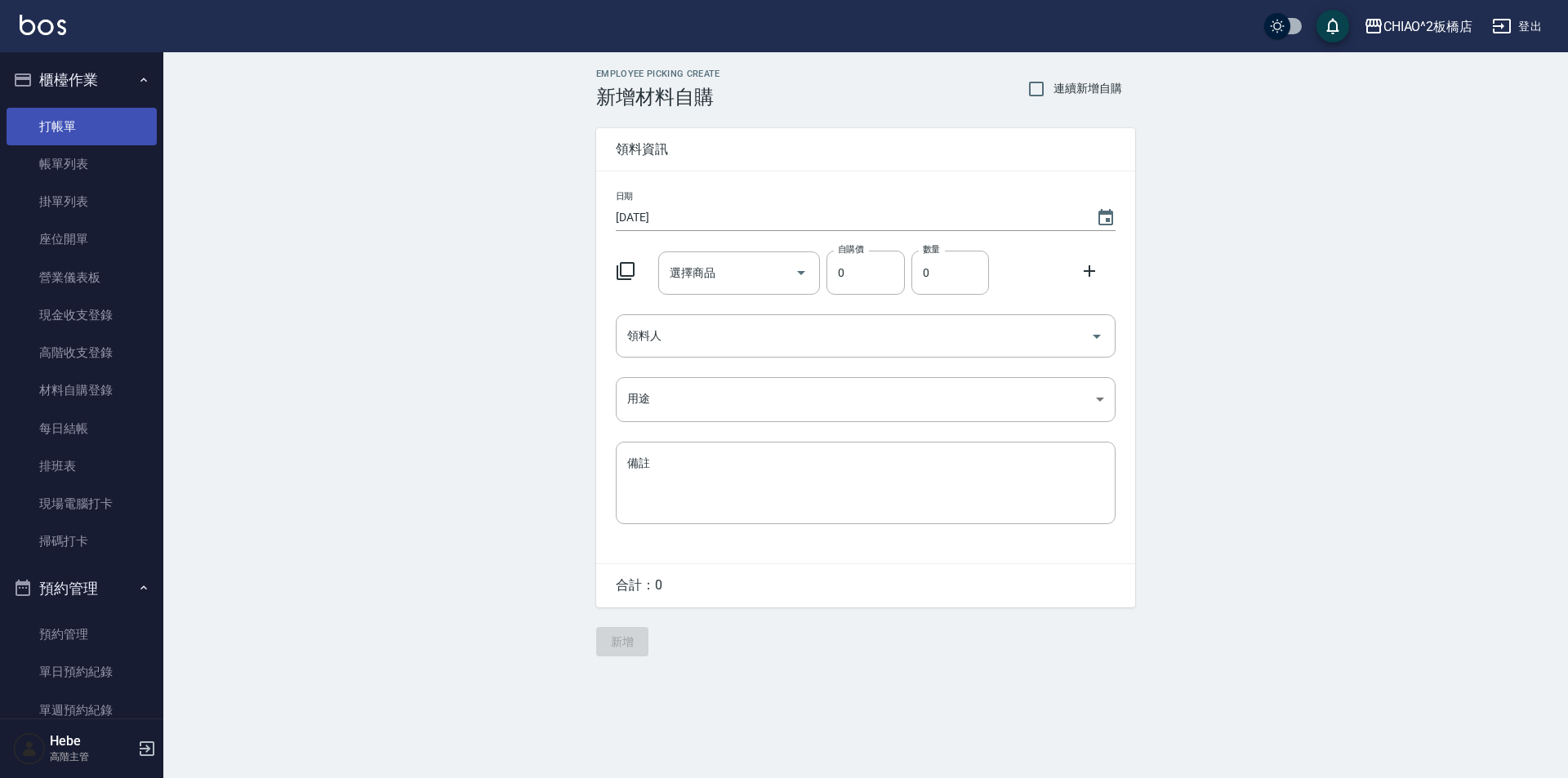
click at [97, 129] on link "打帳單" at bounding box center [81, 126] width 150 height 37
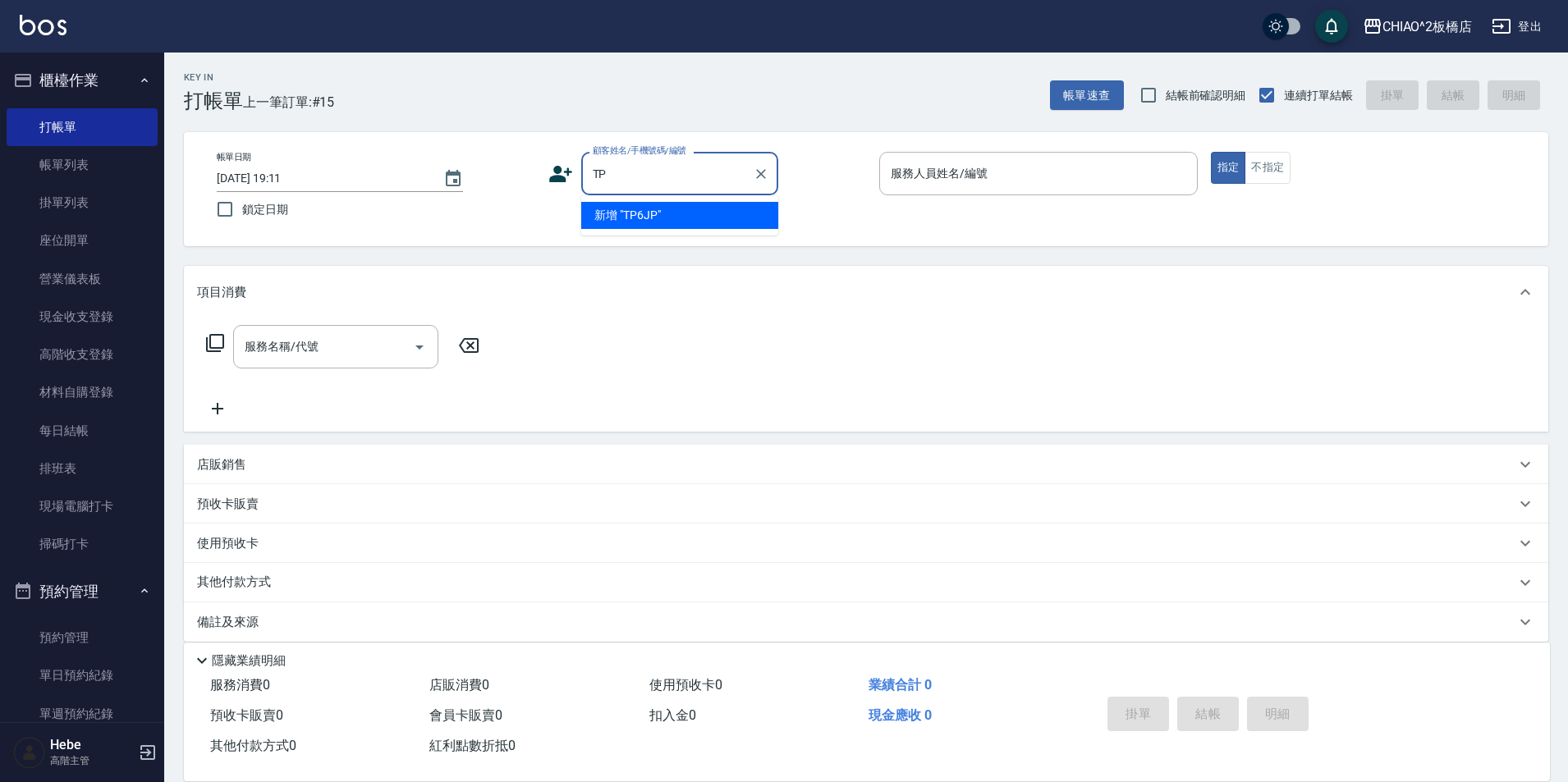
type input "T"
click at [634, 215] on li "新客人 姓名未設定/[PERSON_NAME]/null" at bounding box center [679, 224] width 197 height 44
type input "新客人 姓名未設定/[PERSON_NAME]/null"
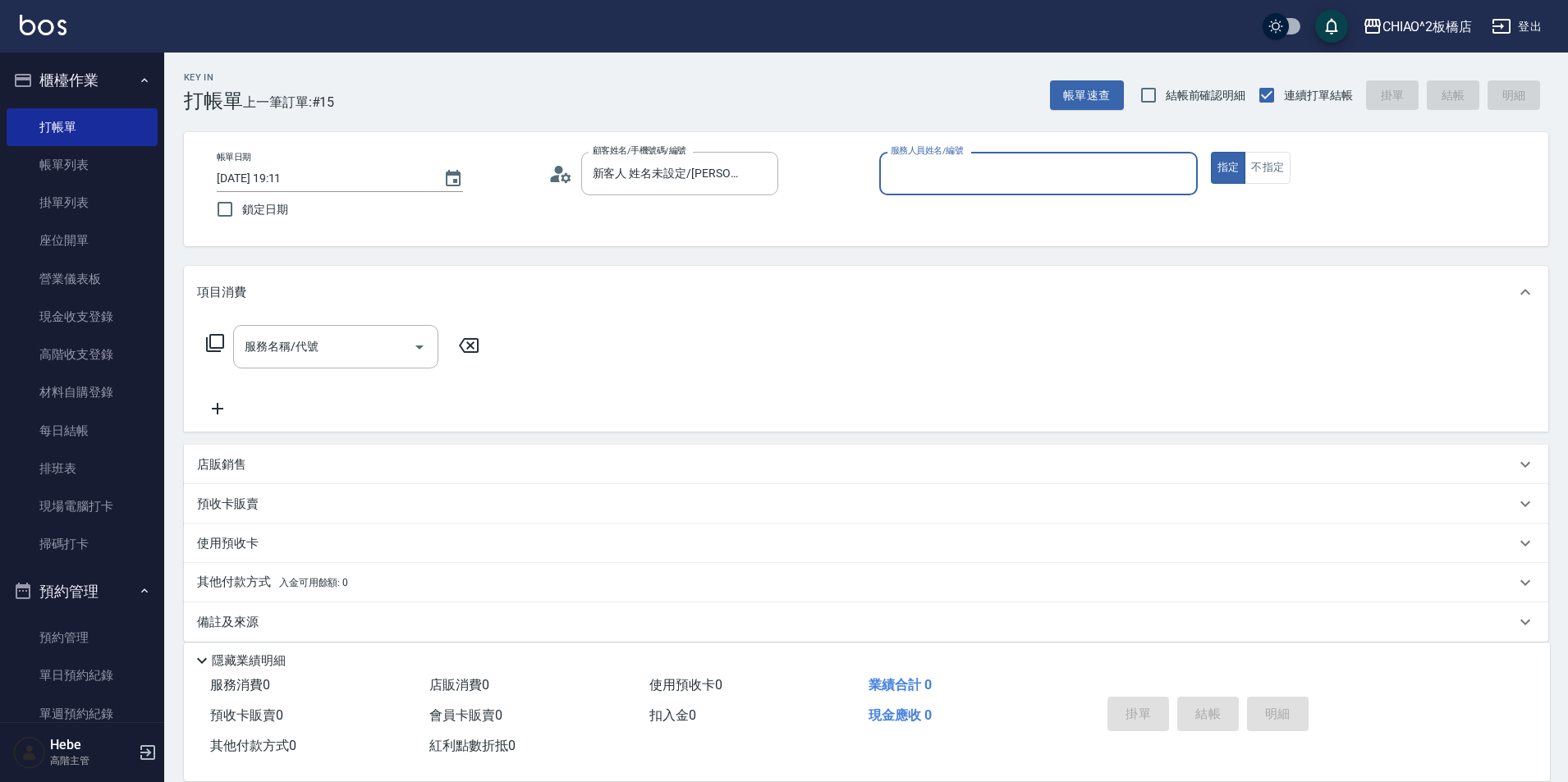
click at [984, 180] on input "服務人員姓名/編號" at bounding box center [1038, 173] width 304 height 29
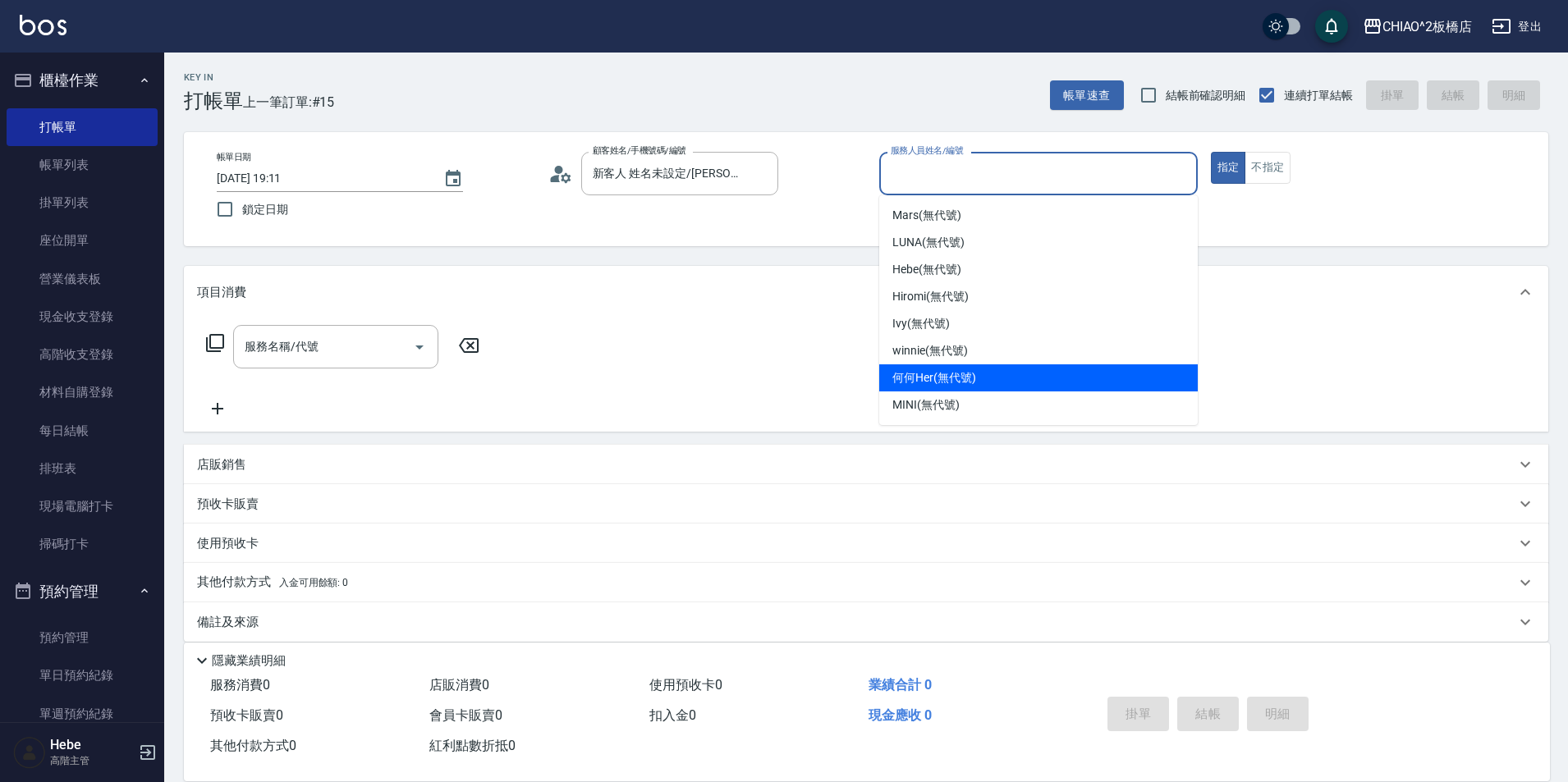
drag, startPoint x: 947, startPoint y: 378, endPoint x: 887, endPoint y: 375, distance: 60.1
click at [945, 377] on span "何何Her (無代號)" at bounding box center [934, 378] width 84 height 17
type input "何何Her (無代號)"
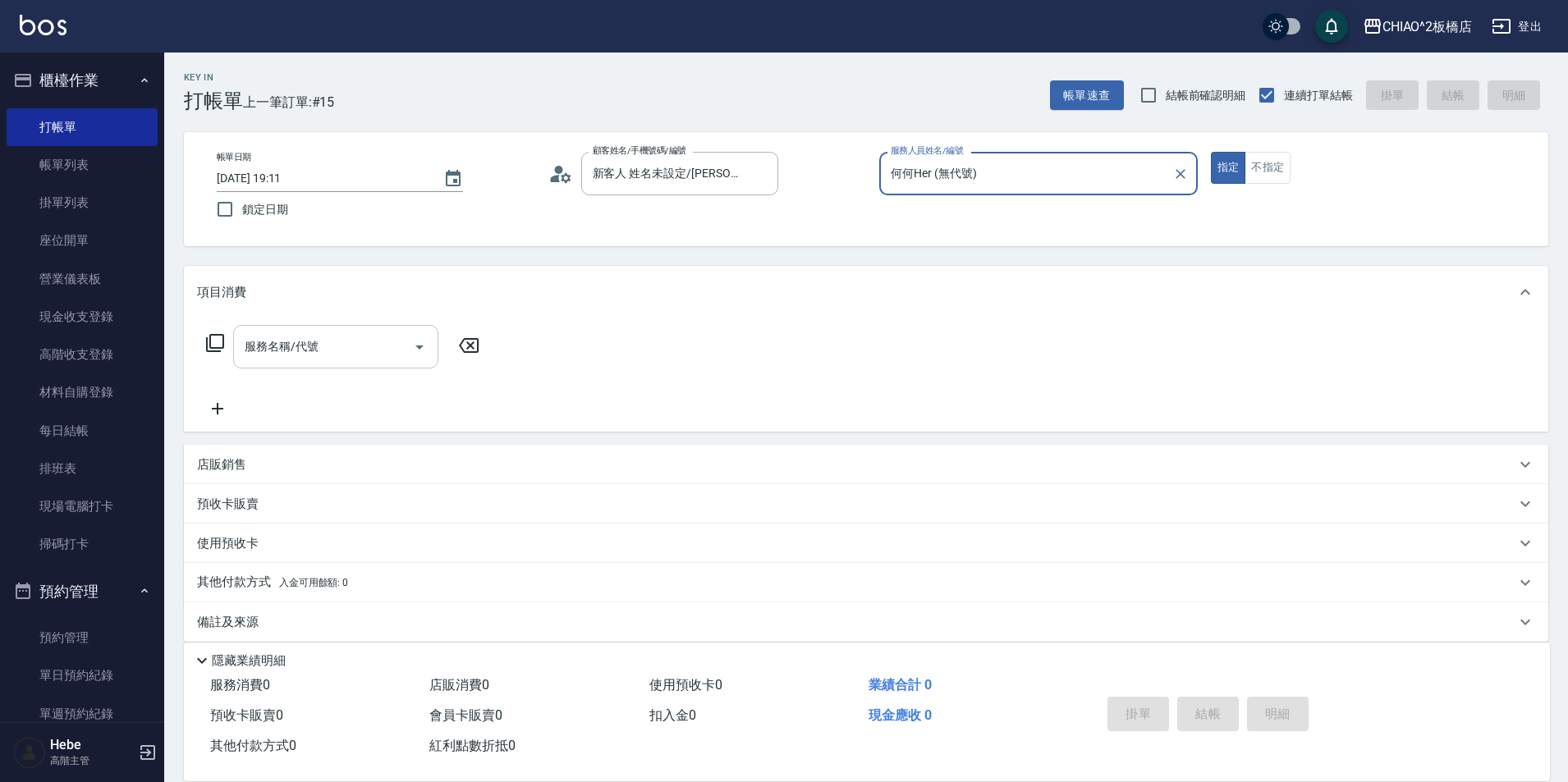
click at [388, 355] on input "服務名稱/代號" at bounding box center [323, 347] width 166 height 29
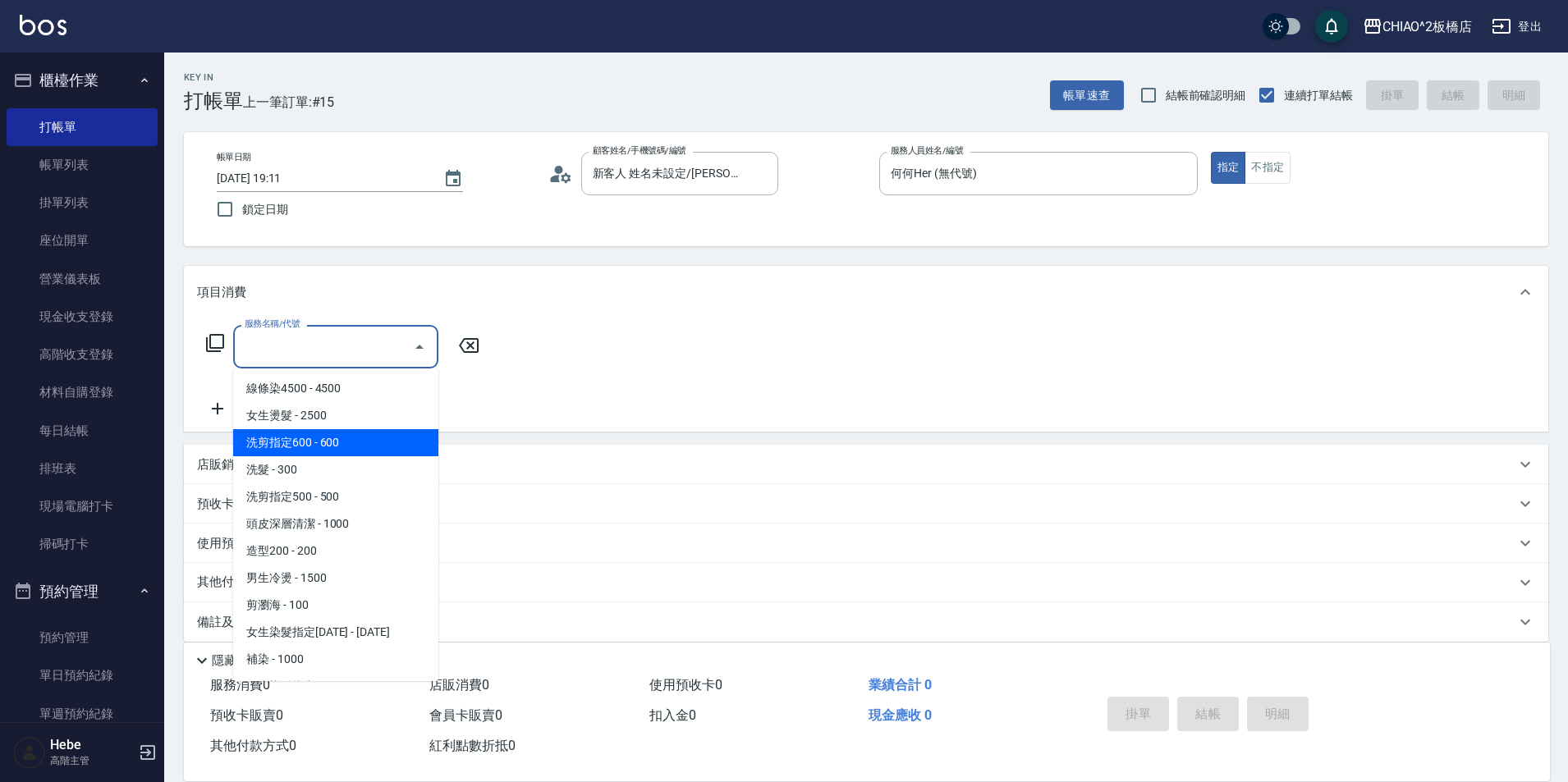
click at [358, 447] on span "洗剪指定600 - 600" at bounding box center [336, 442] width 206 height 27
type input "洗剪指定600(96678)"
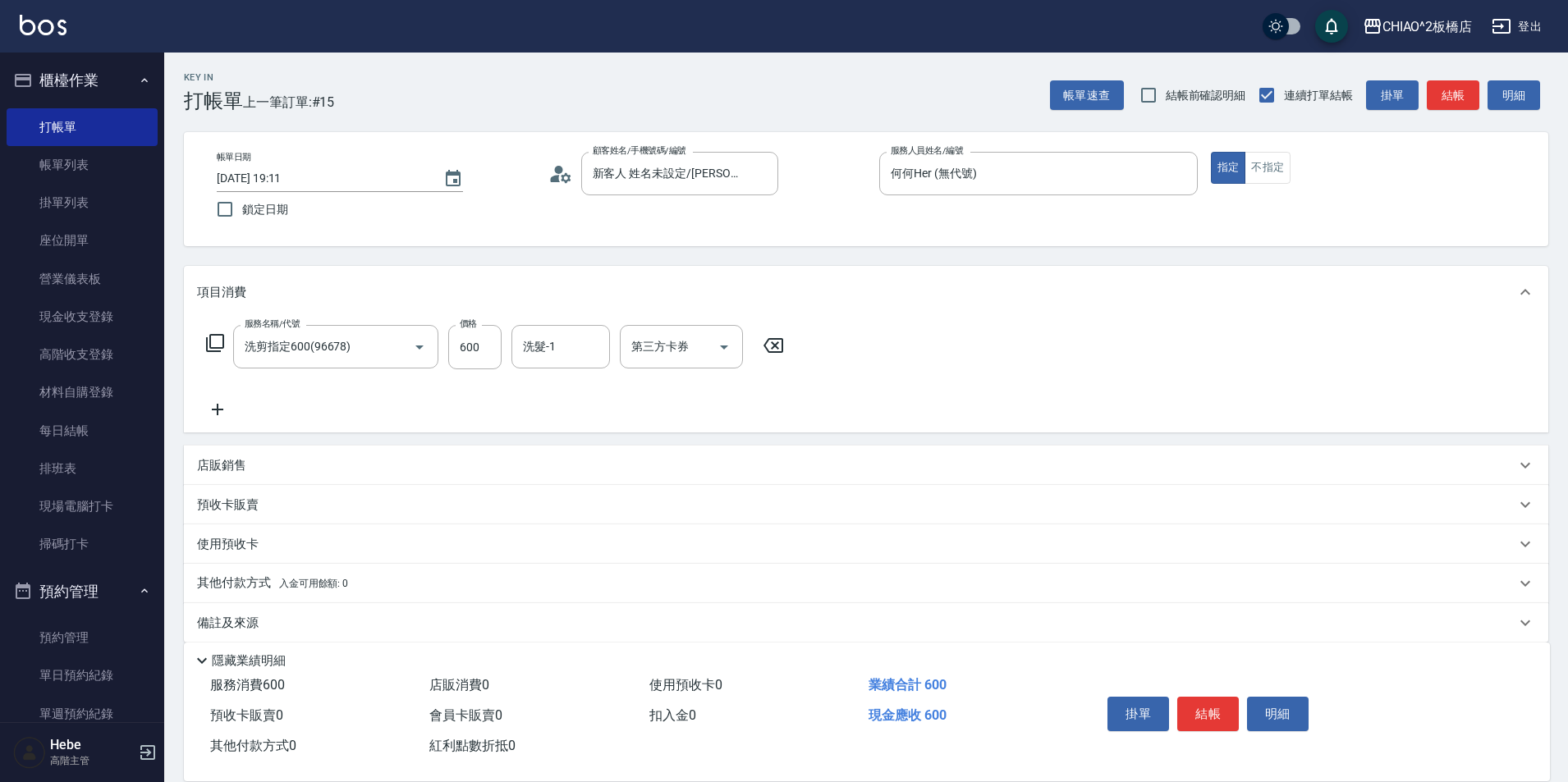
click at [213, 411] on icon at bounding box center [217, 409] width 41 height 20
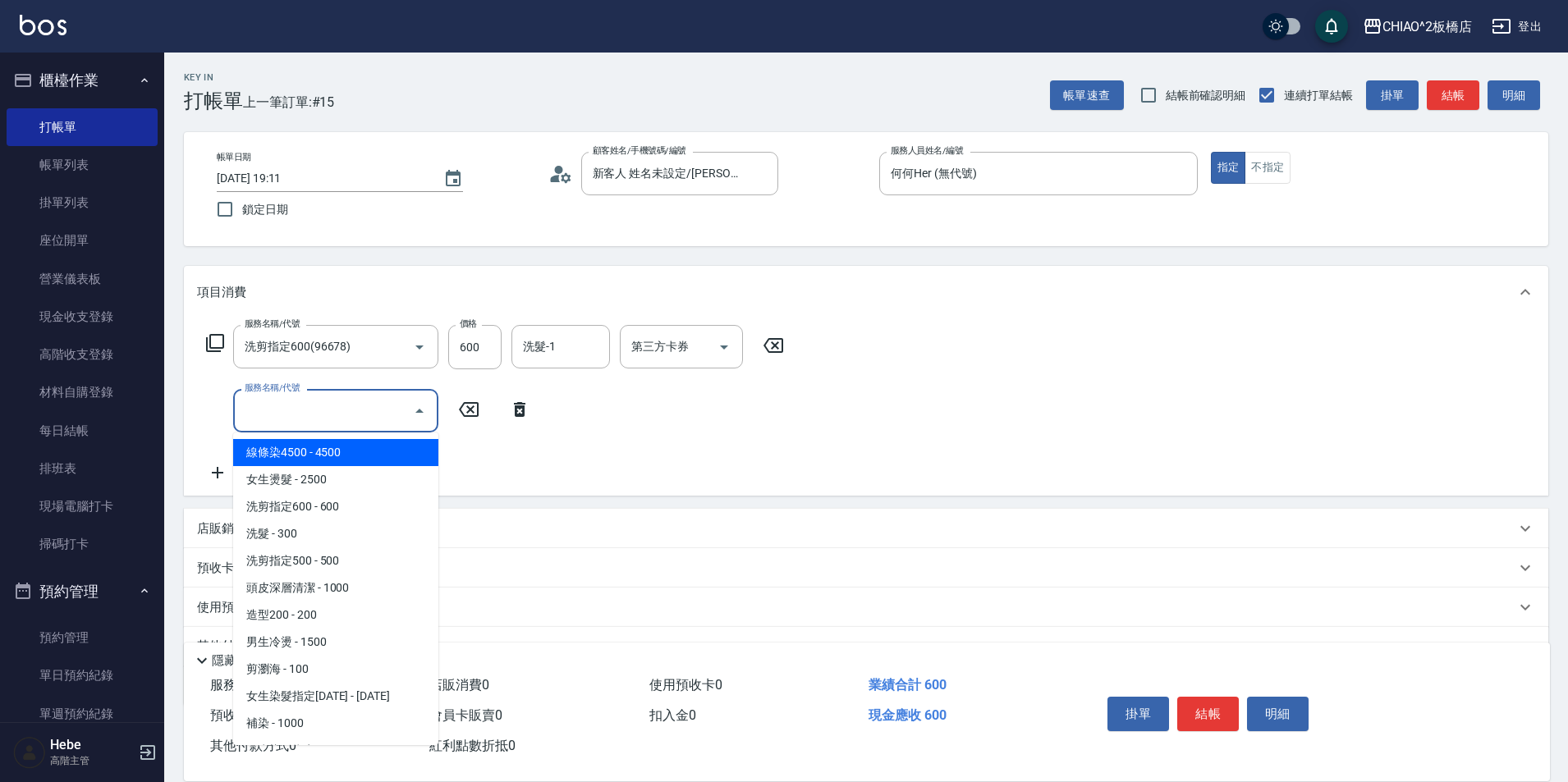
click at [274, 401] on input "服務名稱/代號" at bounding box center [323, 410] width 166 height 29
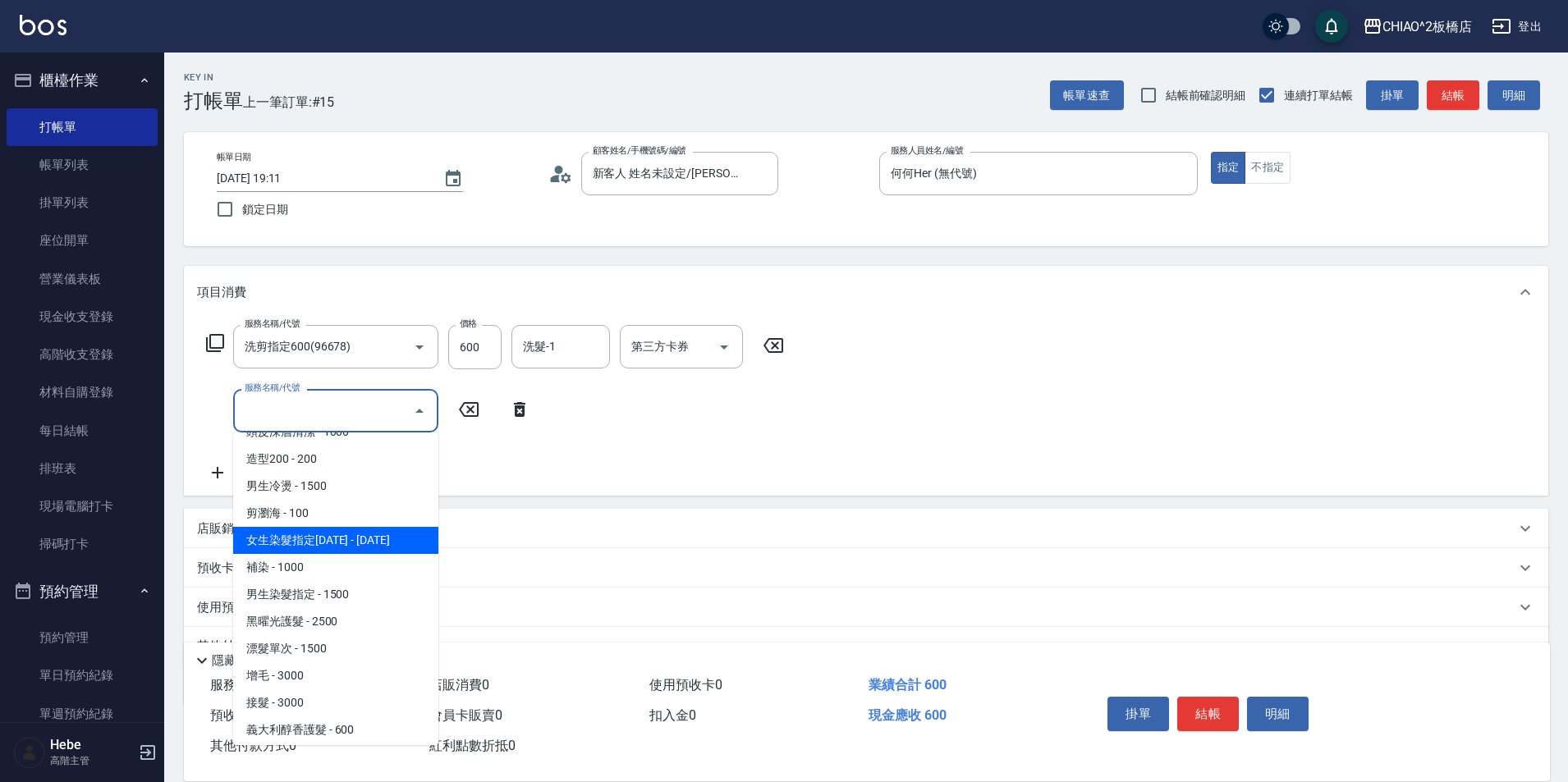
scroll to position [164, 0]
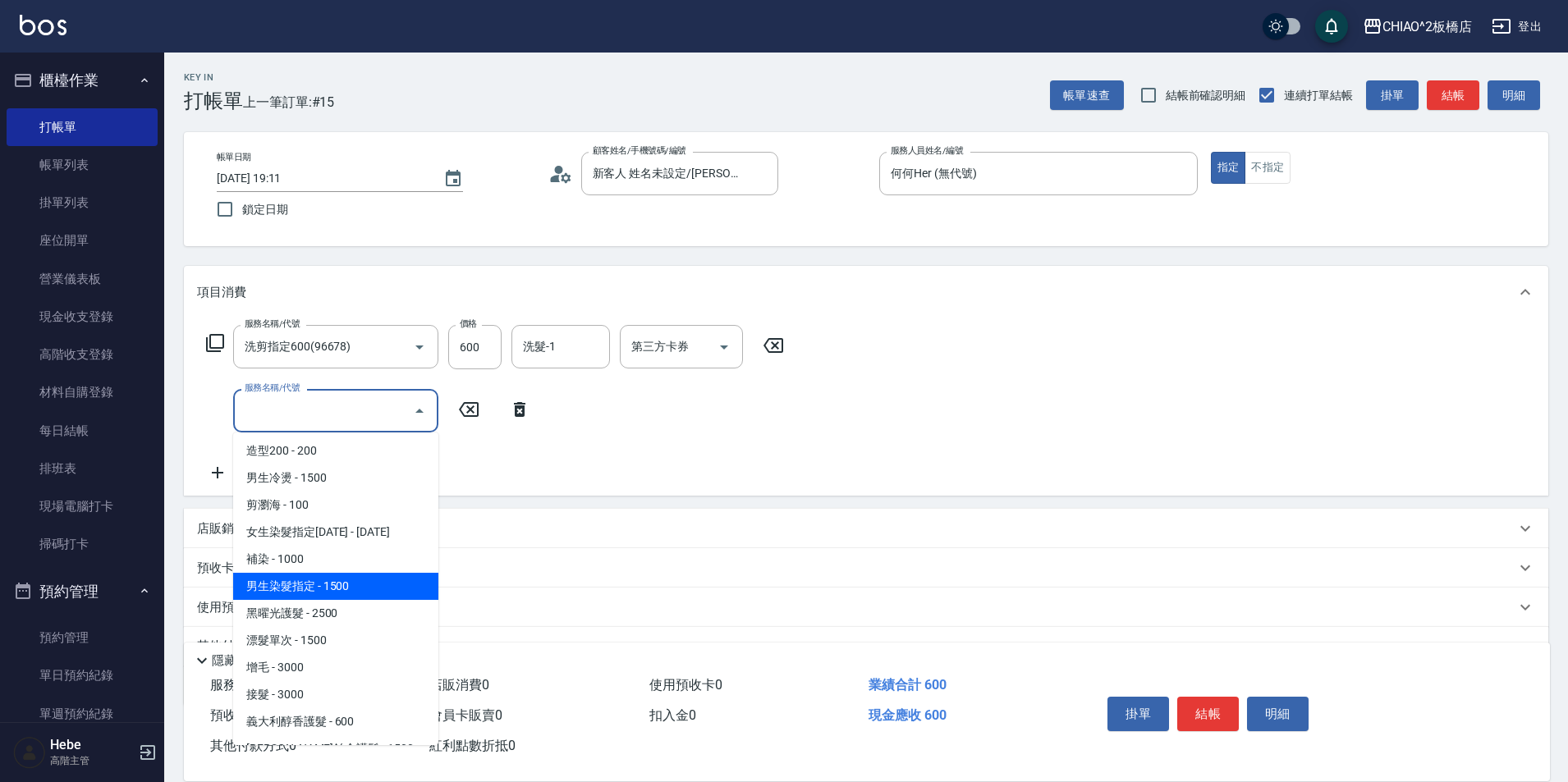
click at [366, 578] on span "男生染髮指定 - 1500" at bounding box center [336, 586] width 206 height 27
type input "男生染髮指定(96703)"
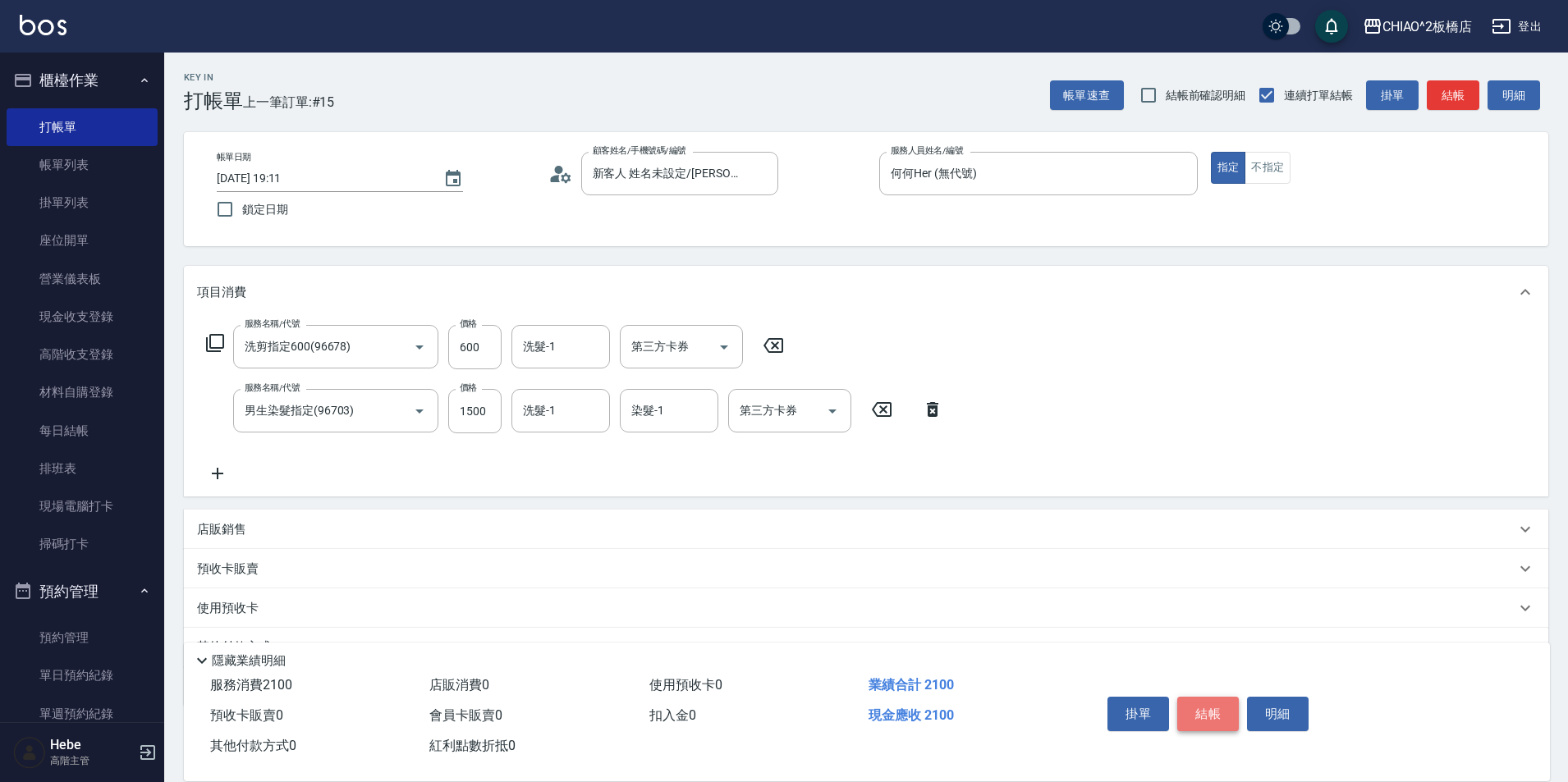
click at [1206, 700] on button "結帳" at bounding box center [1207, 714] width 62 height 35
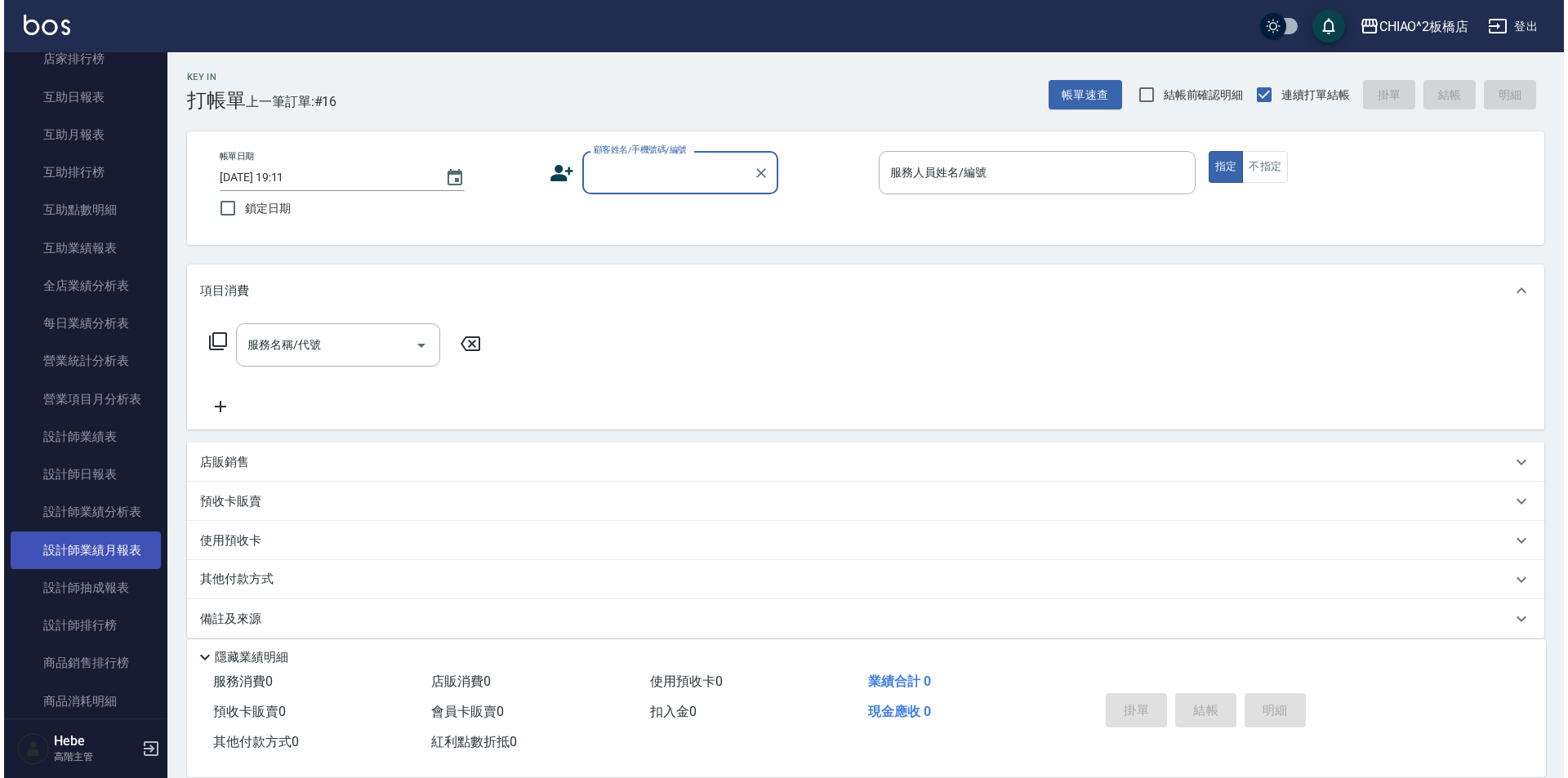
scroll to position [980, 0]
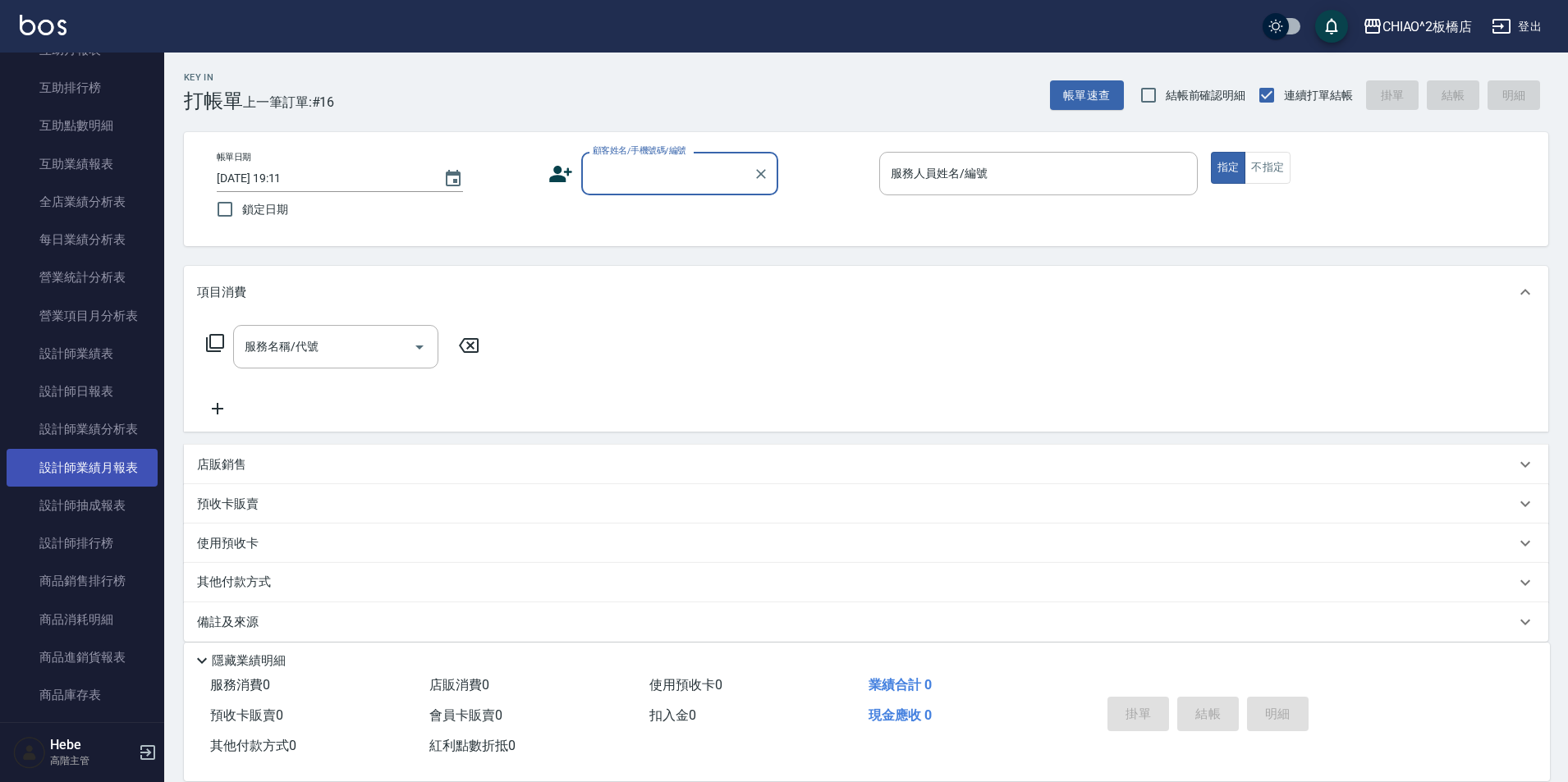
click at [91, 475] on link "設計師業績月報表" at bounding box center [82, 467] width 151 height 37
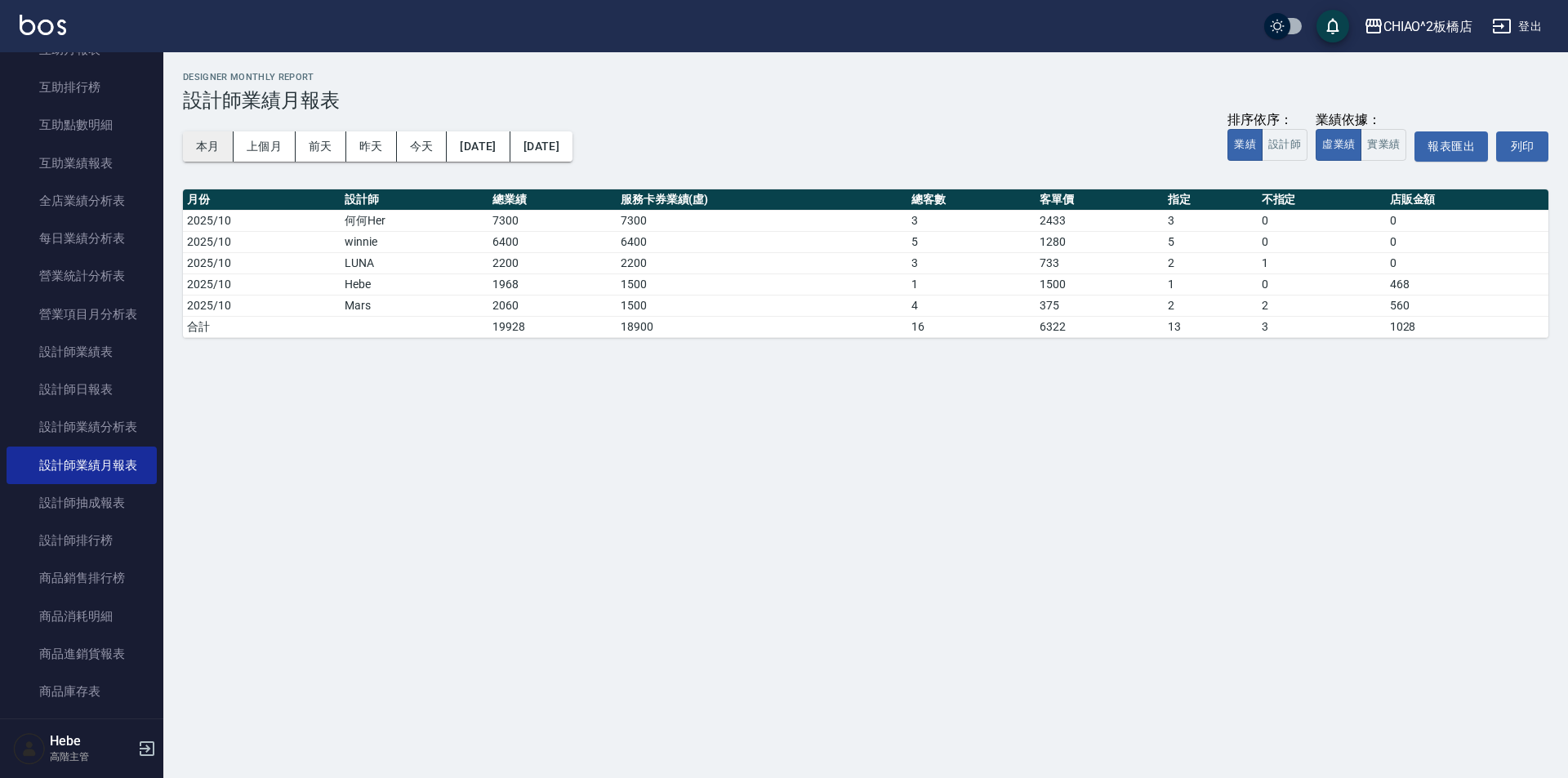
click at [192, 141] on button "本月" at bounding box center [208, 146] width 50 height 30
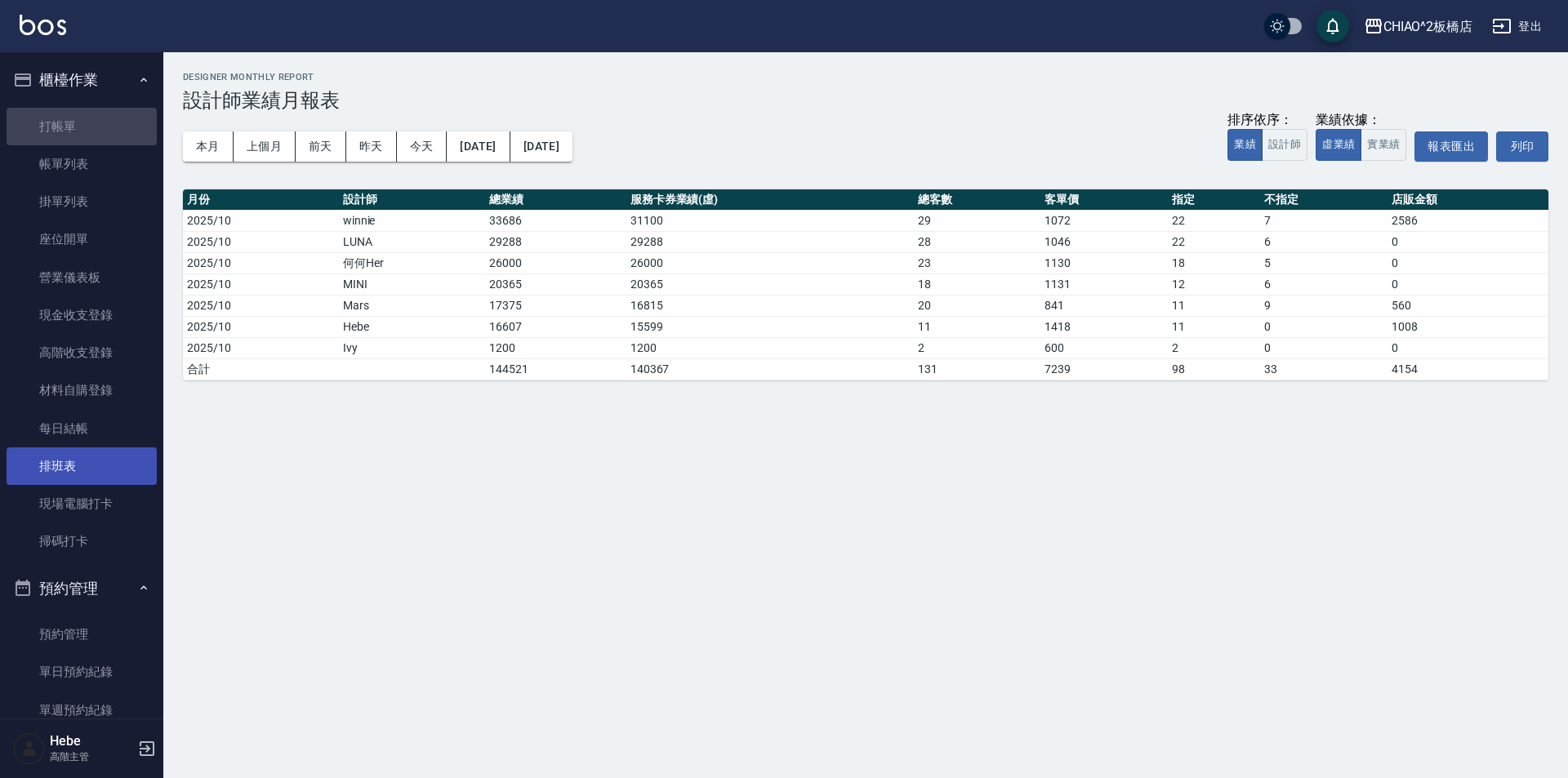
click at [94, 123] on link "打帳單" at bounding box center [81, 126] width 150 height 37
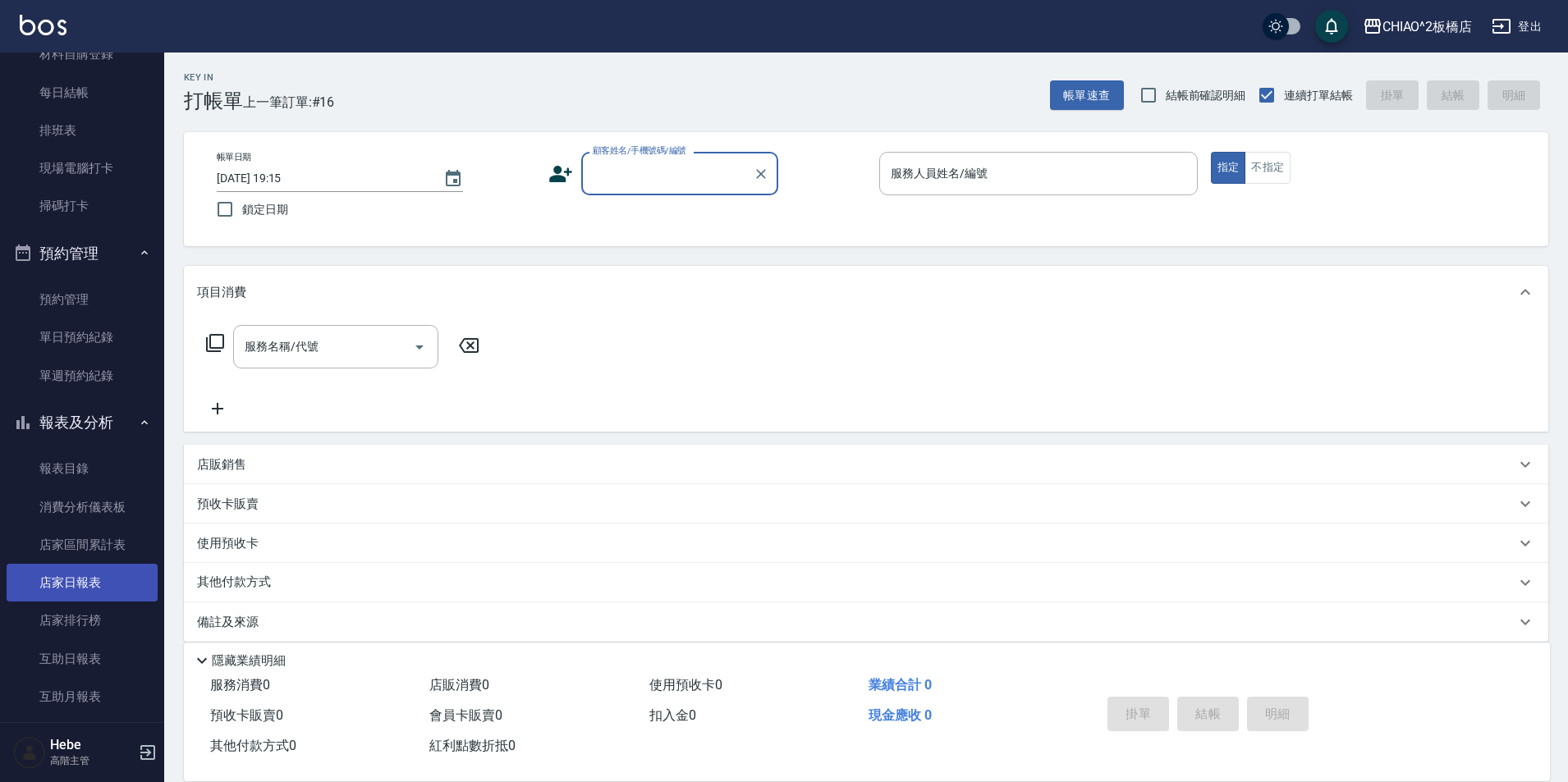
scroll to position [492, 0]
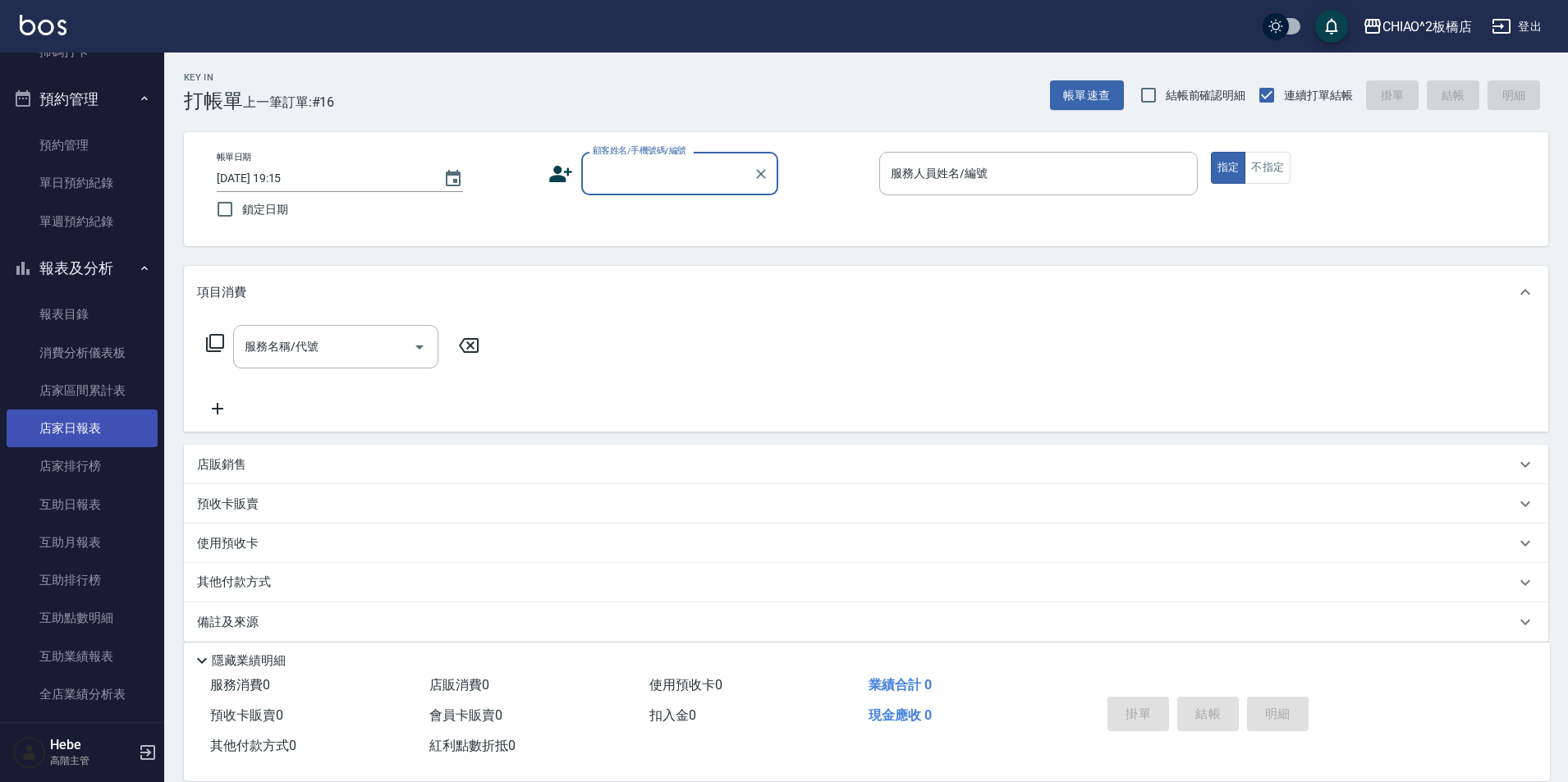
click at [55, 431] on link "店家日報表" at bounding box center [82, 428] width 151 height 37
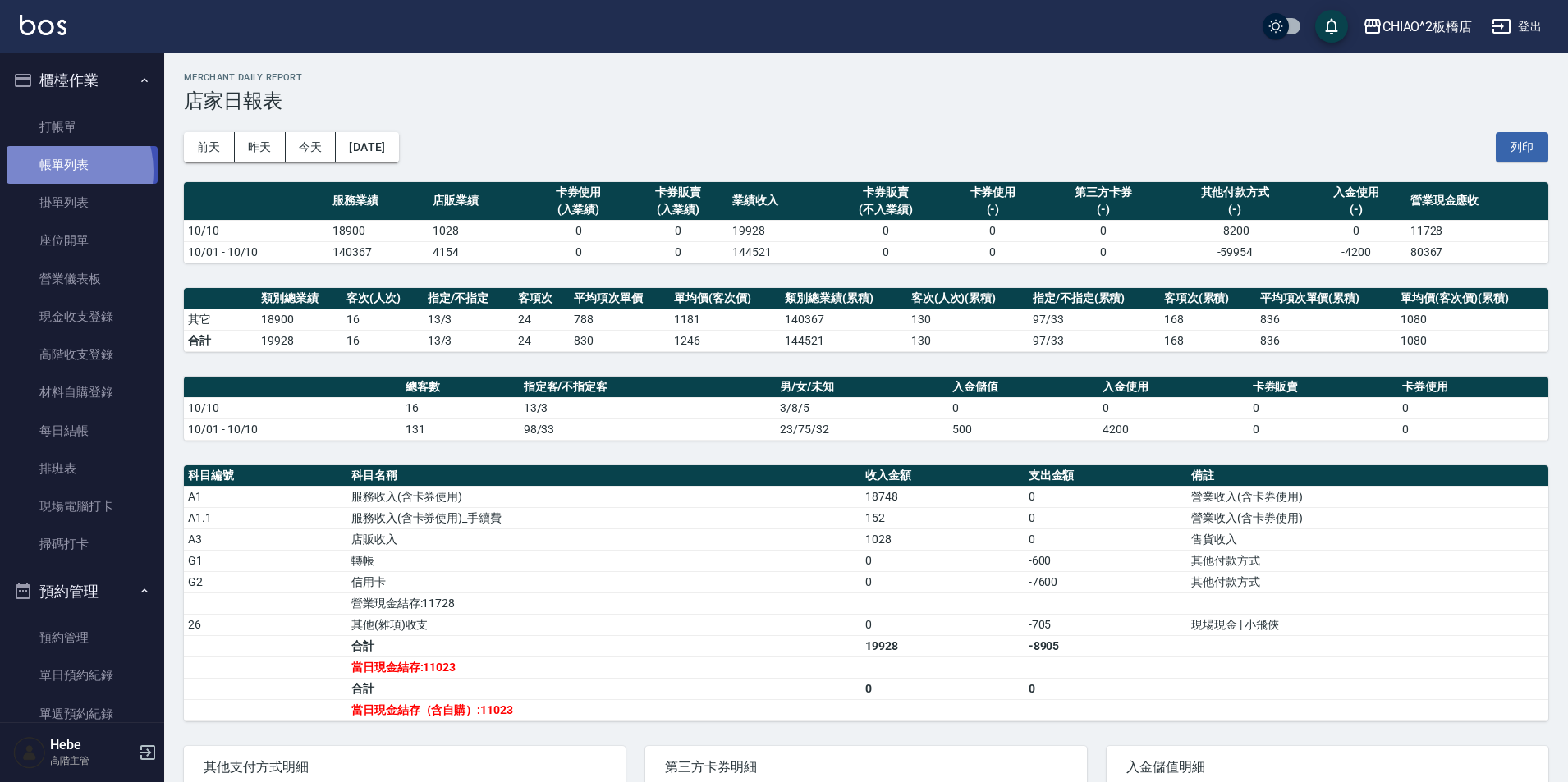
click at [57, 172] on link "帳單列表" at bounding box center [82, 165] width 151 height 37
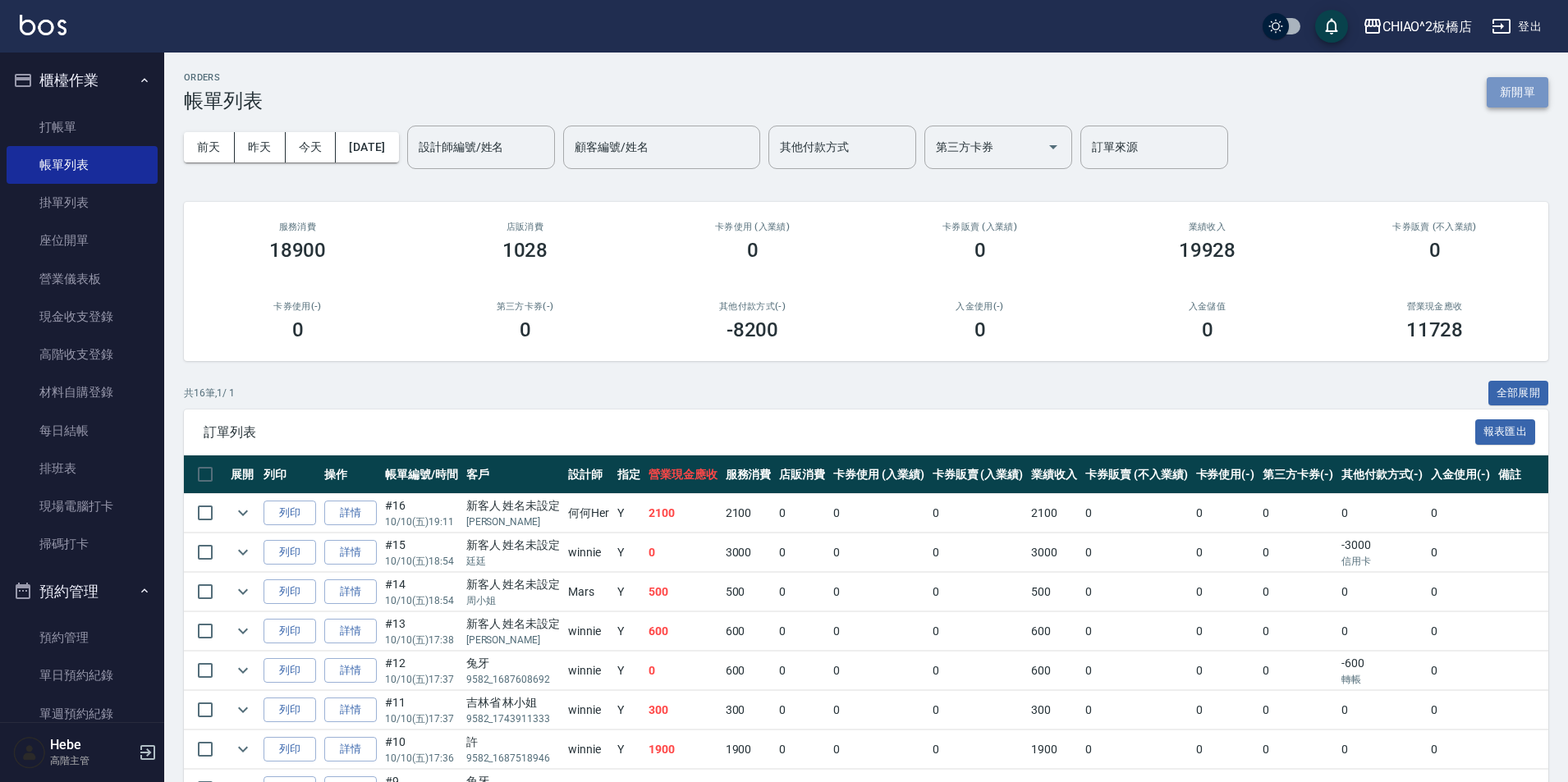
click at [1517, 92] on button "新開單" at bounding box center [1517, 92] width 62 height 30
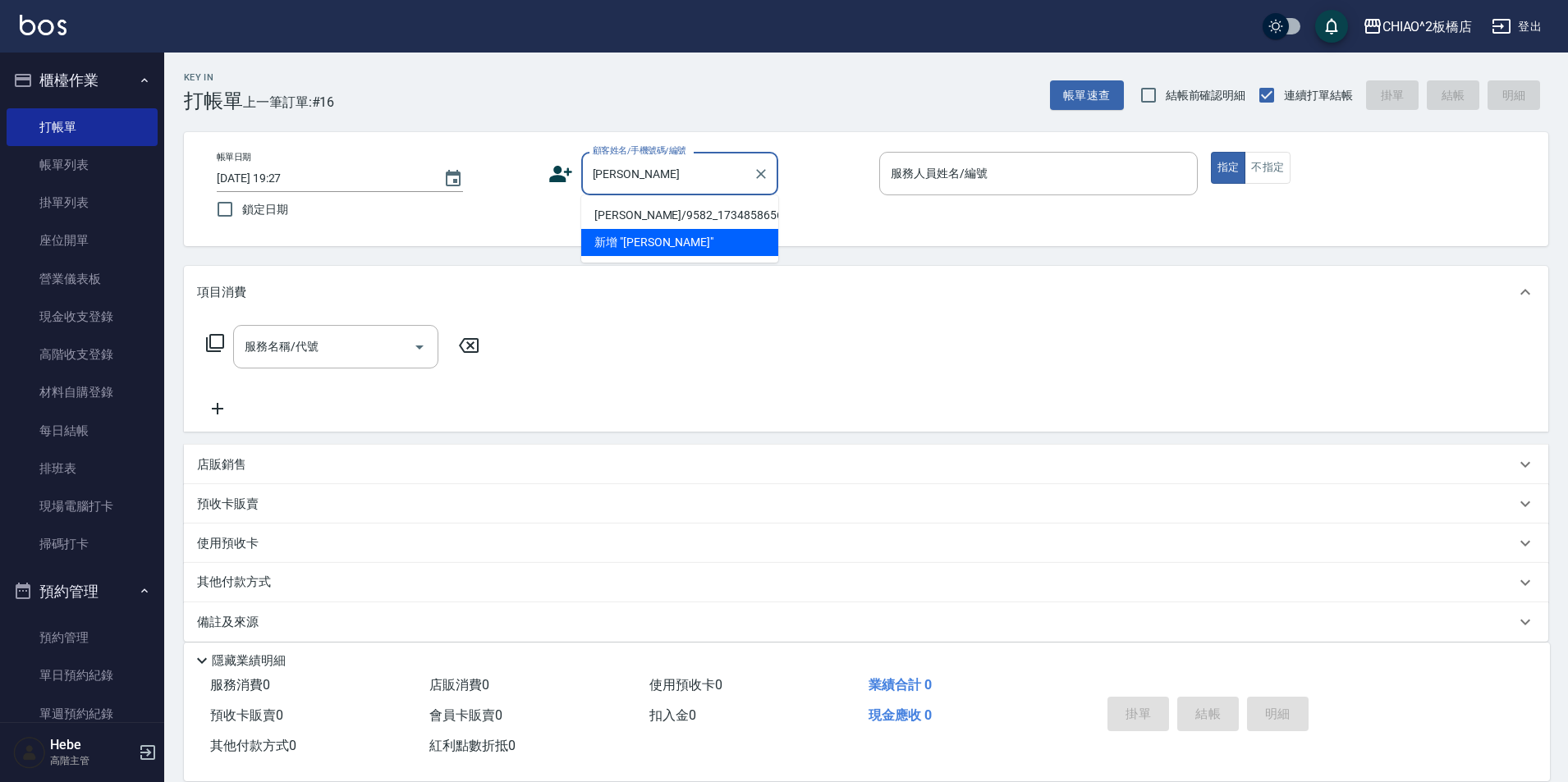
click at [662, 218] on li "[PERSON_NAME]/9582_1734858656/null" at bounding box center [679, 215] width 197 height 27
type input "[PERSON_NAME]/9582_1734858656/null"
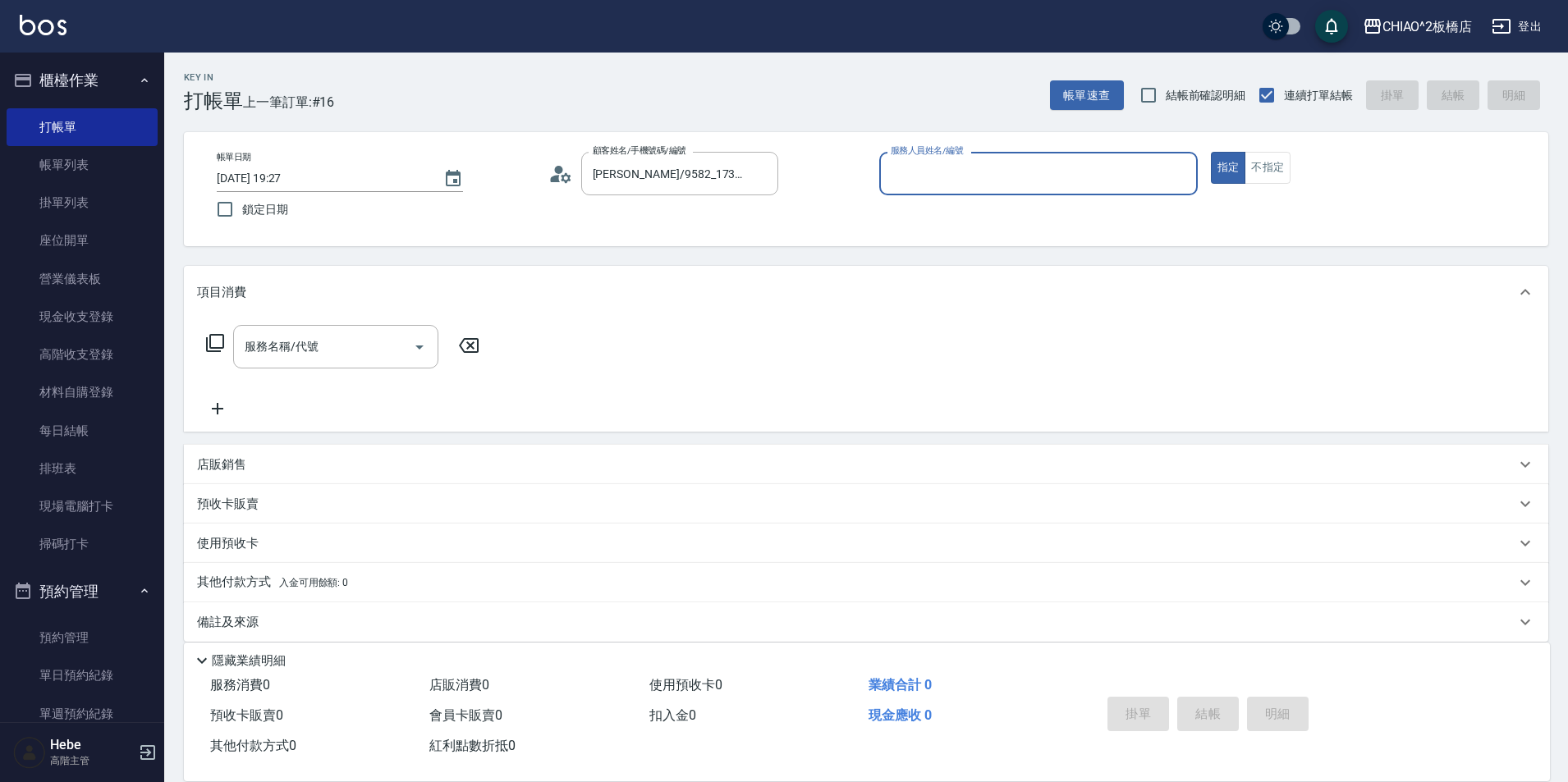
click at [940, 178] on input "服務人員姓名/編號" at bounding box center [1038, 173] width 304 height 29
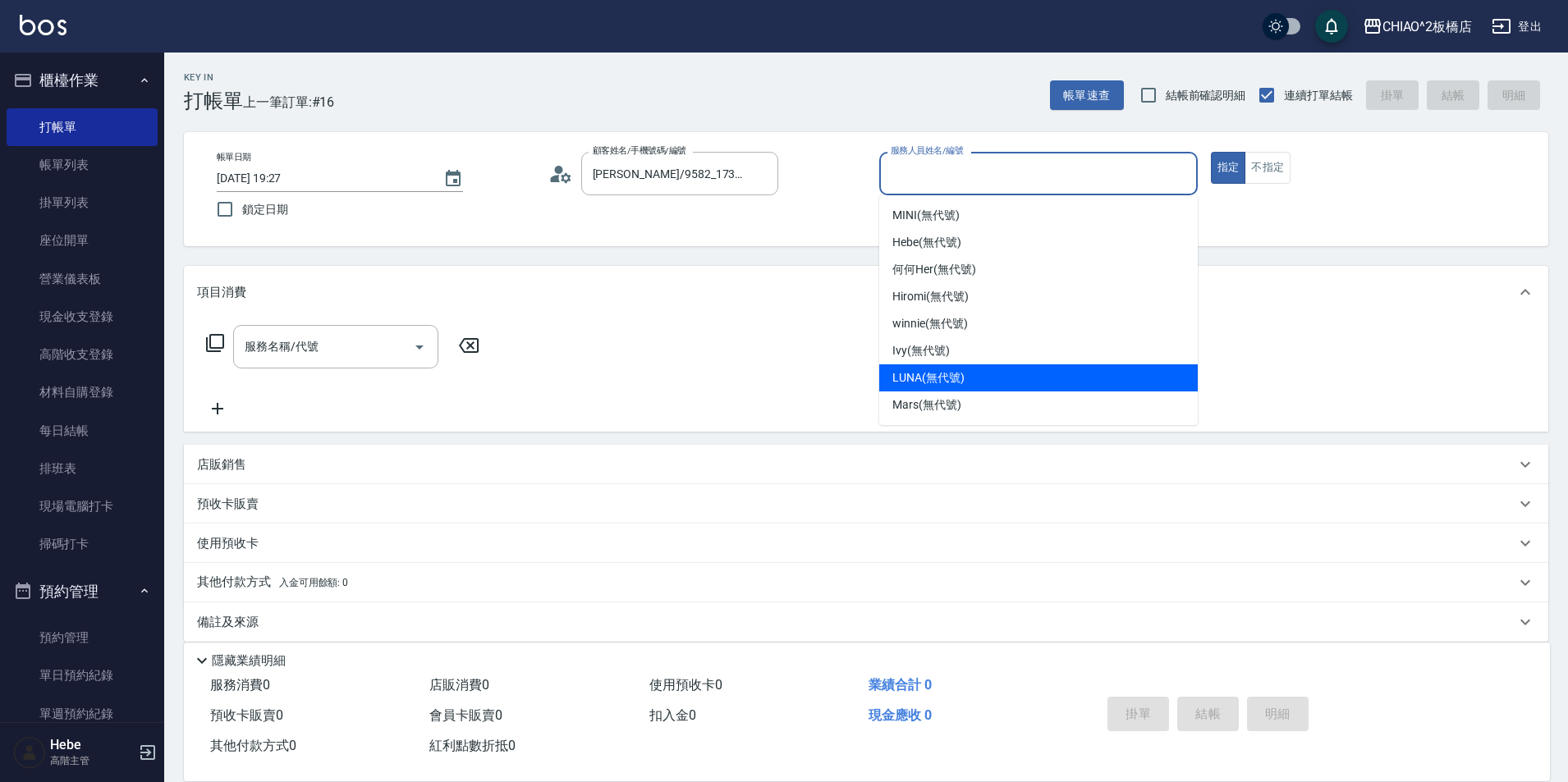
click at [915, 371] on span "LUNA (無代號)" at bounding box center [928, 378] width 72 height 17
type input "LUNA(無代號)"
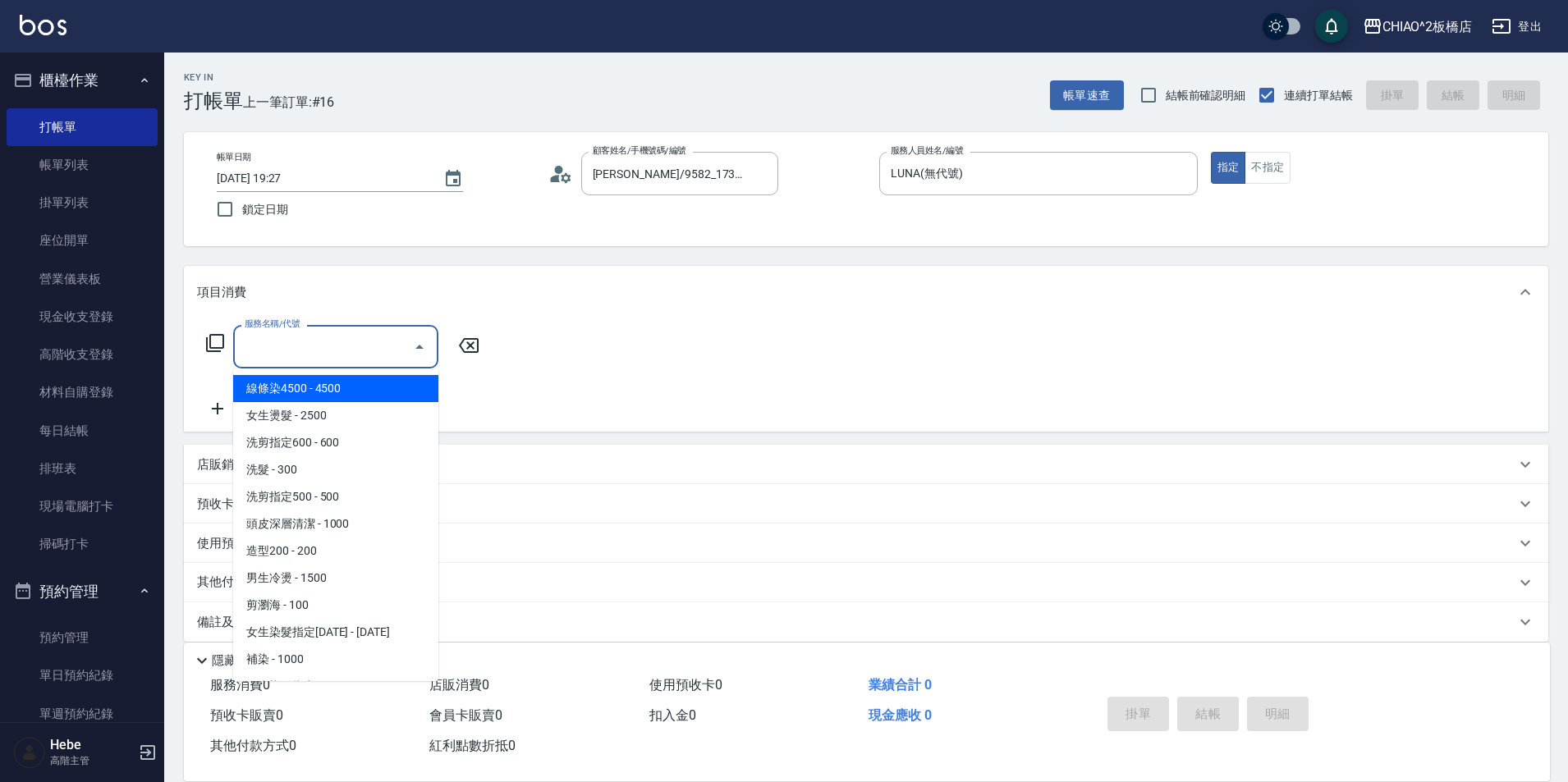
click at [268, 337] on input "服務名稱/代號" at bounding box center [323, 347] width 166 height 29
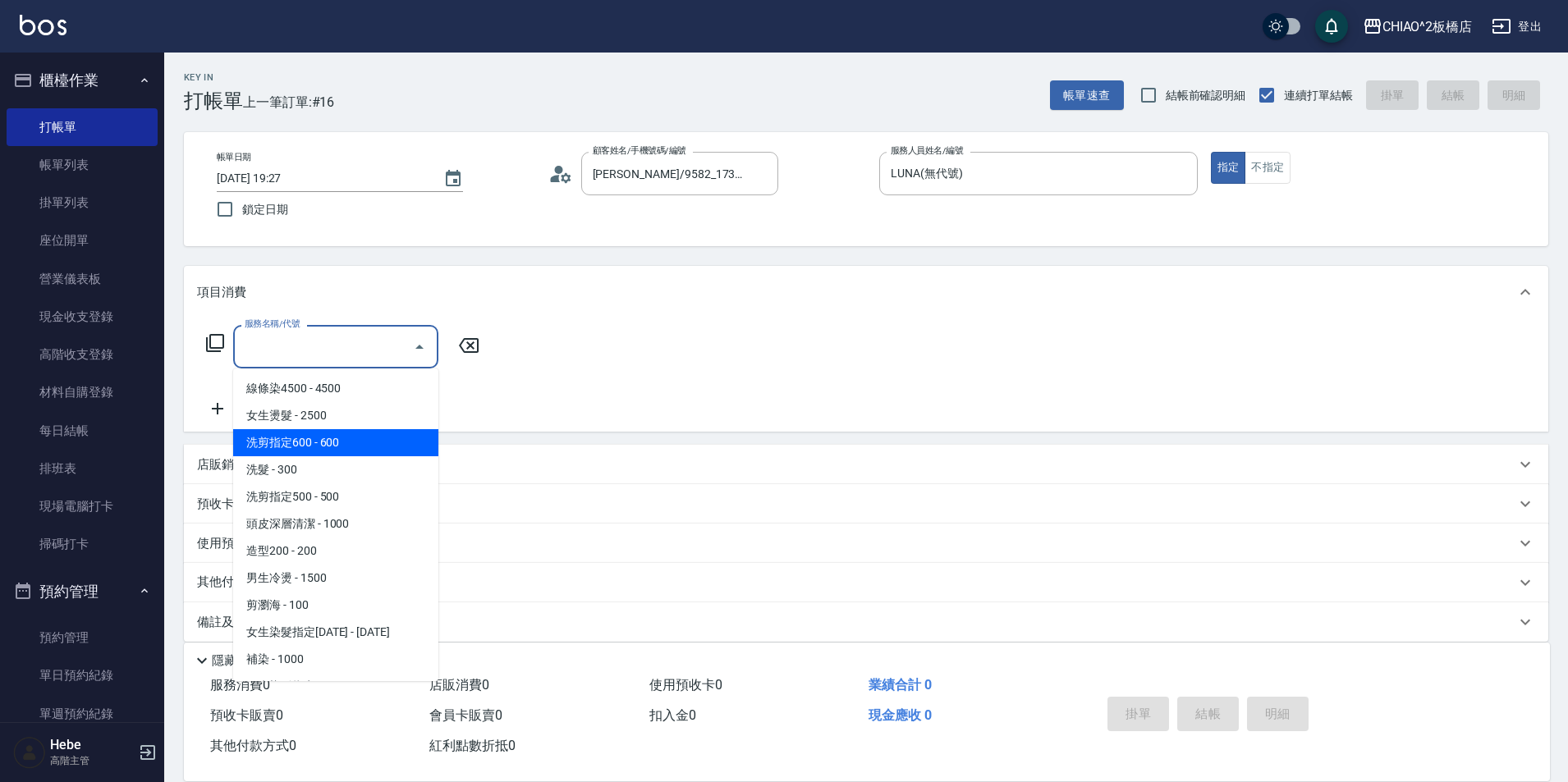
click at [303, 435] on span "洗剪指定600 - 600" at bounding box center [336, 442] width 206 height 27
type input "洗剪指定600(96678)"
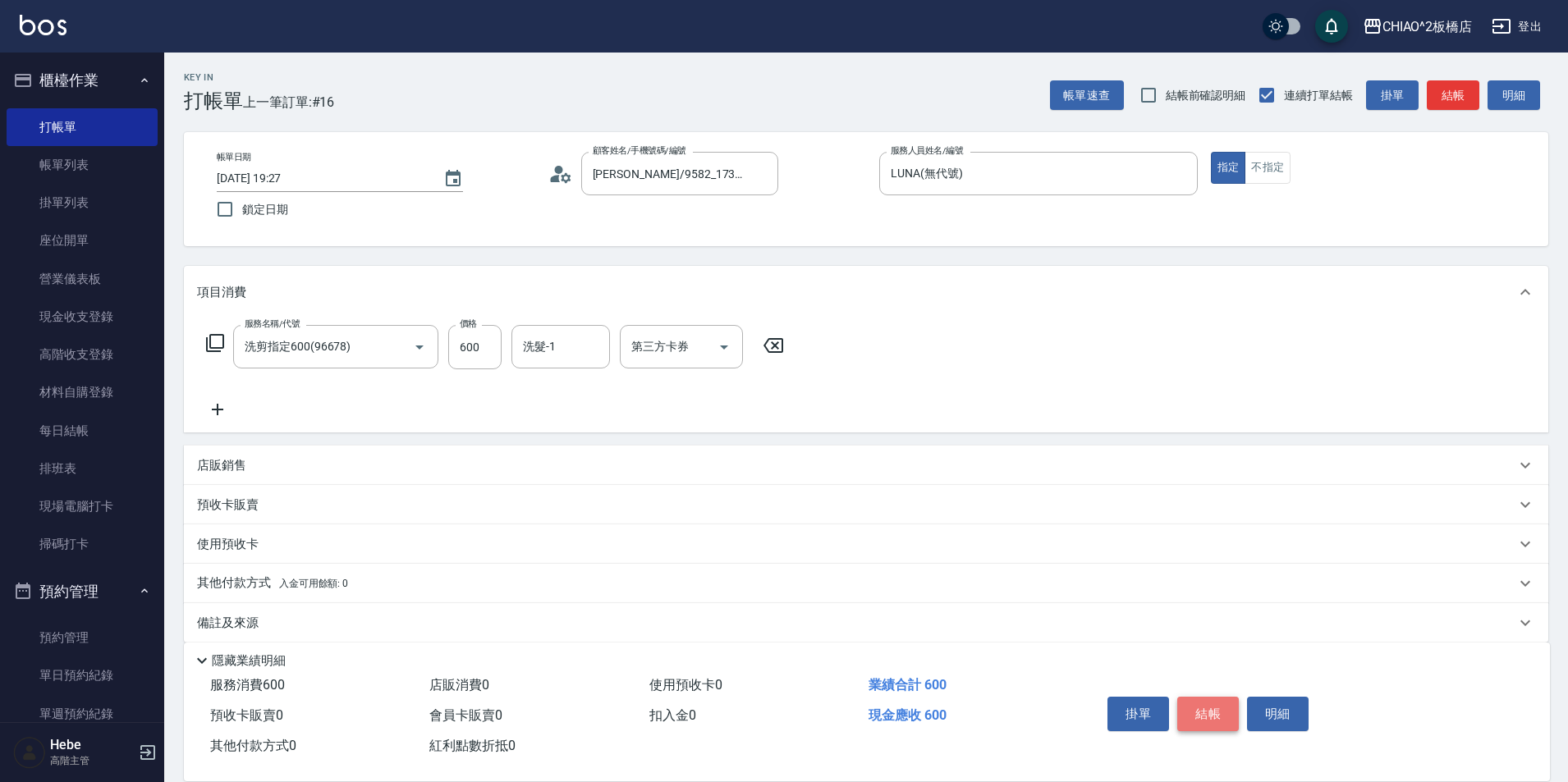
click at [1200, 698] on button "結帳" at bounding box center [1207, 714] width 62 height 35
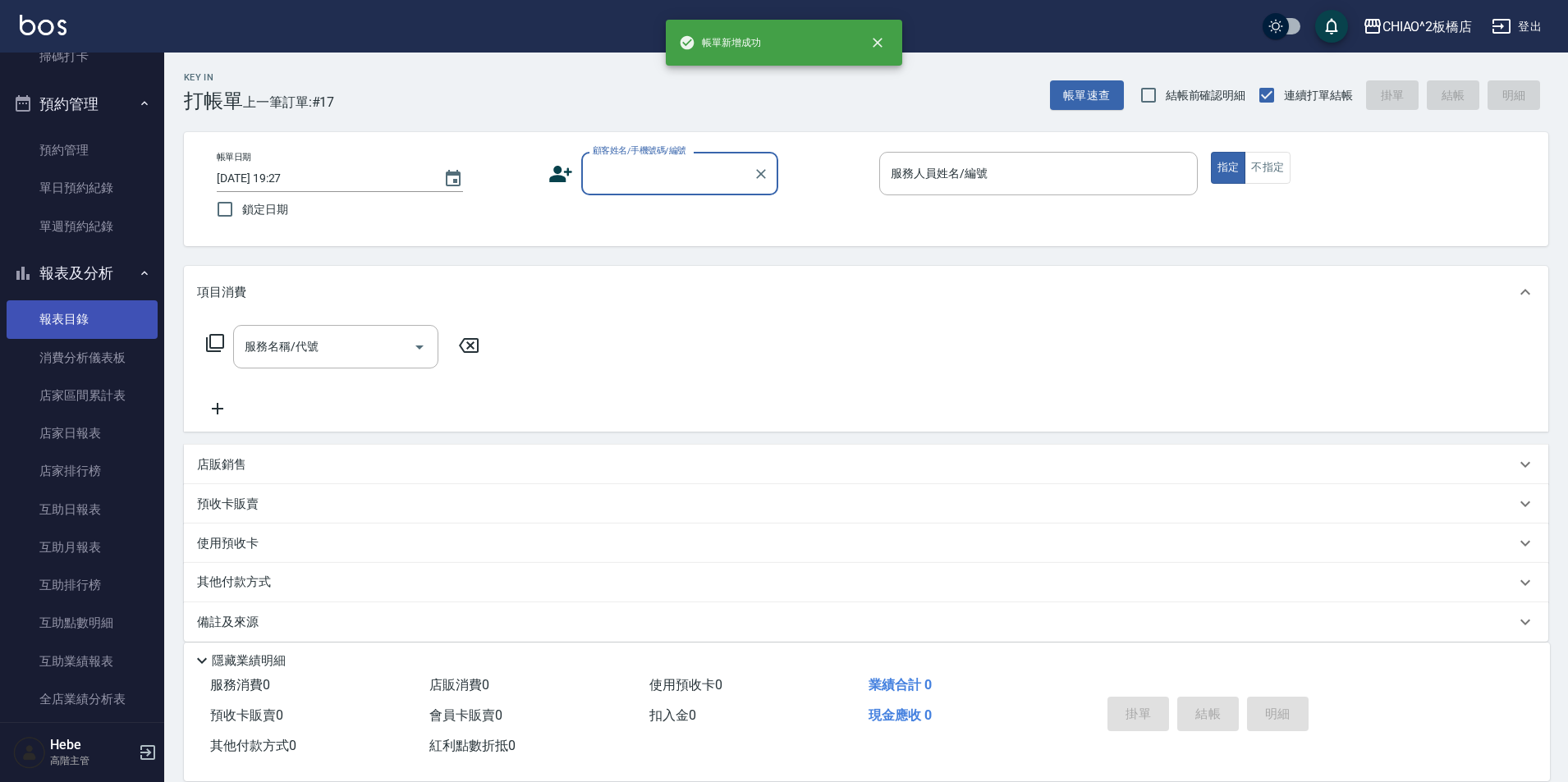
scroll to position [492, 0]
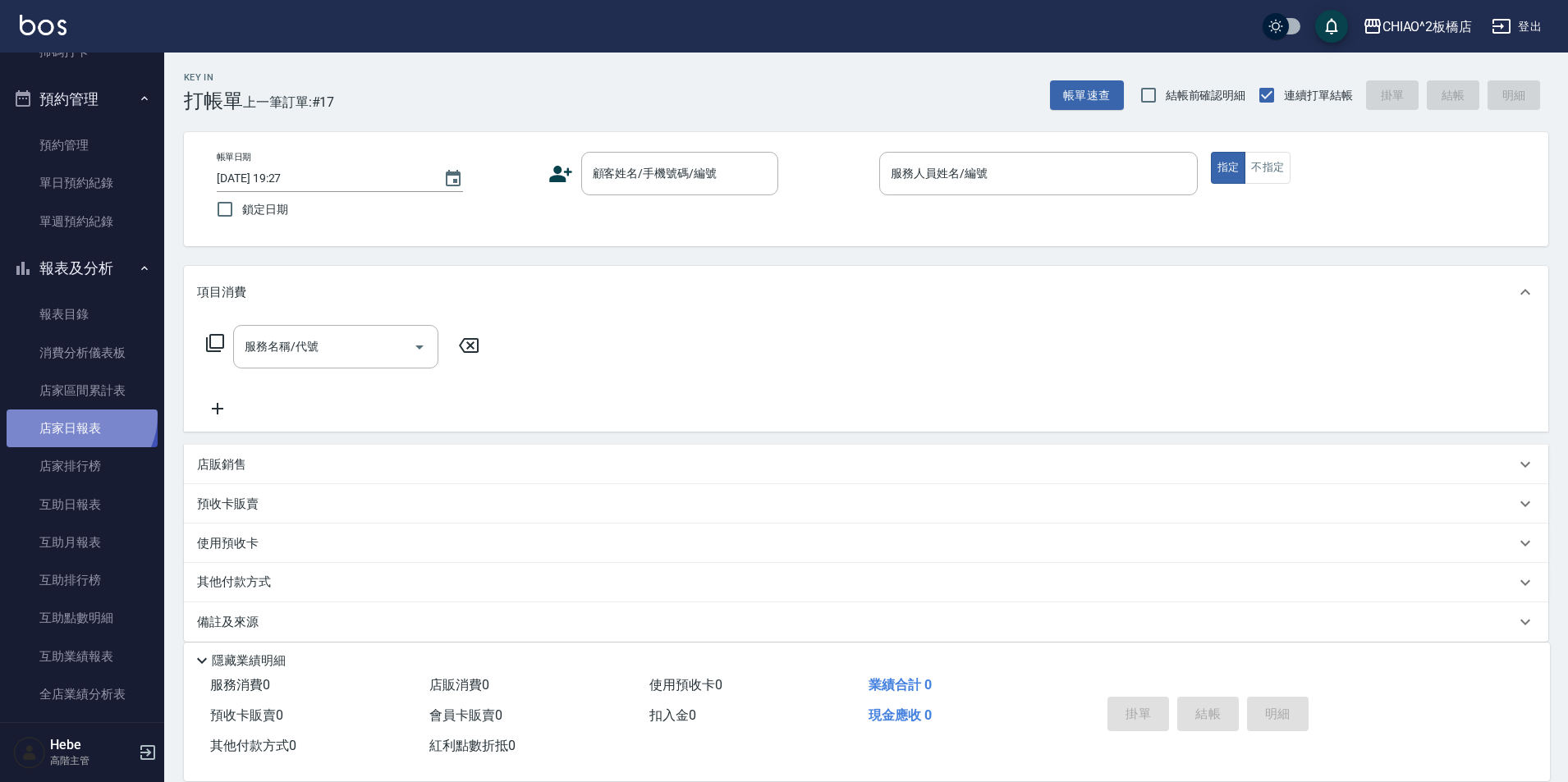
click at [78, 415] on link "店家日報表" at bounding box center [82, 428] width 151 height 37
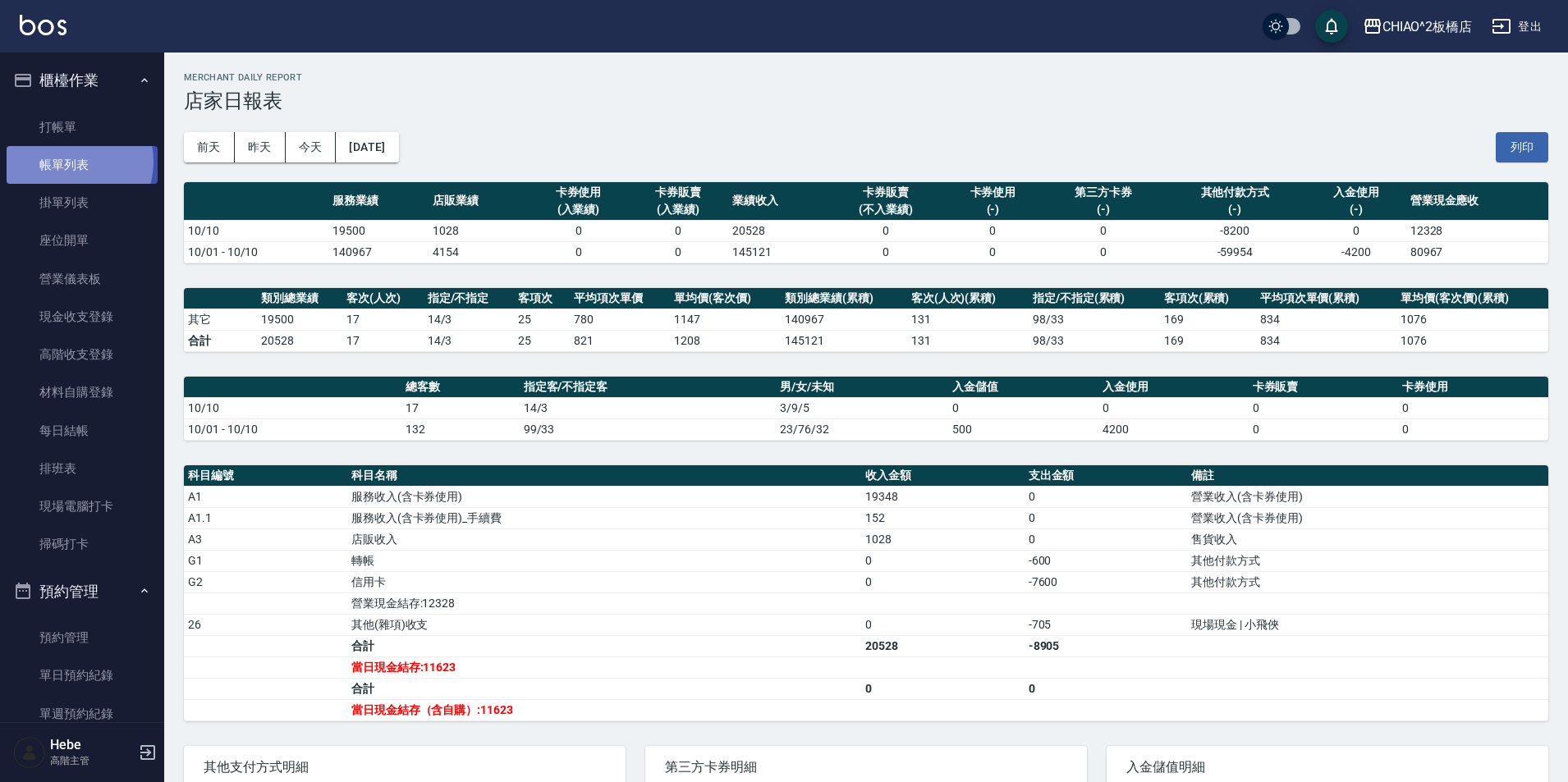
click at [68, 162] on link "帳單列表" at bounding box center [82, 165] width 151 height 37
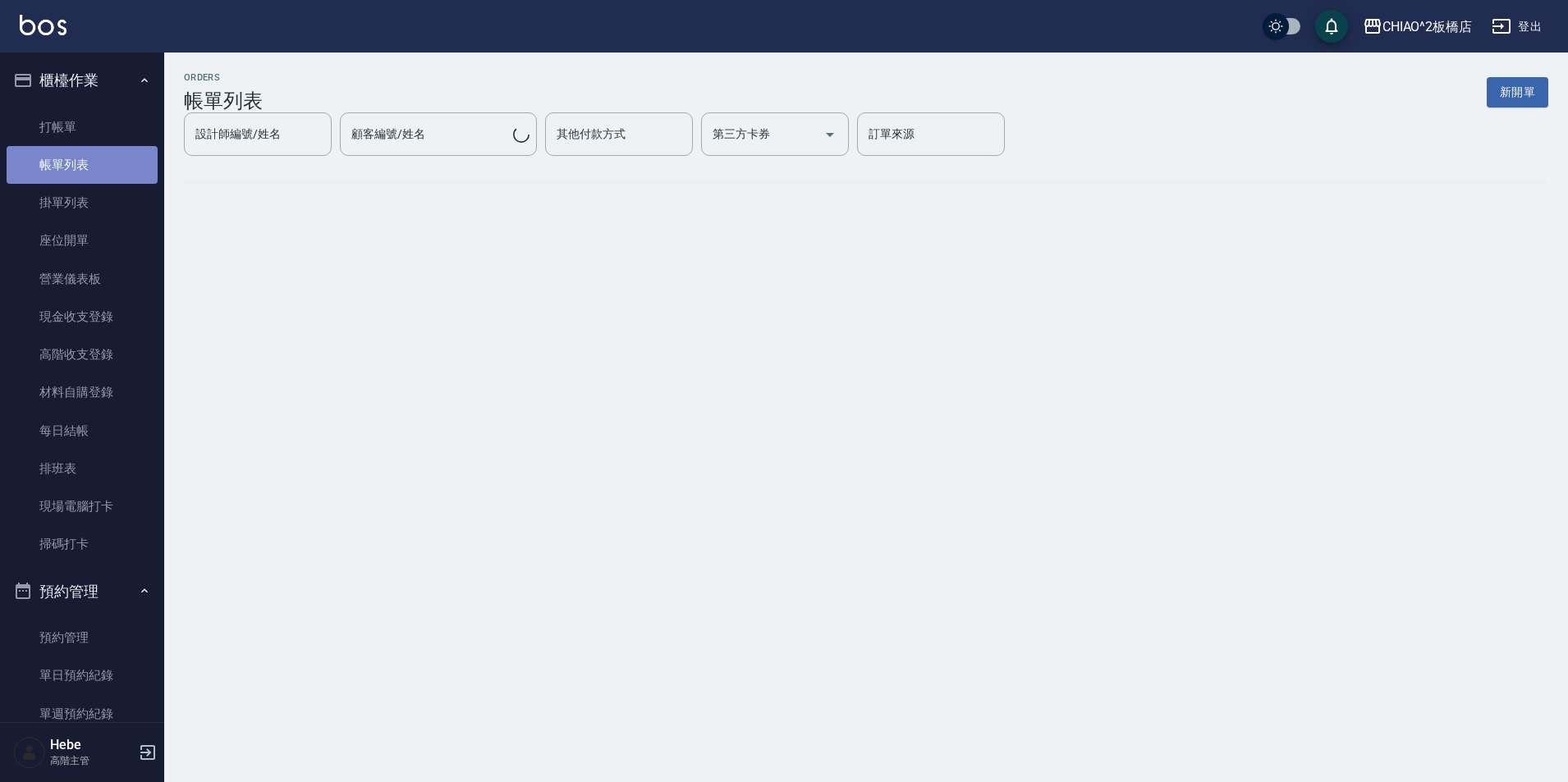
click at [87, 166] on link "帳單列表" at bounding box center [82, 165] width 151 height 37
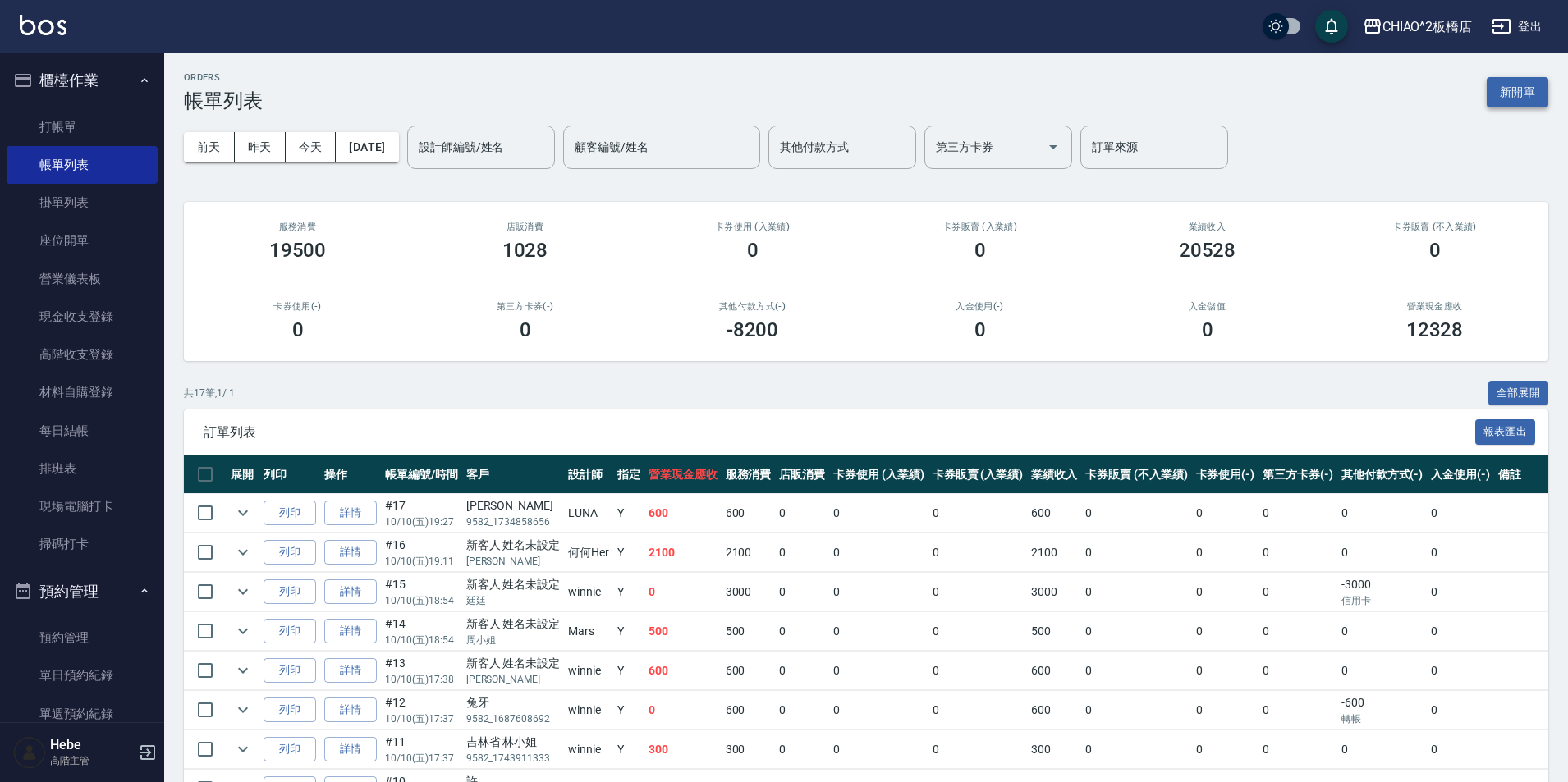
click at [1514, 85] on button "新開單" at bounding box center [1517, 92] width 62 height 30
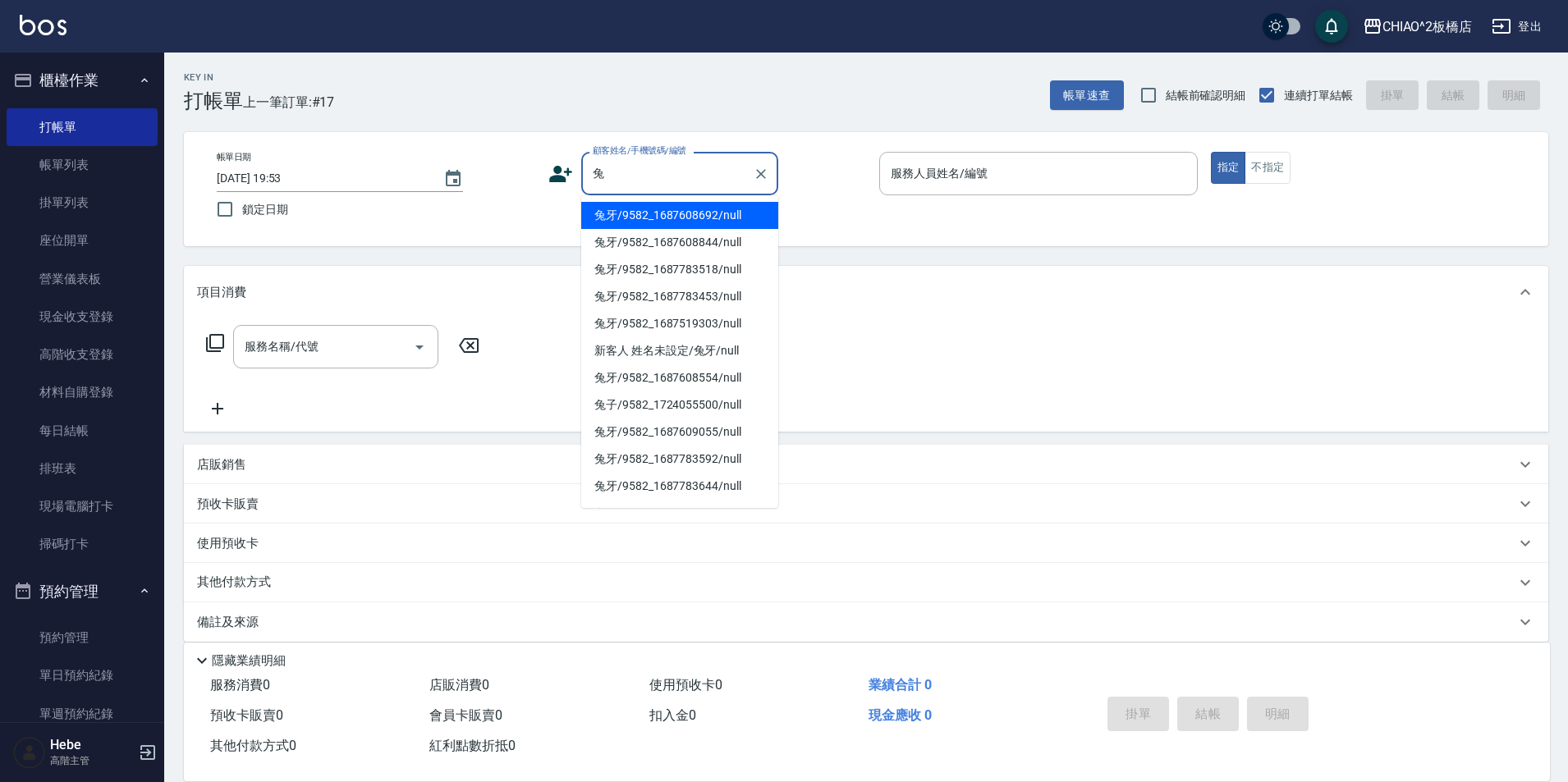
click at [715, 215] on li "兔牙/9582_1687608692/null" at bounding box center [679, 215] width 197 height 27
type input "兔牙/9582_1687608692/null"
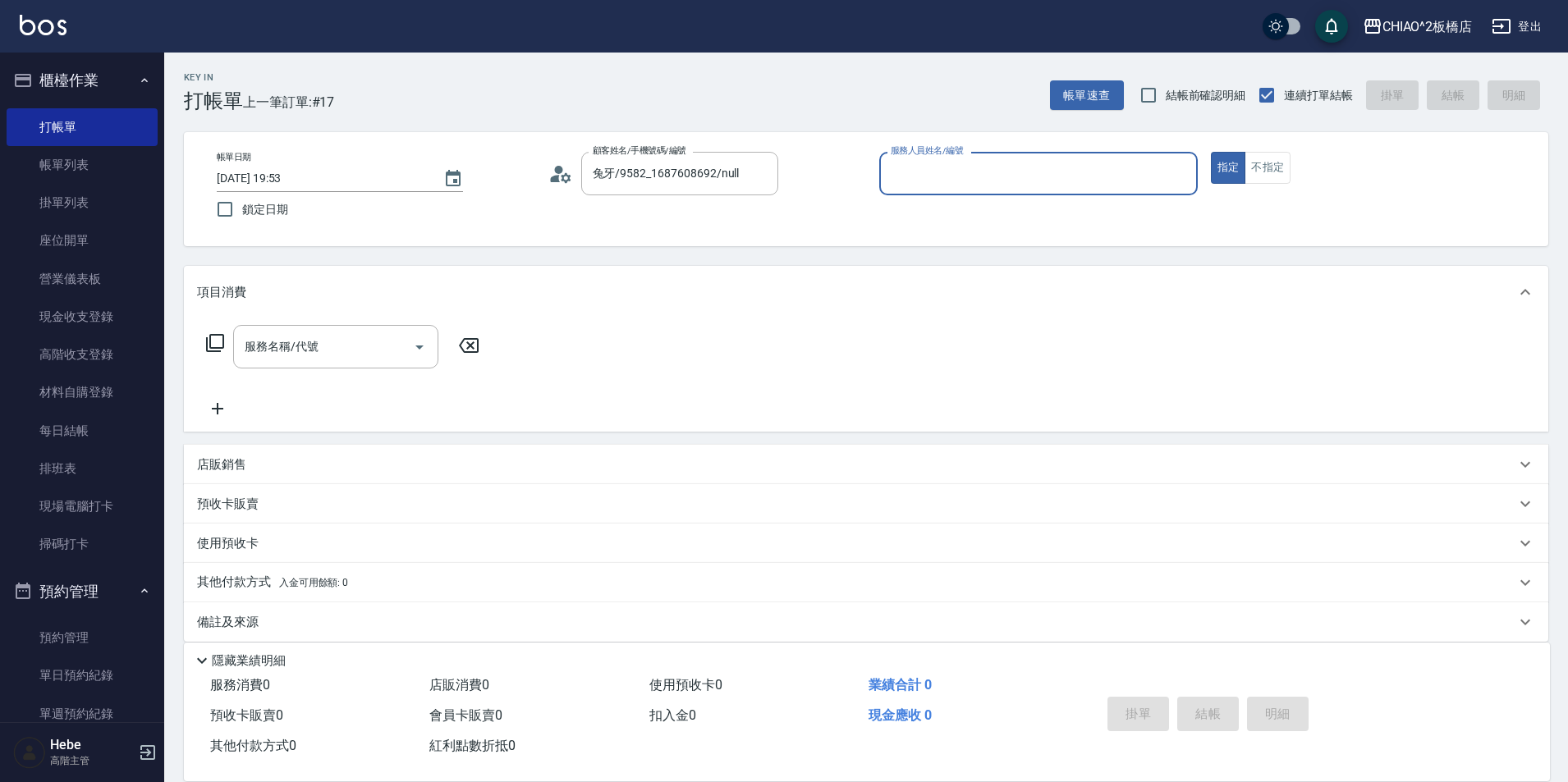
click at [965, 183] on input "服務人員姓名/編號" at bounding box center [1038, 173] width 304 height 29
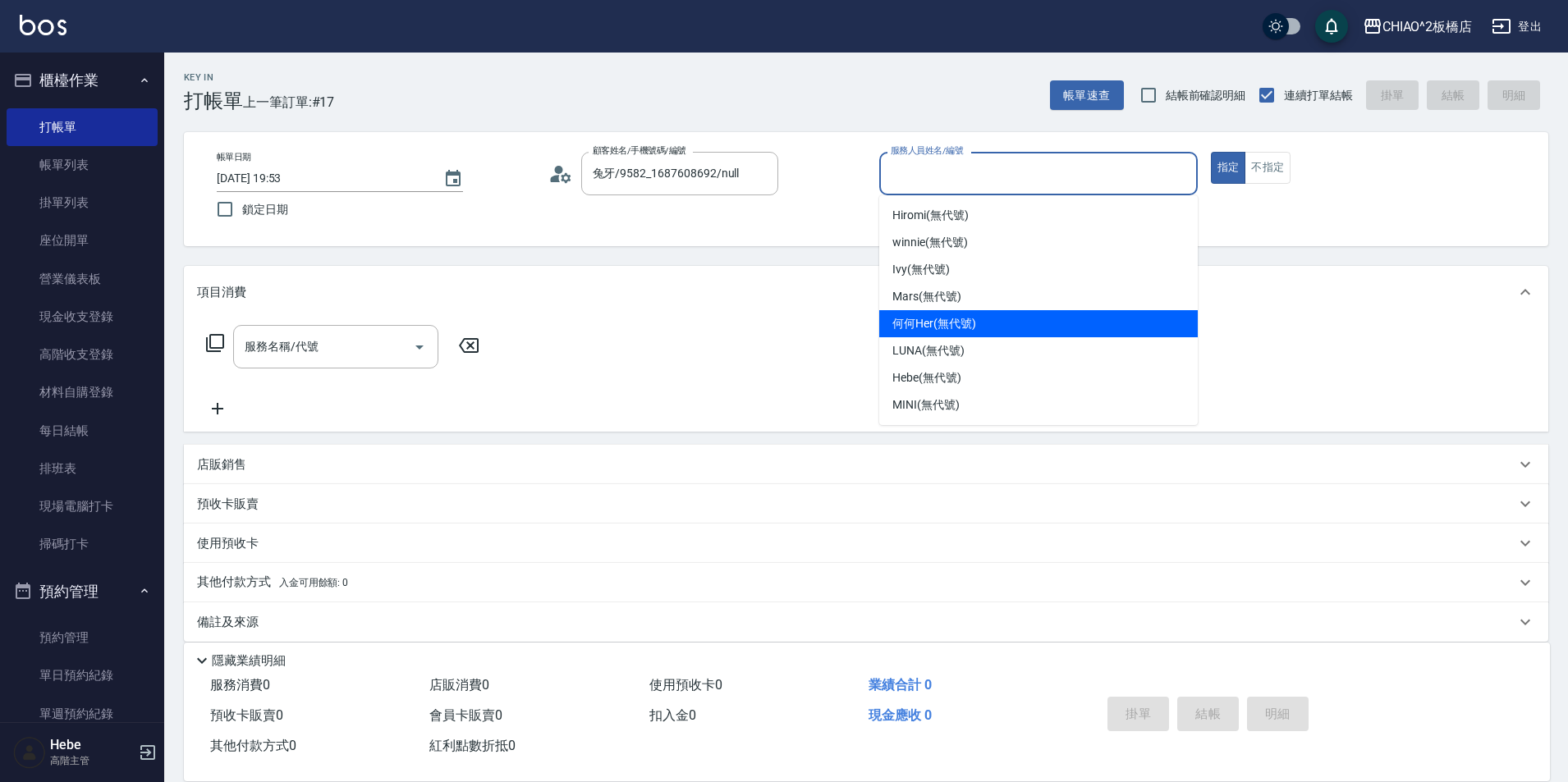
click at [932, 322] on span "何何Her (無代號)" at bounding box center [934, 324] width 84 height 17
type input "何何Her (無代號)"
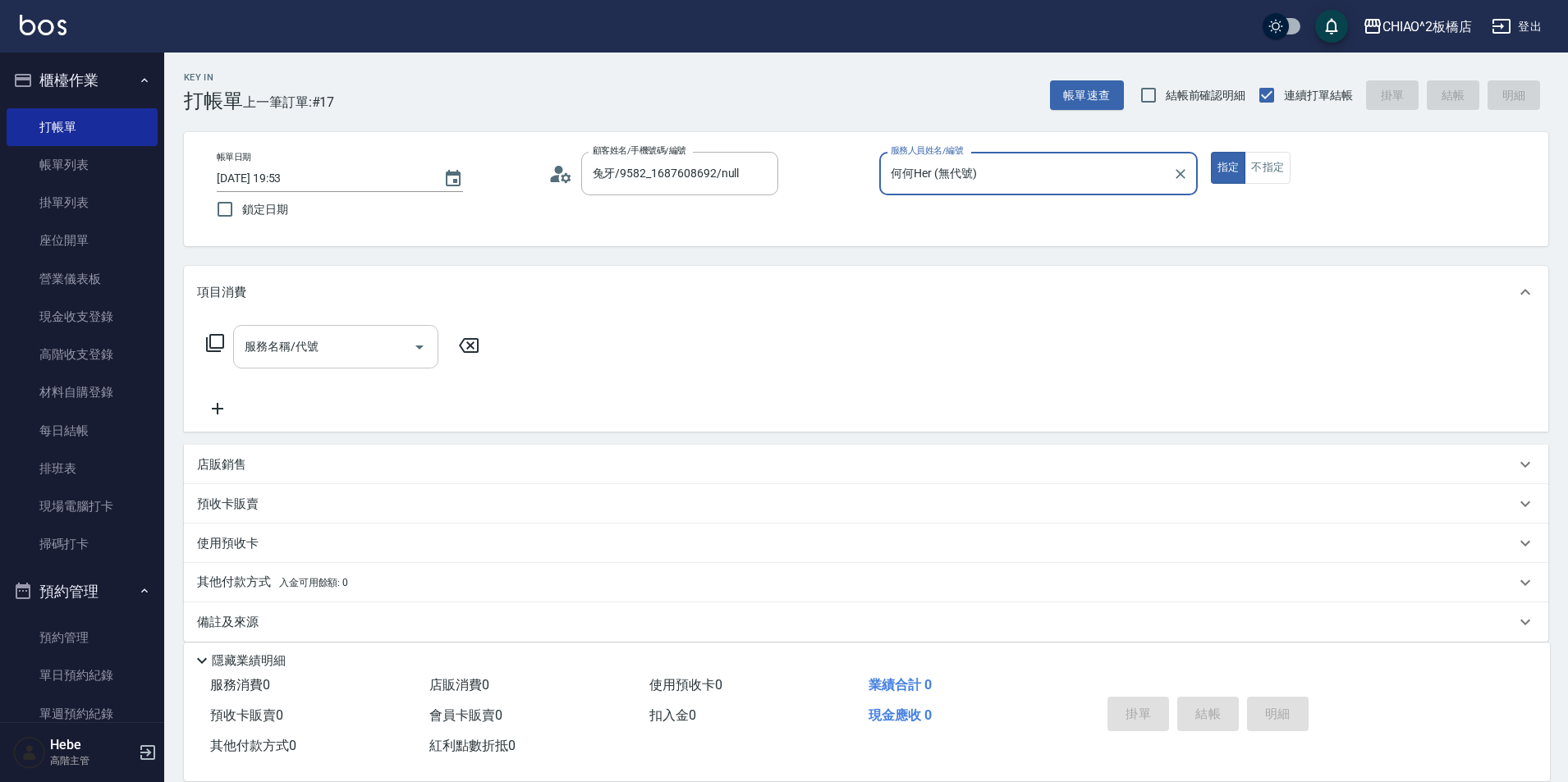
click at [395, 353] on input "服務名稱/代號" at bounding box center [323, 347] width 166 height 29
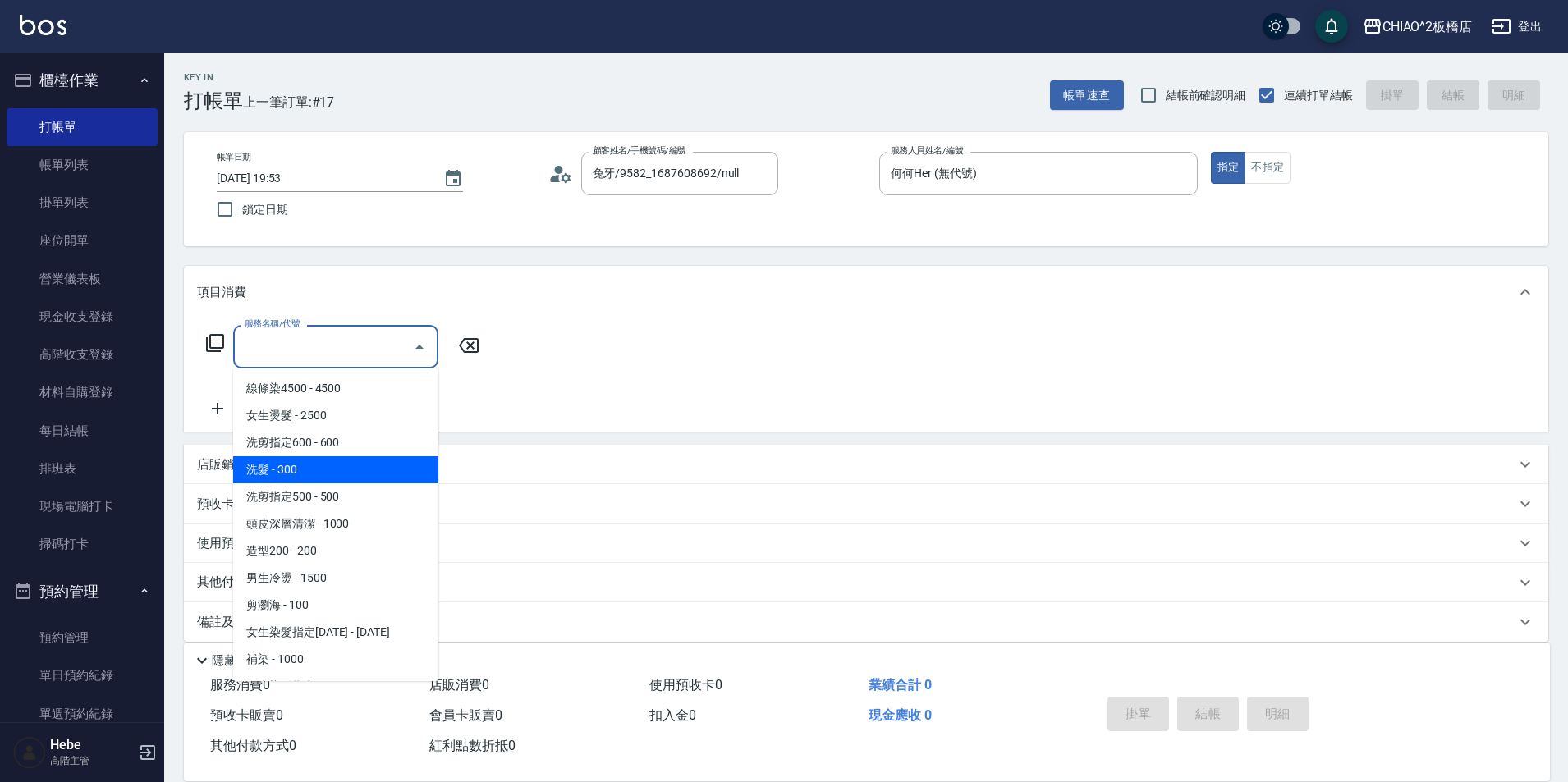
drag, startPoint x: 368, startPoint y: 469, endPoint x: 700, endPoint y: 554, distance: 342.7
click at [368, 469] on span "洗髮 - 300" at bounding box center [336, 469] width 206 height 27
type input "洗髮(96679)"
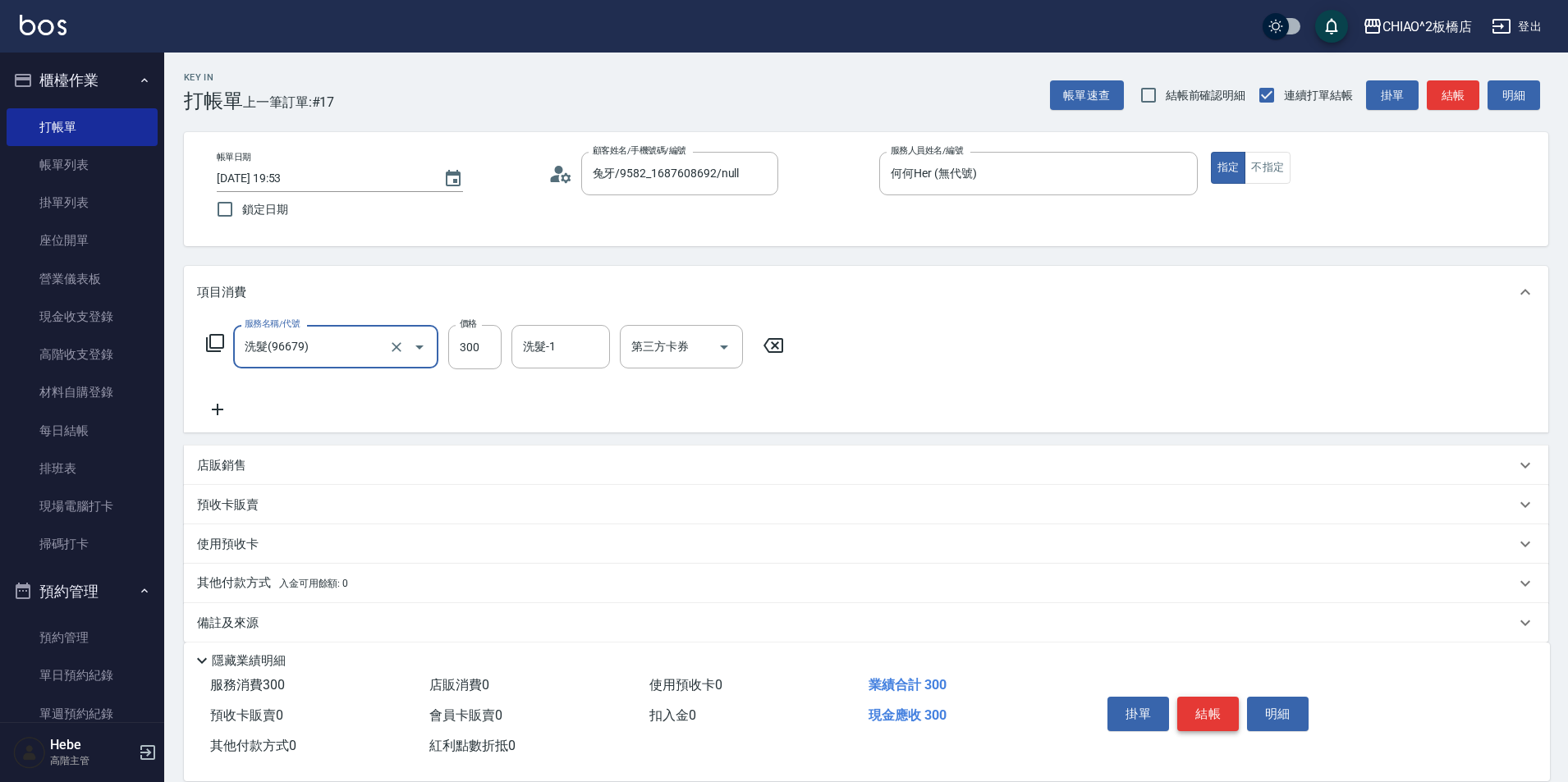
click at [1214, 704] on button "結帳" at bounding box center [1207, 714] width 62 height 35
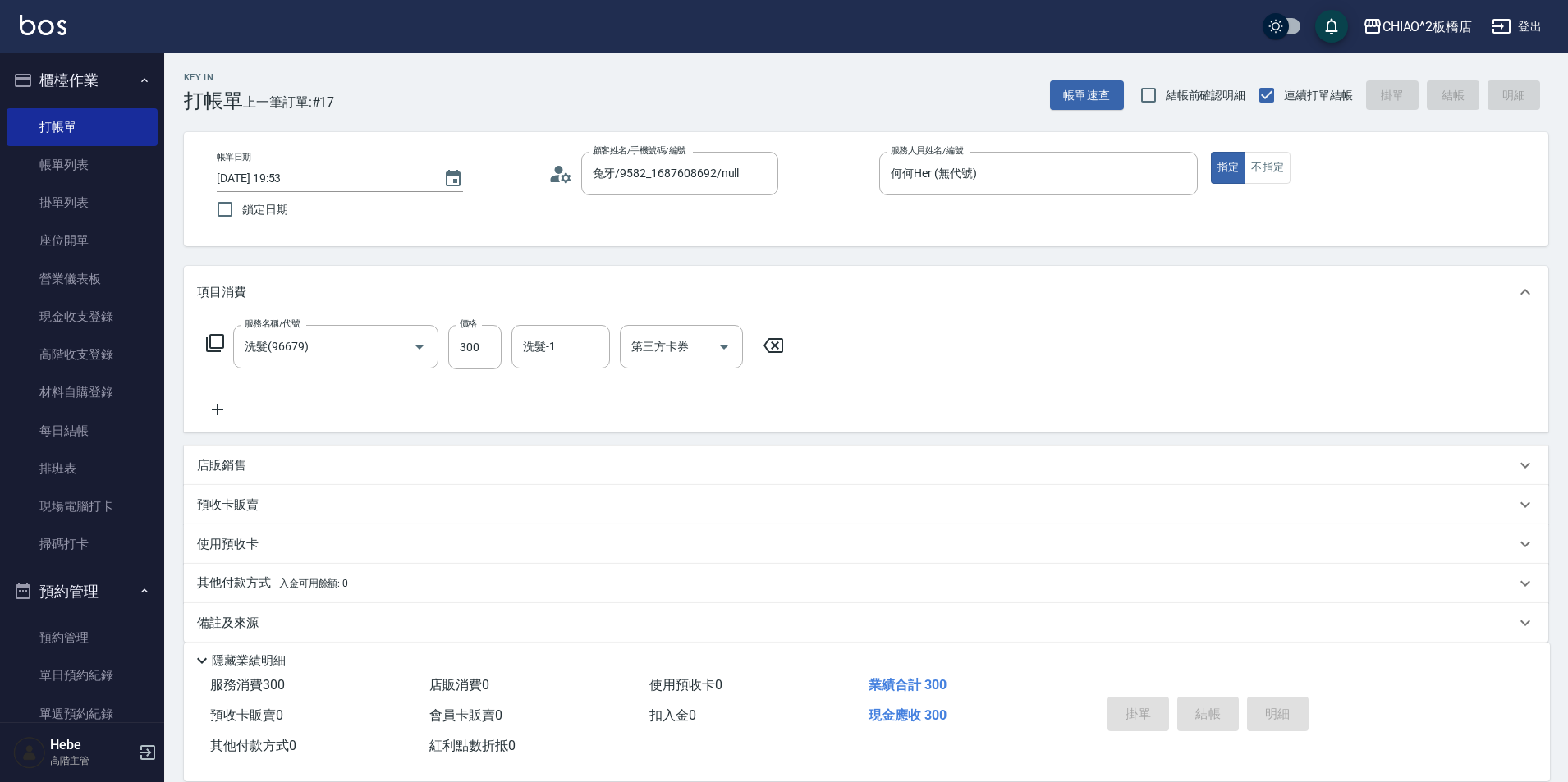
type input "[DATE] 19:54"
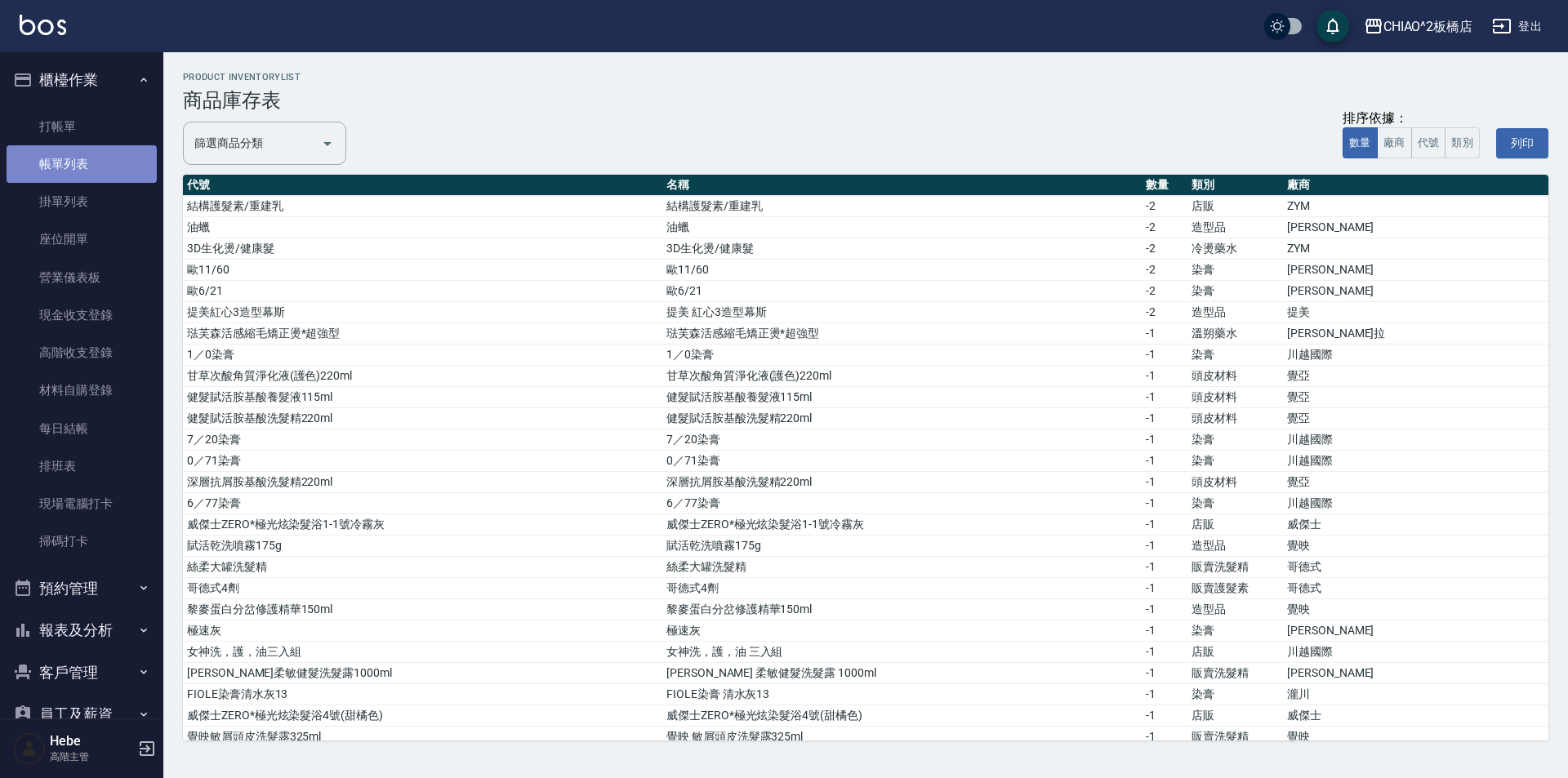
click at [82, 163] on link "帳單列表" at bounding box center [81, 164] width 150 height 37
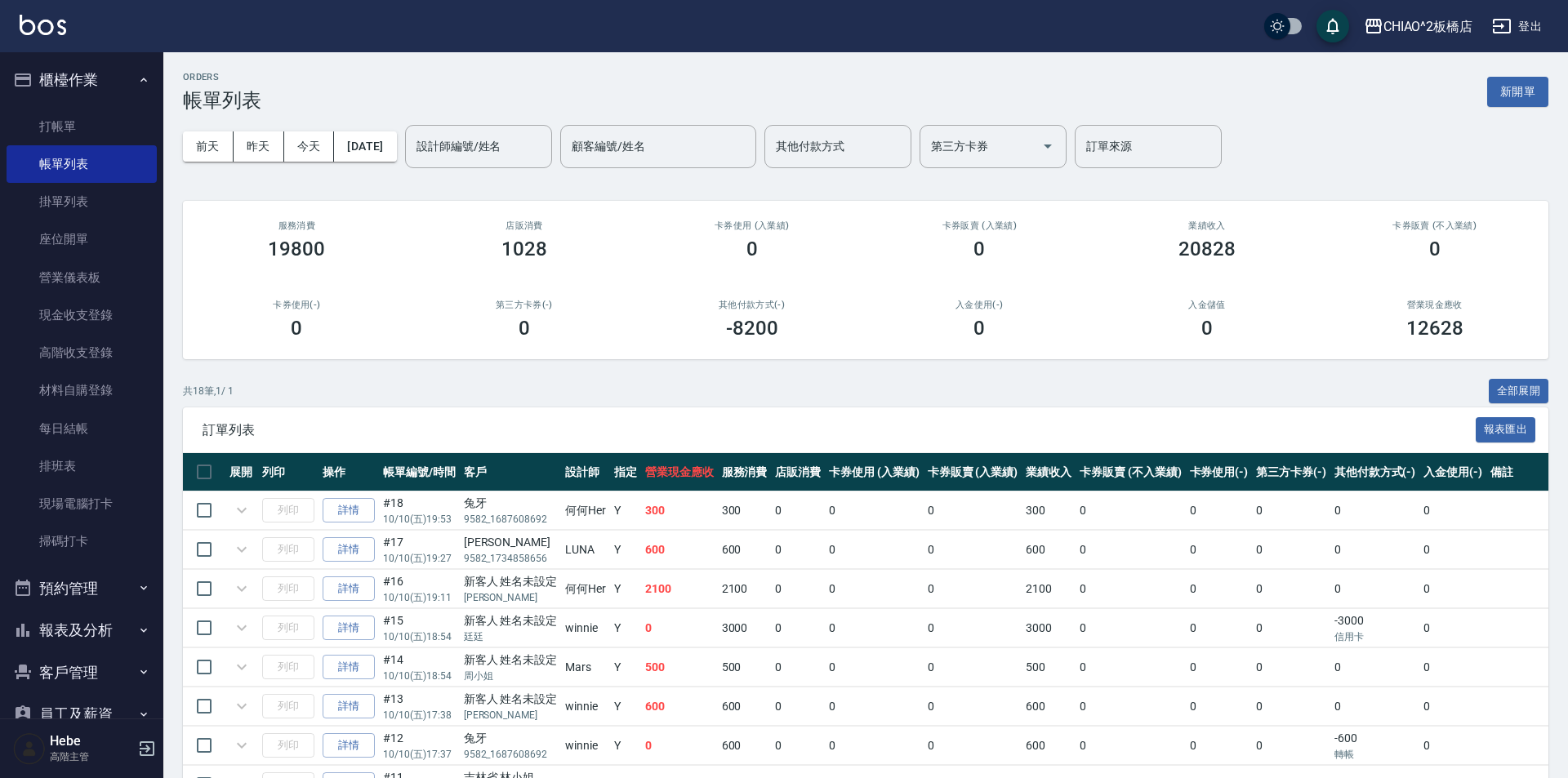
click at [296, 139] on button "今天" at bounding box center [309, 146] width 50 height 30
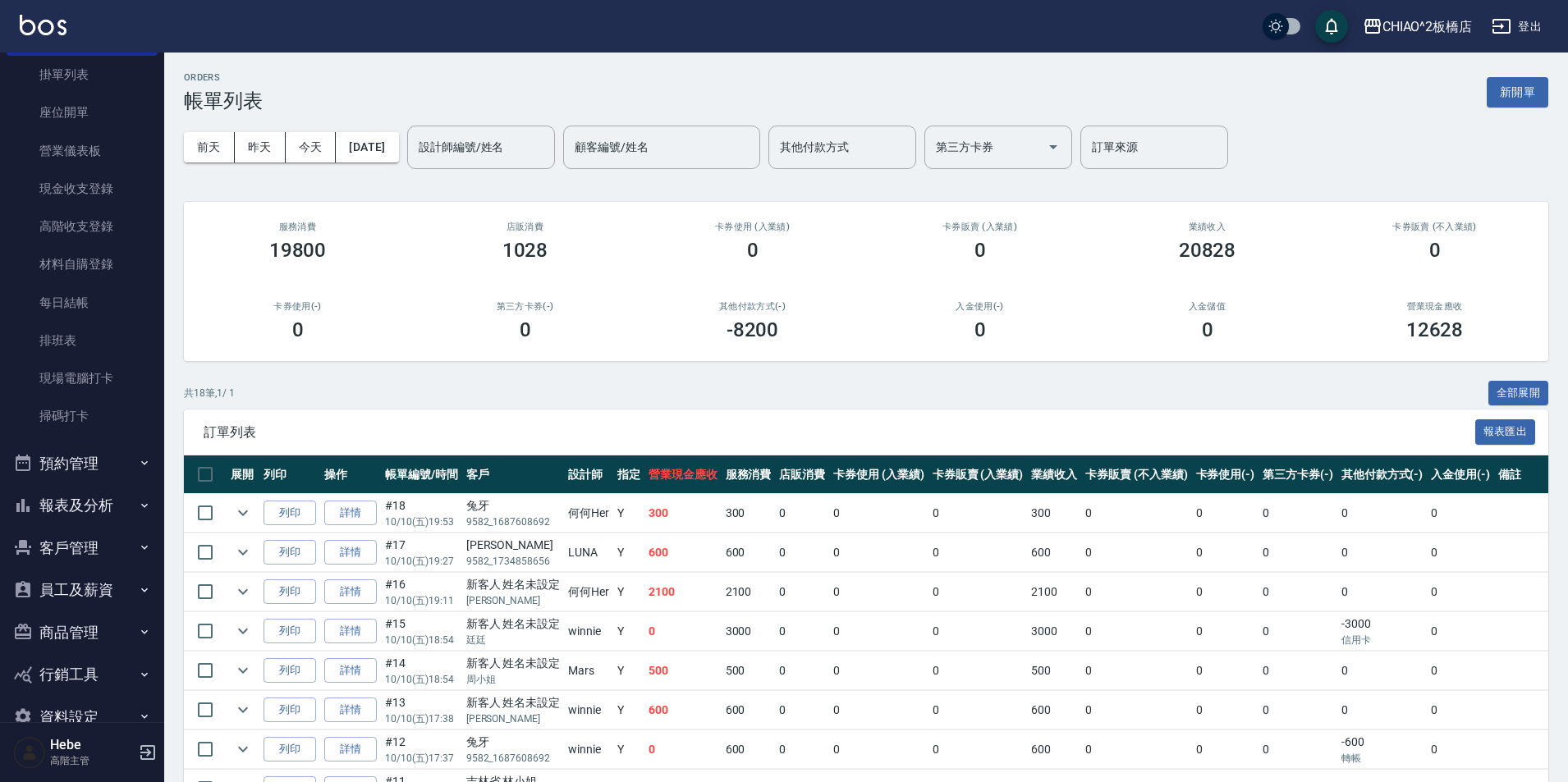
scroll to position [164, 0]
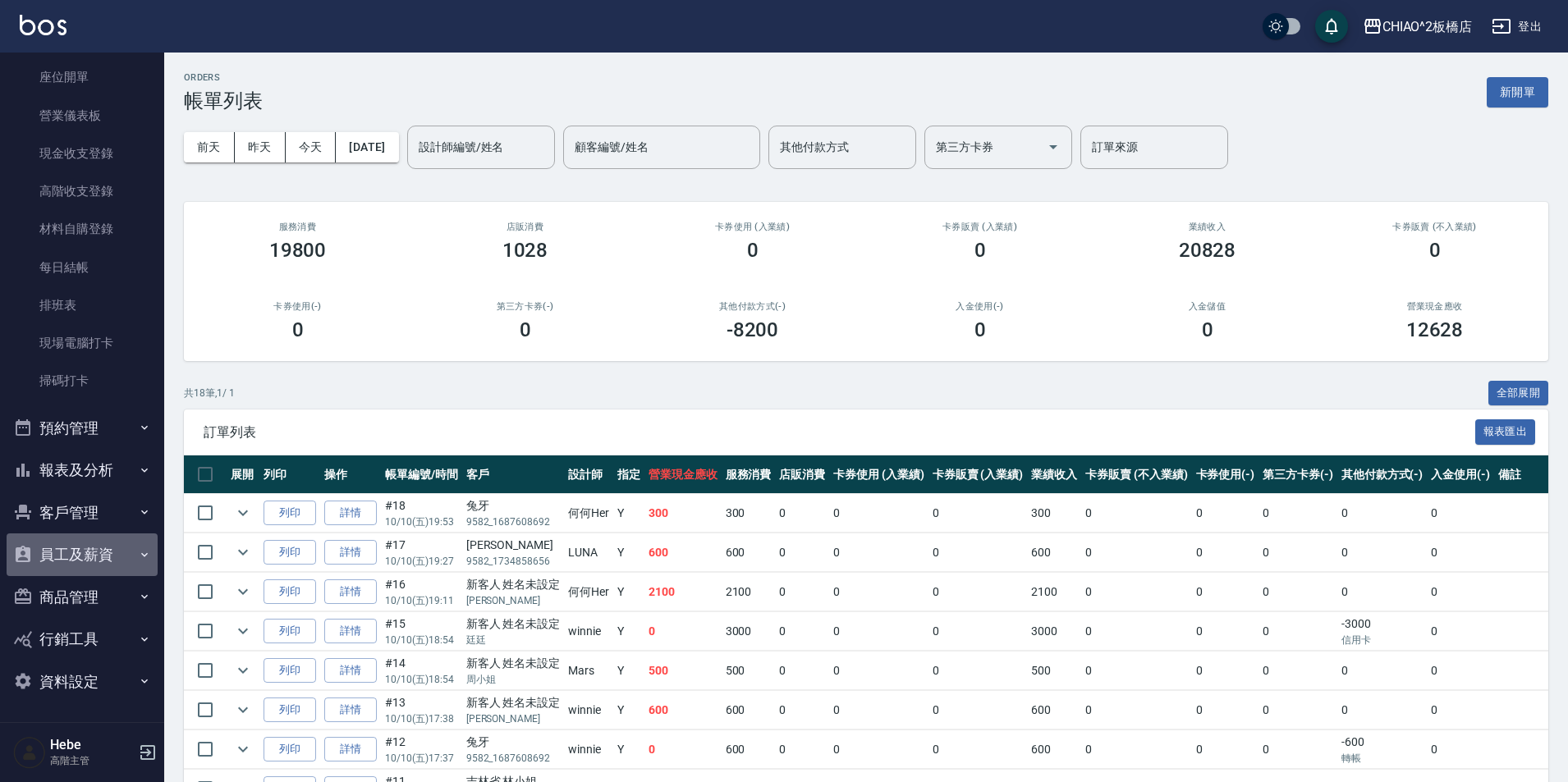
click at [141, 554] on icon "button" at bounding box center [145, 554] width 7 height 4
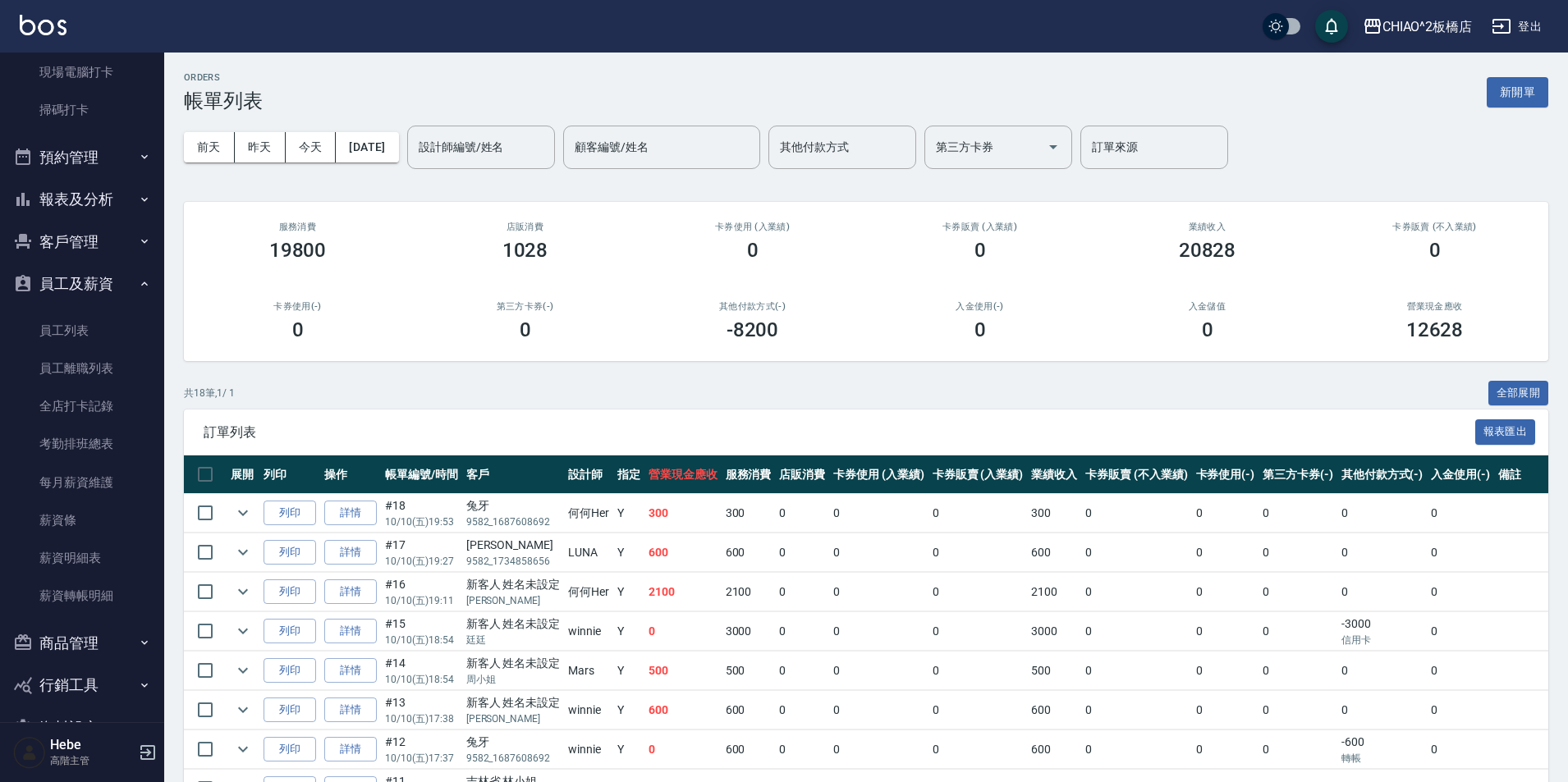
scroll to position [398, 0]
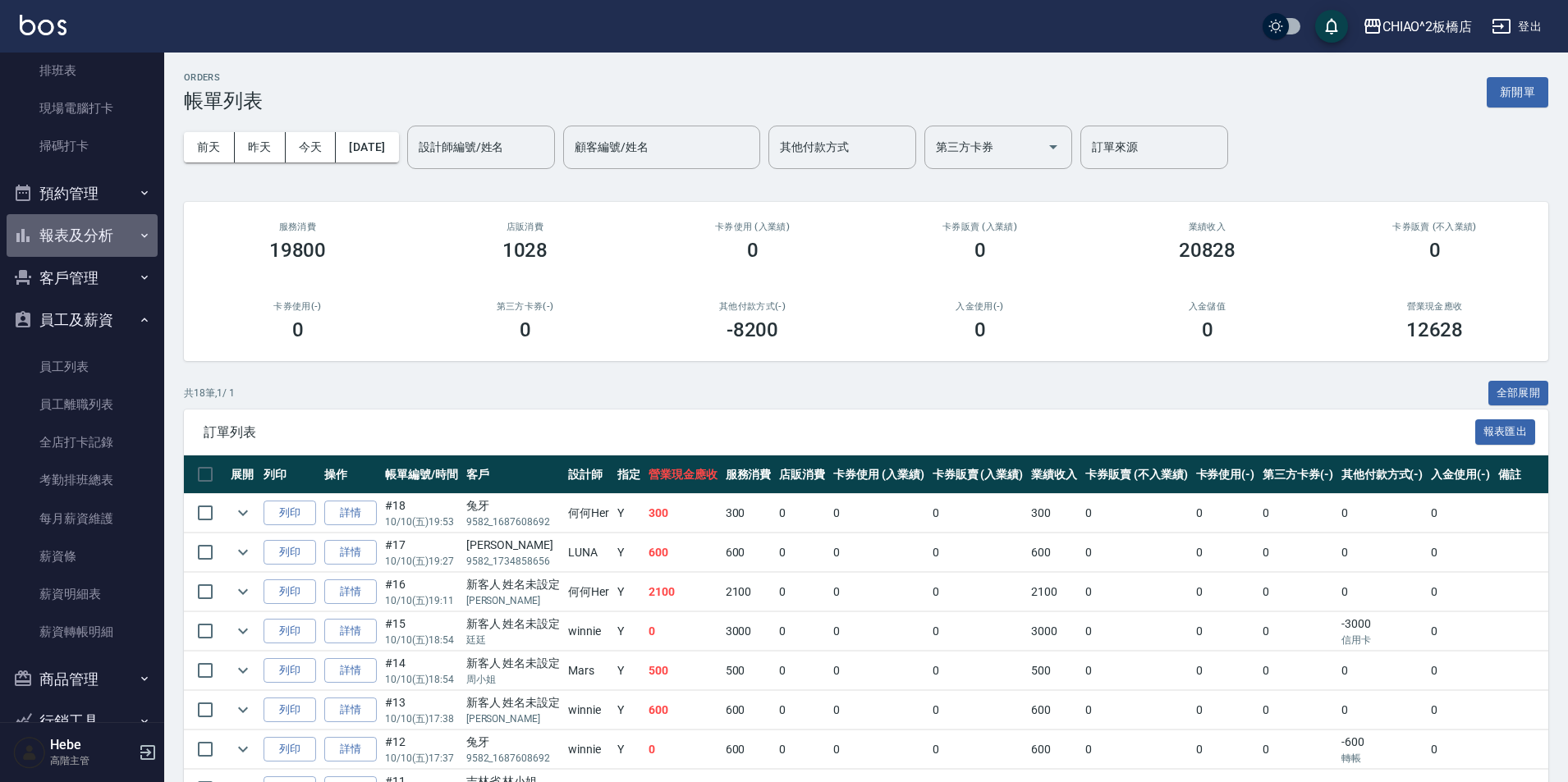
click at [122, 238] on button "報表及分析" at bounding box center [82, 235] width 151 height 43
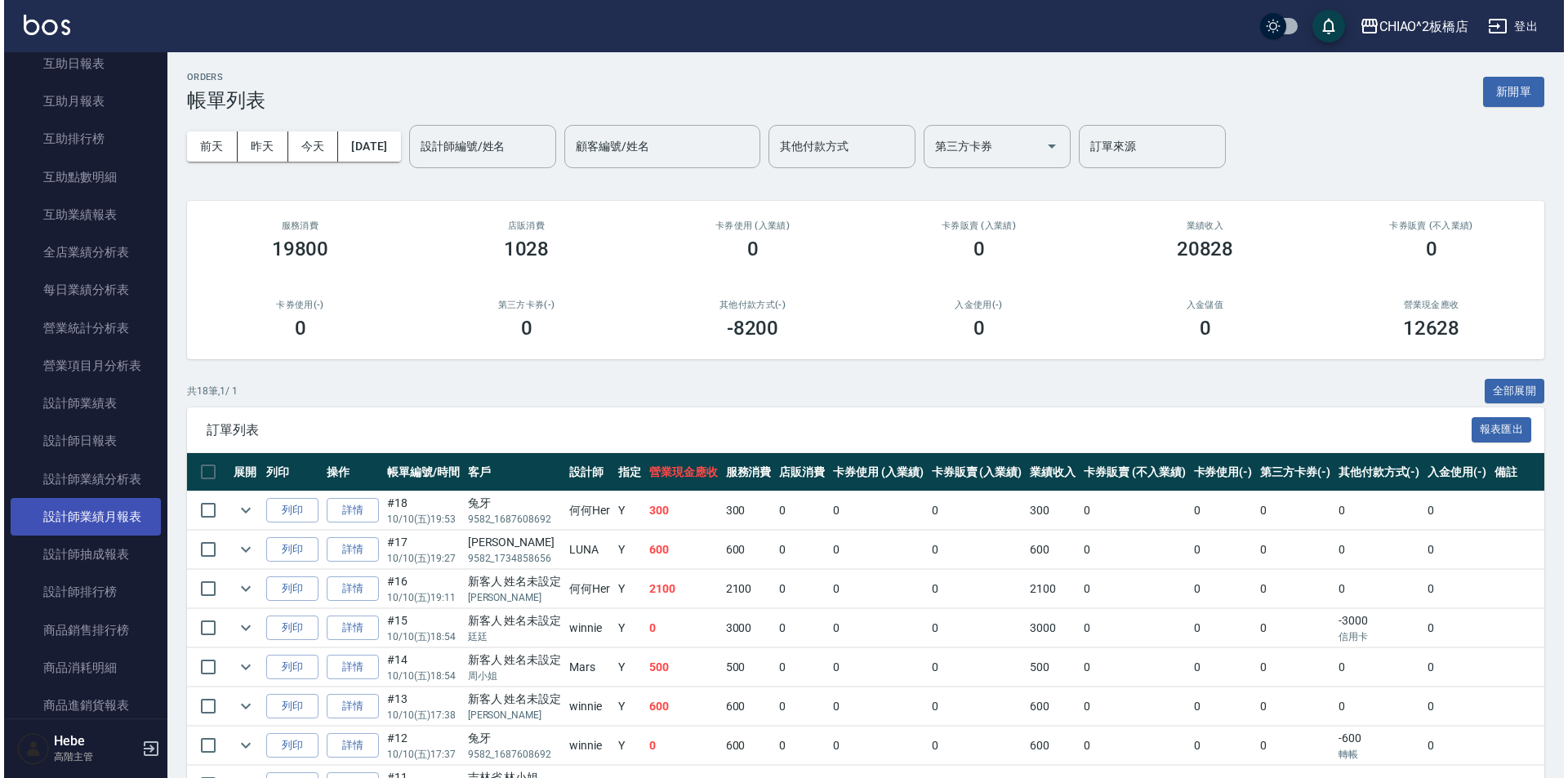
scroll to position [804, 0]
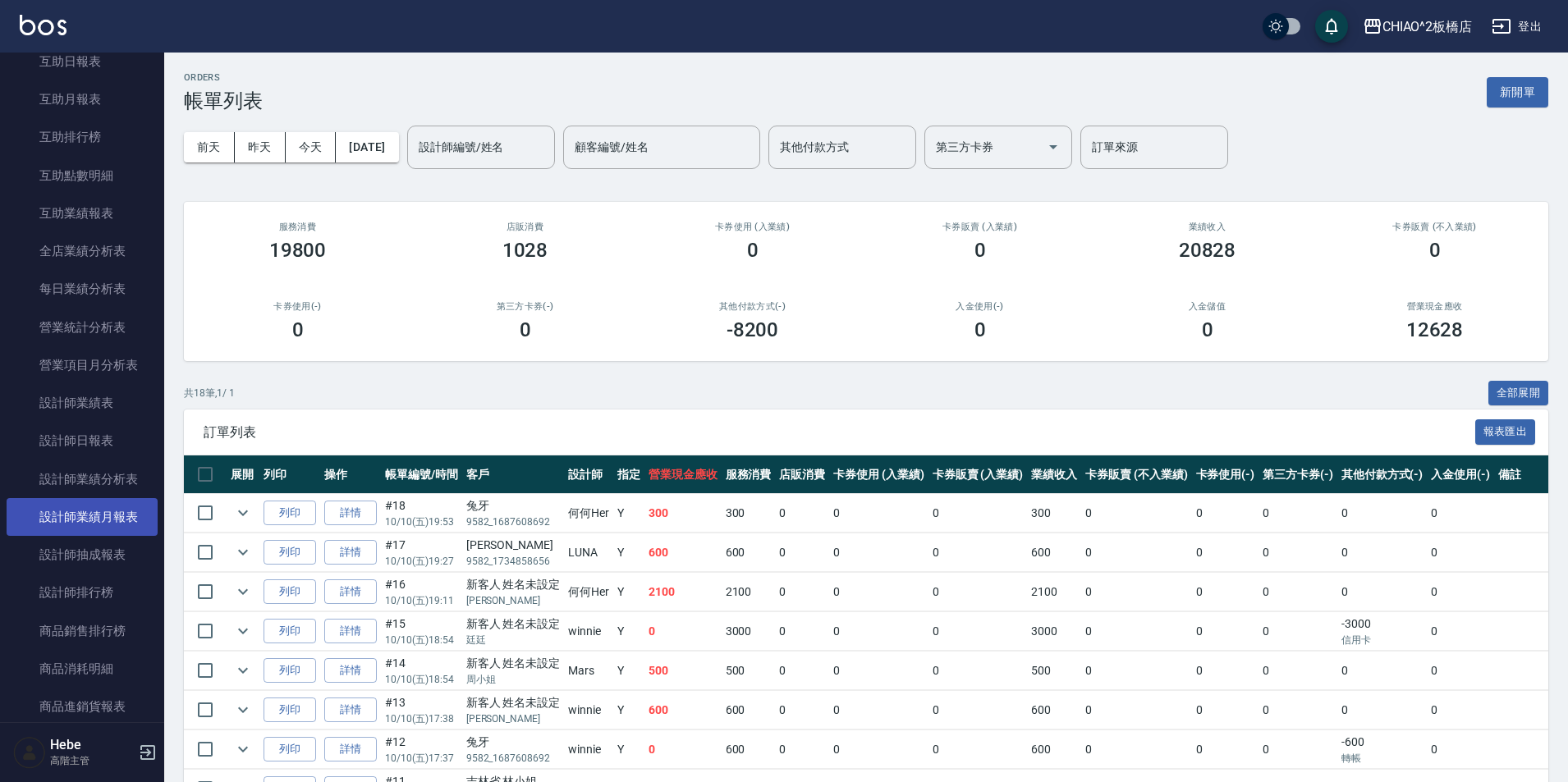
click at [88, 520] on link "設計師業績月報表" at bounding box center [82, 516] width 151 height 37
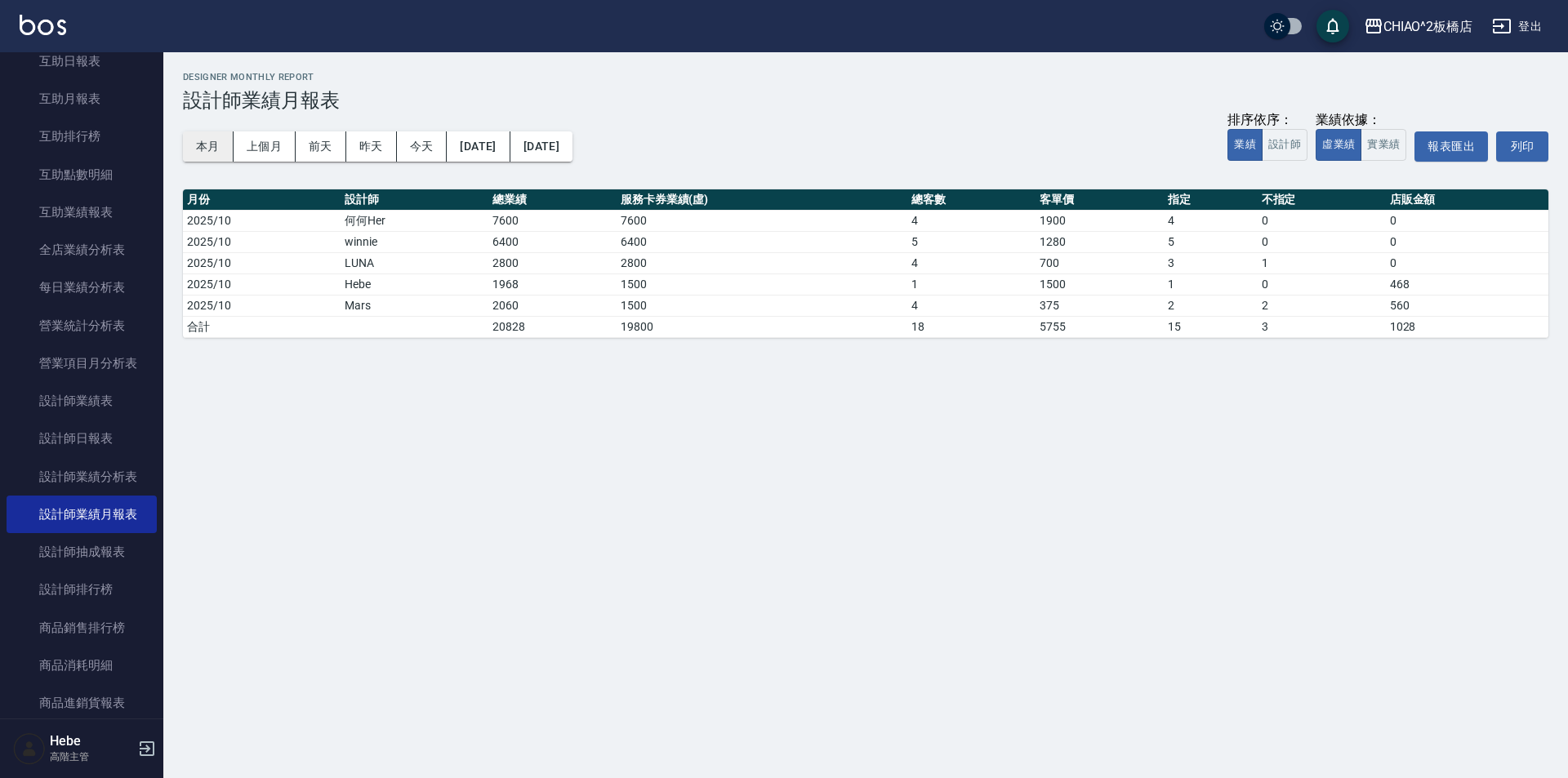
click at [192, 139] on button "本月" at bounding box center [208, 146] width 50 height 30
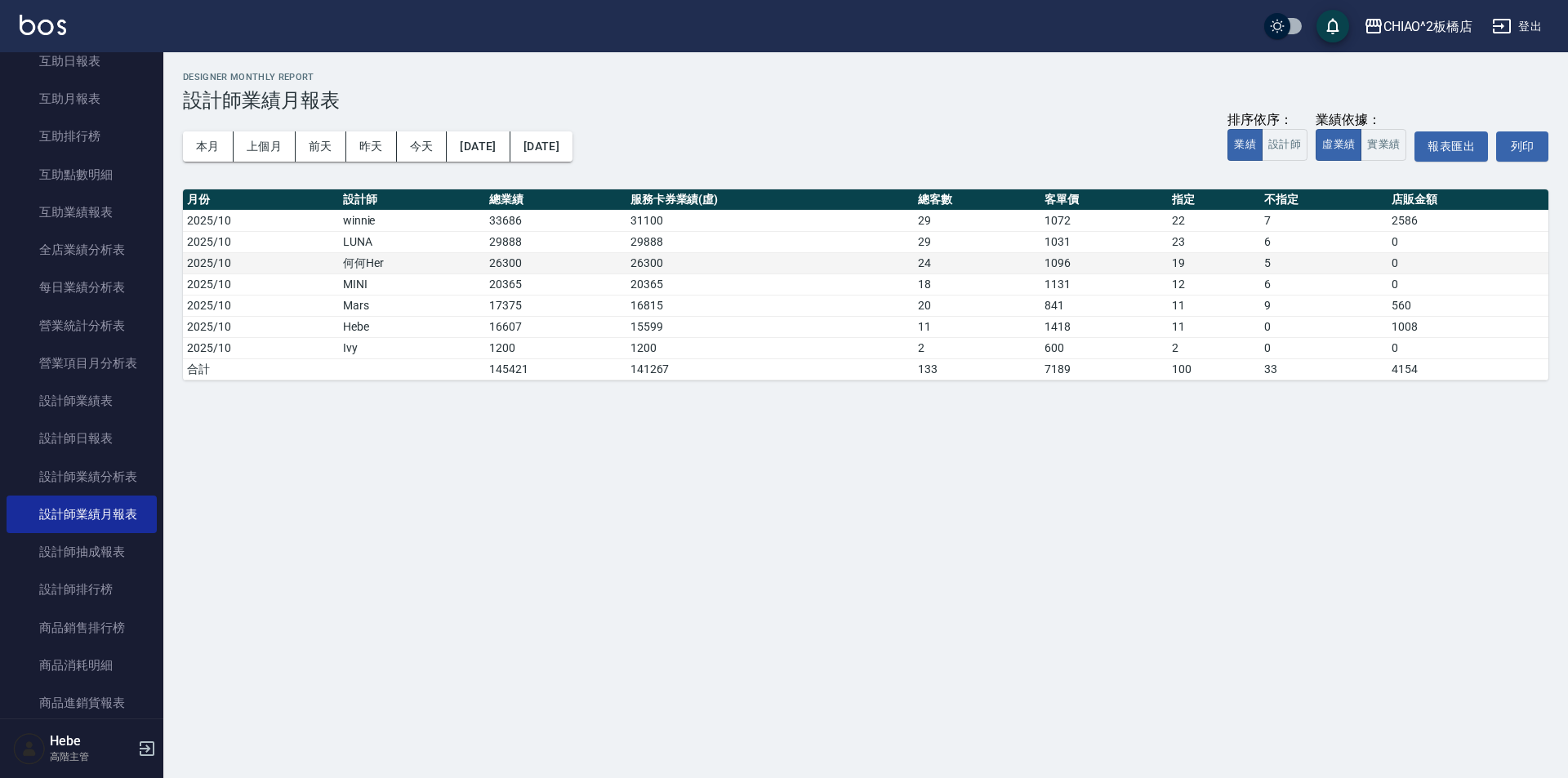
drag, startPoint x: 521, startPoint y: 254, endPoint x: 471, endPoint y: 259, distance: 50.2
click at [471, 259] on tr "2025/10 何何Her 26300 26300 24 1096 19 5 0" at bounding box center [866, 263] width 1366 height 22
drag, startPoint x: 530, startPoint y: 289, endPoint x: 471, endPoint y: 284, distance: 59.2
click at [471, 284] on tr "2025/10 MINI 20365 20365 18 1131 12 6 0" at bounding box center [866, 284] width 1366 height 22
drag, startPoint x: 476, startPoint y: 295, endPoint x: 541, endPoint y: 306, distance: 65.9
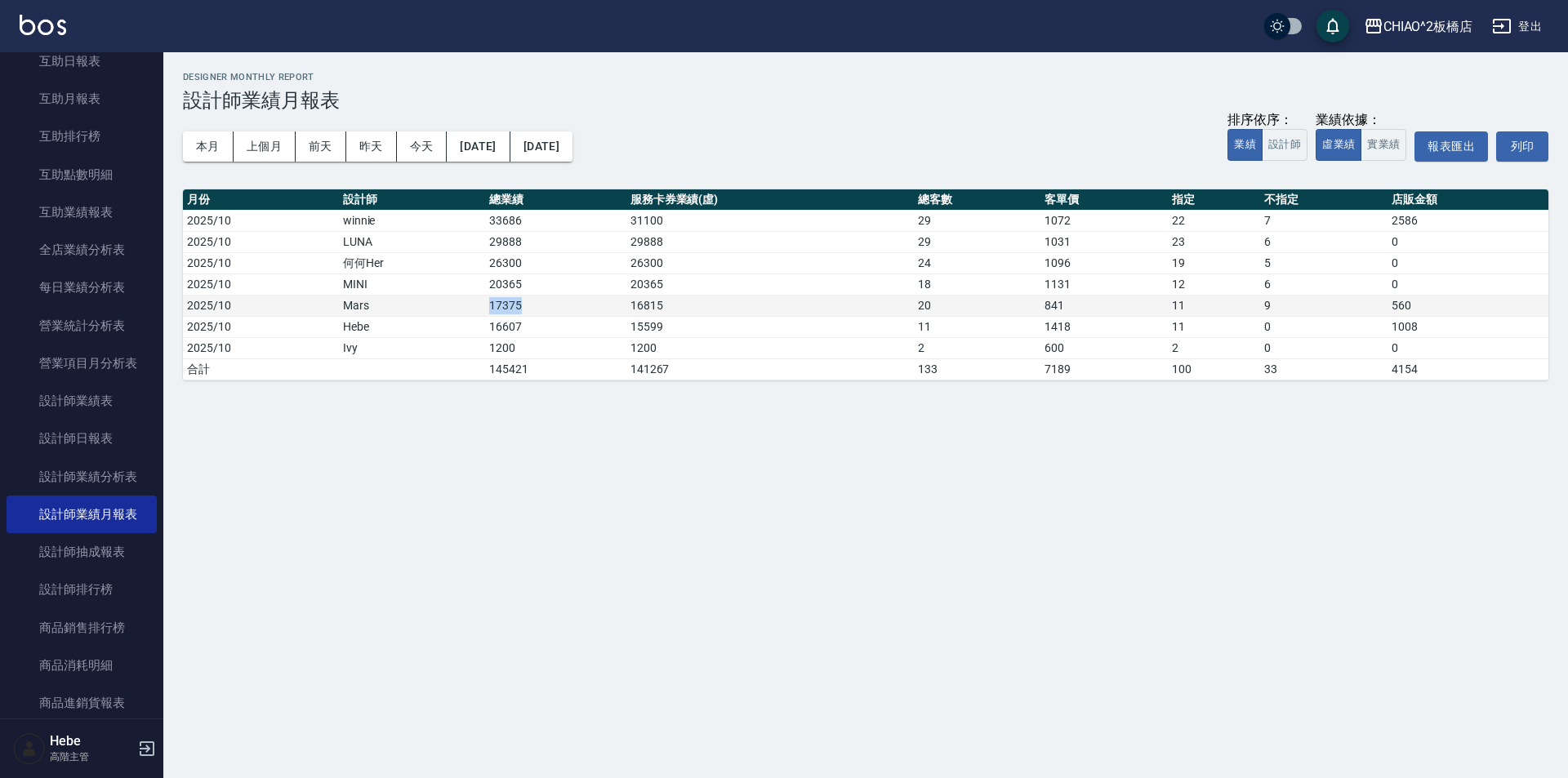
click at [541, 306] on tr "2025/10 Mars 17375 16815 20 841 11 9 560" at bounding box center [866, 305] width 1366 height 22
drag, startPoint x: 540, startPoint y: 318, endPoint x: 463, endPoint y: 334, distance: 78.6
click at [463, 334] on tr "2025/10 Hebe 16607 15599 11 1418 11 0 1008" at bounding box center [866, 327] width 1366 height 22
drag, startPoint x: 487, startPoint y: 343, endPoint x: 538, endPoint y: 356, distance: 52.6
click at [538, 356] on tr "2025/10 Ivy 1200 1200 2 600 2 0 0" at bounding box center [866, 347] width 1366 height 22
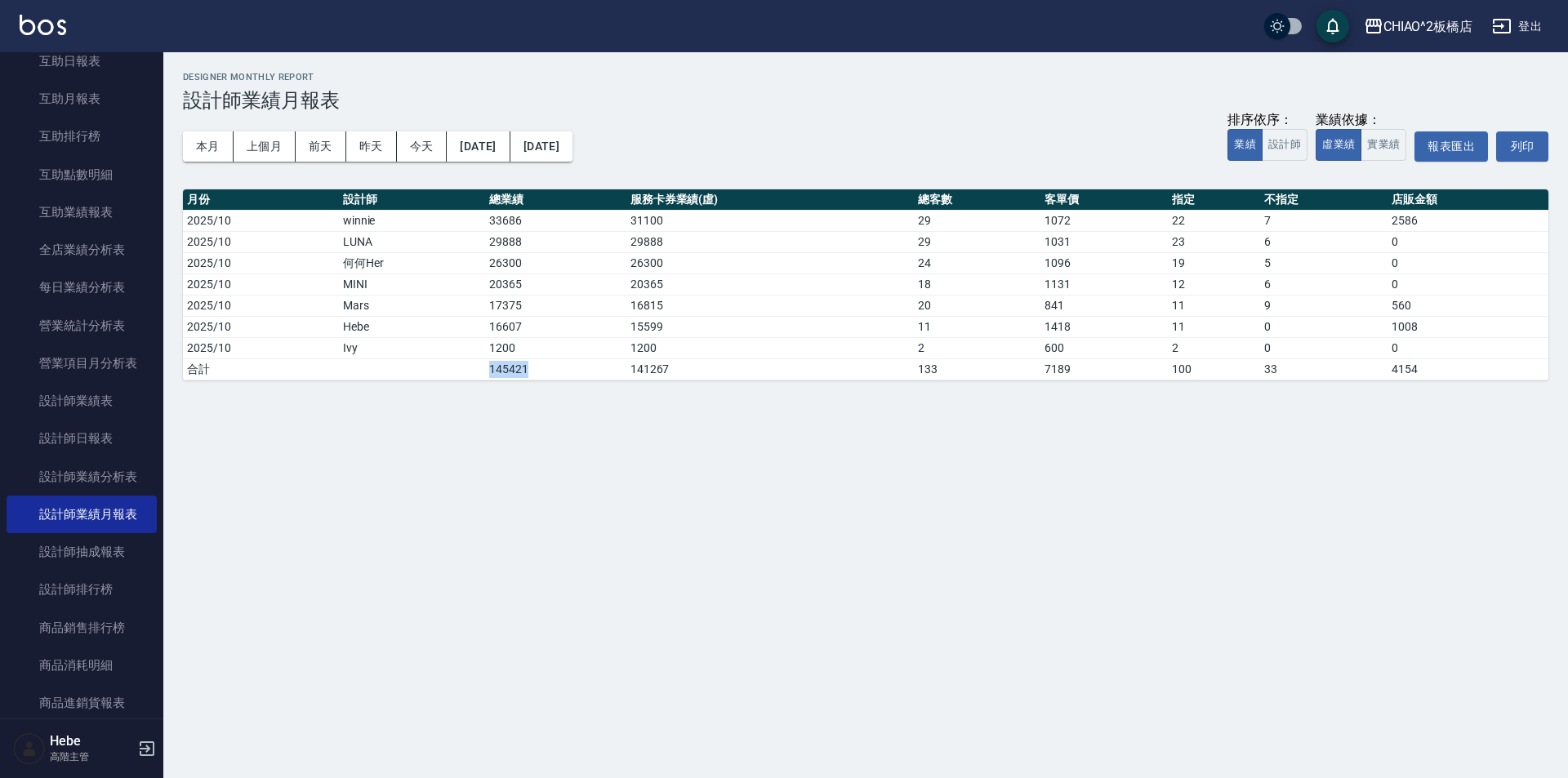
drag, startPoint x: 544, startPoint y: 363, endPoint x: 419, endPoint y: 389, distance: 127.7
click at [432, 375] on tr "合計 145421 141267 133 7189 100 33 4154" at bounding box center [866, 369] width 1366 height 22
click at [414, 399] on div "CHIAO^2板橋店 2025-10-01 - 2025-10-31 設計師業績月報表 列印時間： 2025-10-10-20:14 Designer Mon…" at bounding box center [865, 225] width 1405 height 347
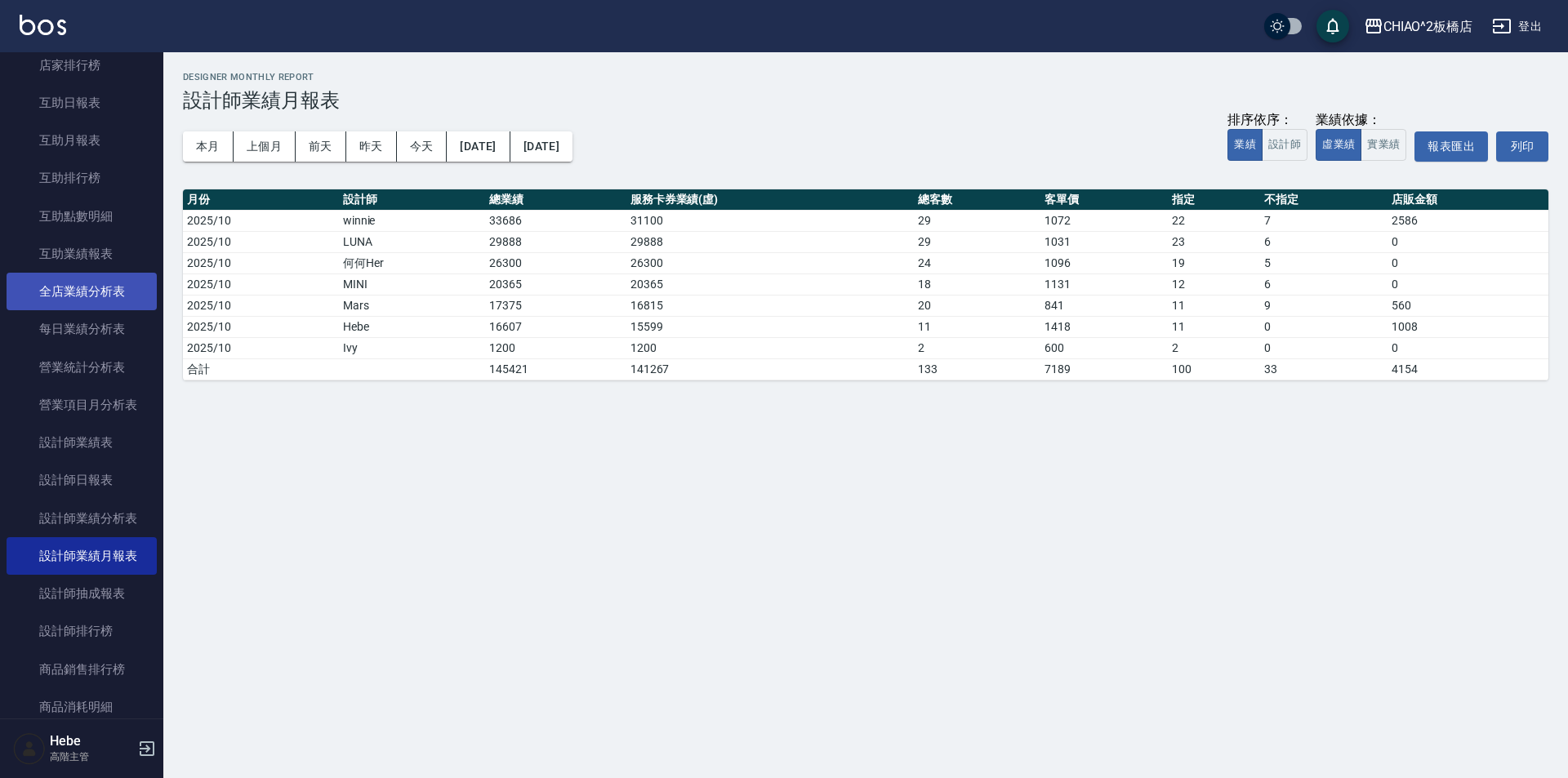
scroll to position [723, 0]
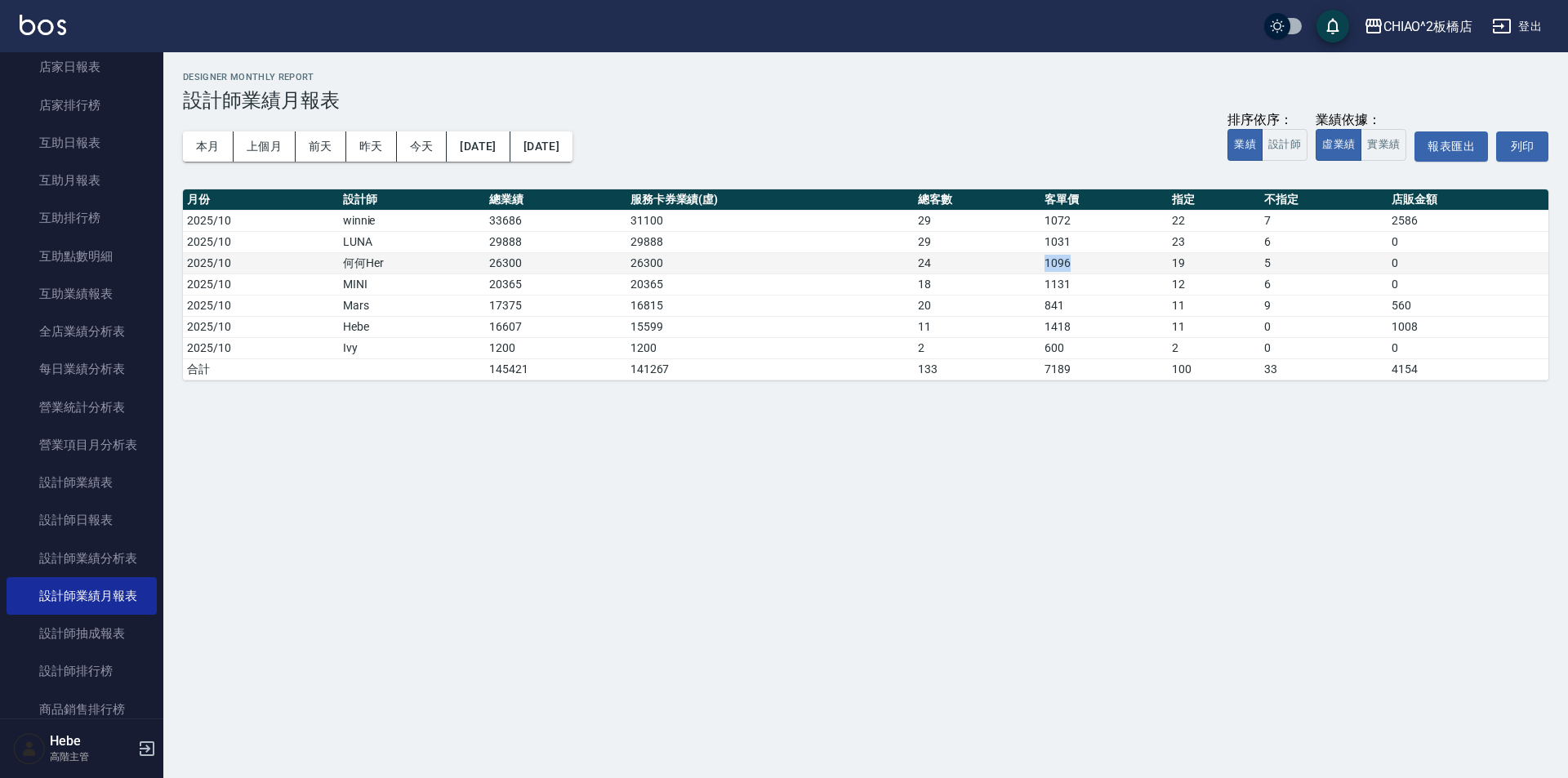
drag, startPoint x: 957, startPoint y: 262, endPoint x: 1084, endPoint y: 260, distance: 127.0
click at [1084, 260] on tr "2025/10 何何Her 26300 26300 24 1096 19 5 0" at bounding box center [866, 263] width 1366 height 22
click at [1193, 263] on td "19" at bounding box center [1214, 263] width 93 height 22
drag, startPoint x: 1193, startPoint y: 263, endPoint x: 1263, endPoint y: 263, distance: 70.0
click at [1263, 263] on tr "2025/10 何何Her 26300 26300 24 1096 19 5 0" at bounding box center [866, 263] width 1366 height 22
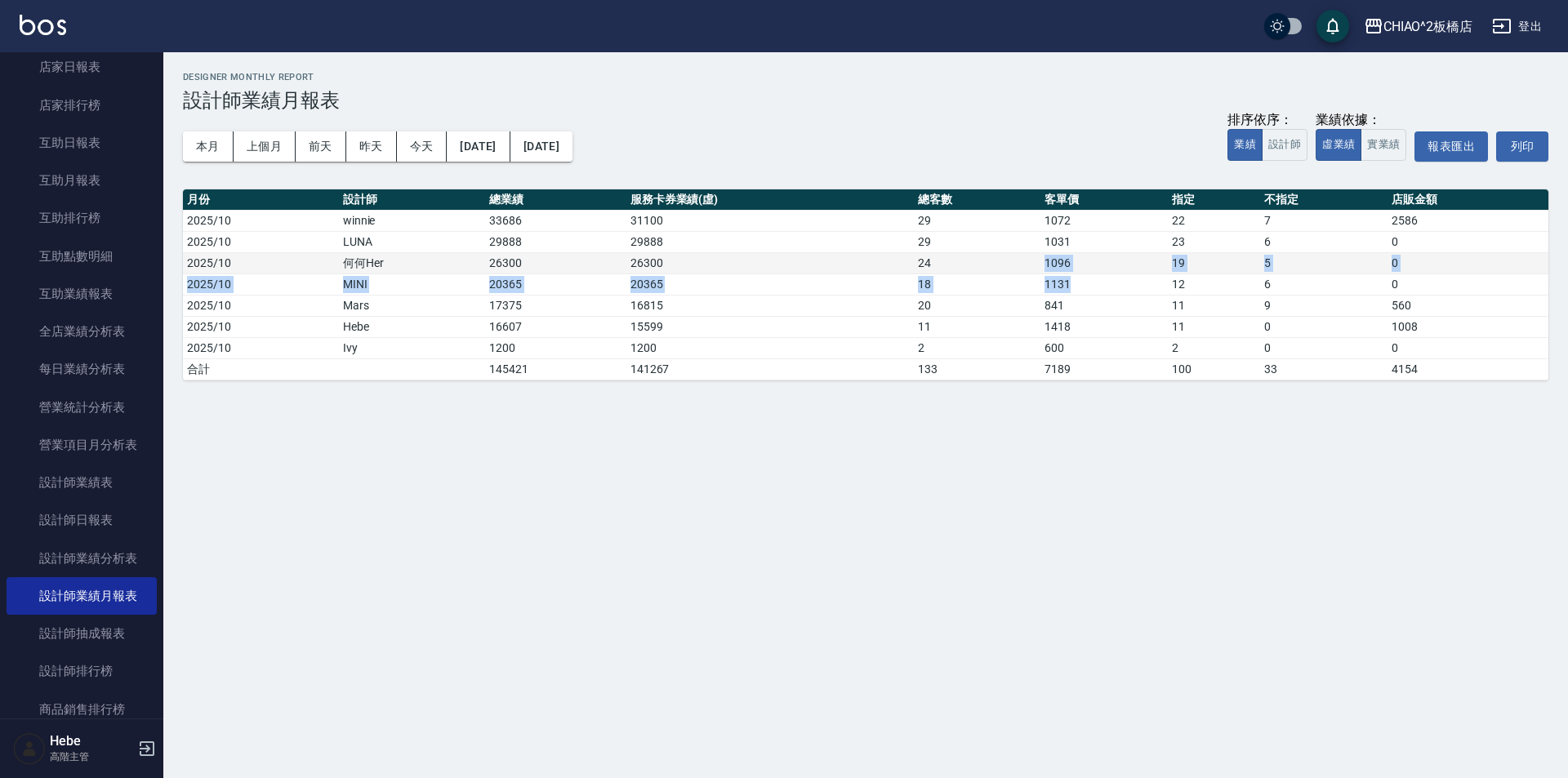
drag, startPoint x: 1112, startPoint y: 275, endPoint x: 1018, endPoint y: 264, distance: 94.6
click at [1018, 264] on tbody "2025/10 winnie 33686 31100 29 1072 22 7 2586 2025/10 LUNA 29888 29888 29 1031 2…" at bounding box center [866, 295] width 1366 height 170
click at [1029, 262] on td "24" at bounding box center [978, 263] width 127 height 22
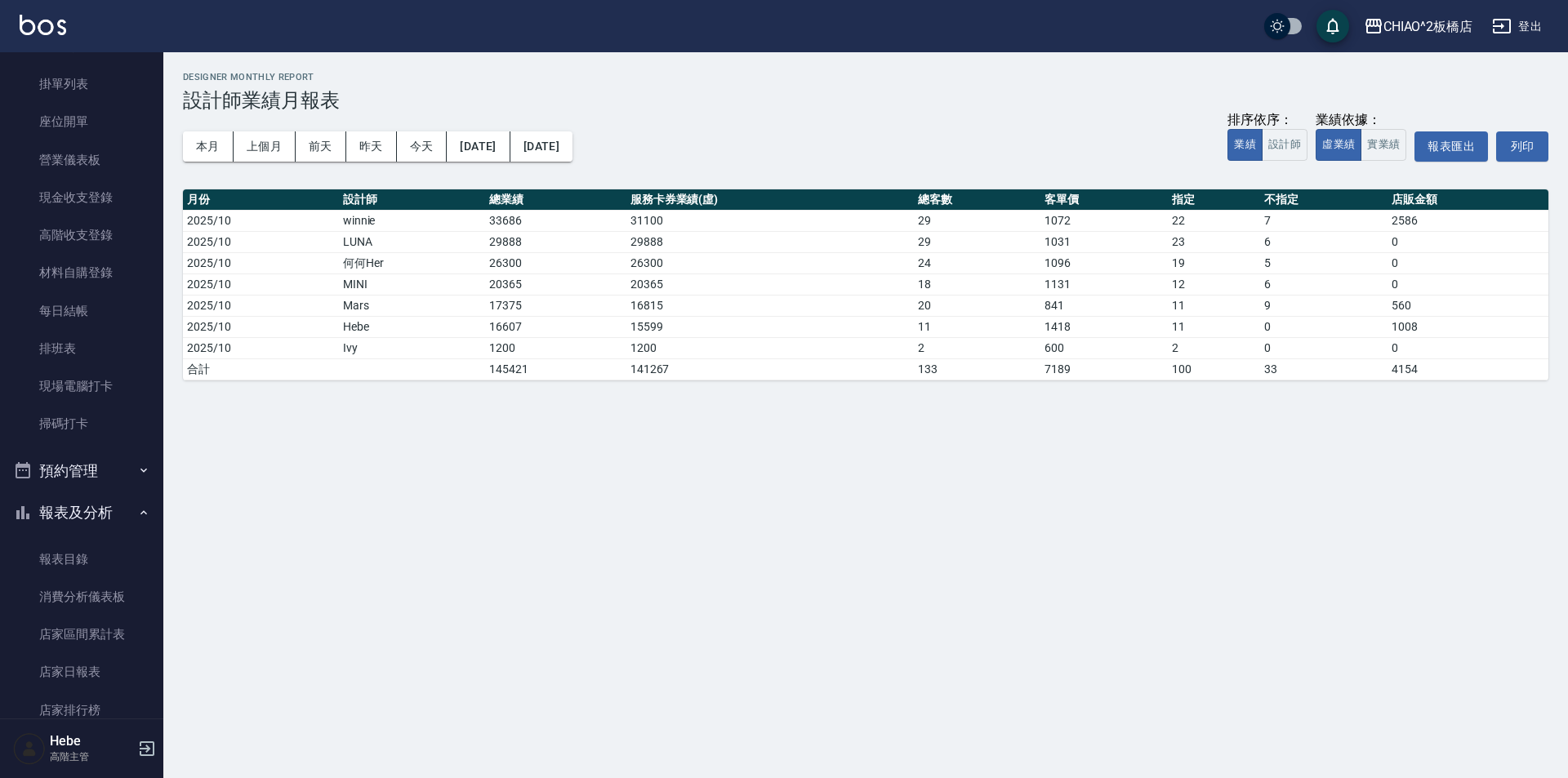
scroll to position [0, 0]
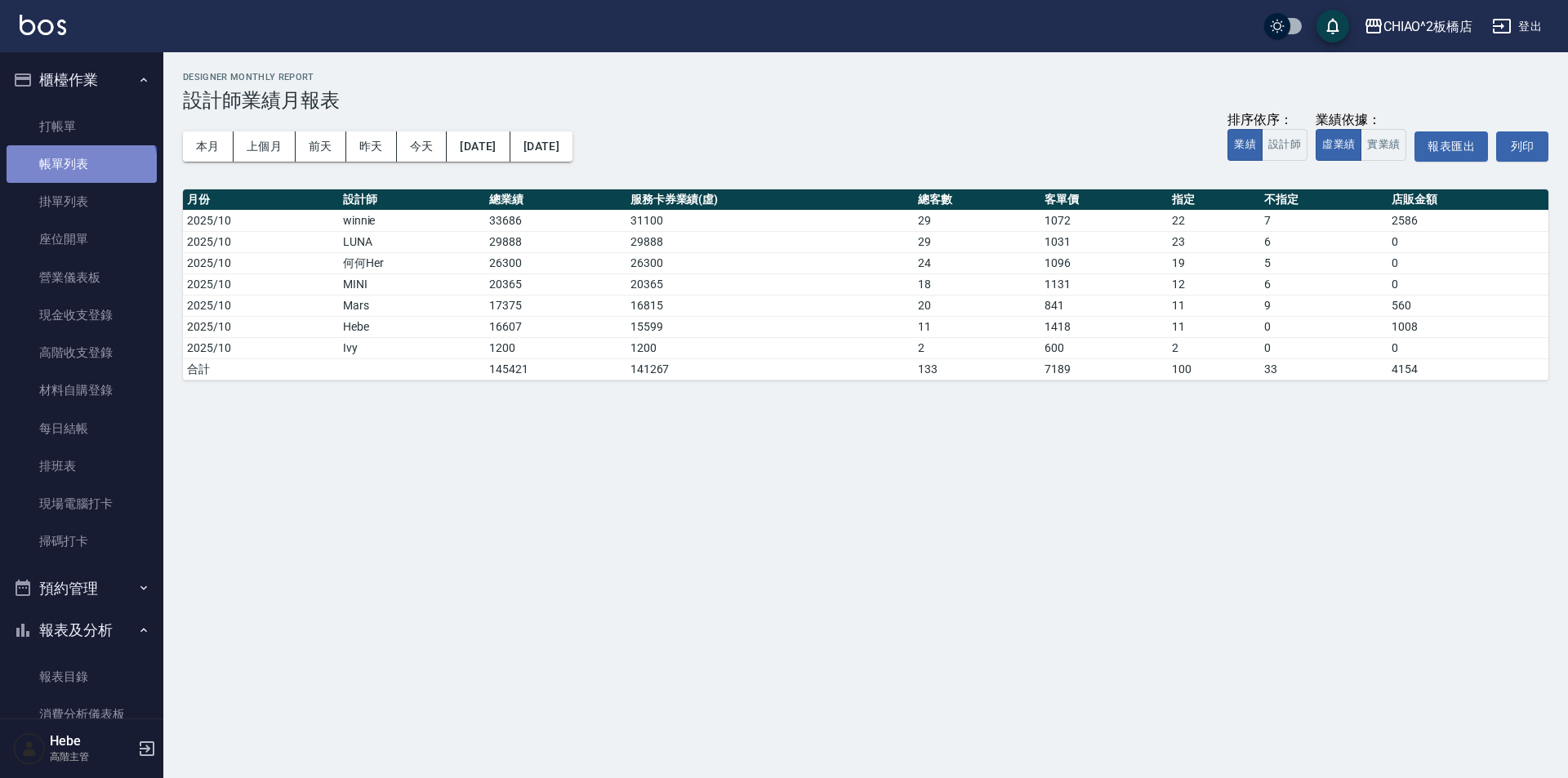
click at [80, 171] on link "帳單列表" at bounding box center [81, 164] width 150 height 37
